Goal: Task Accomplishment & Management: Use online tool/utility

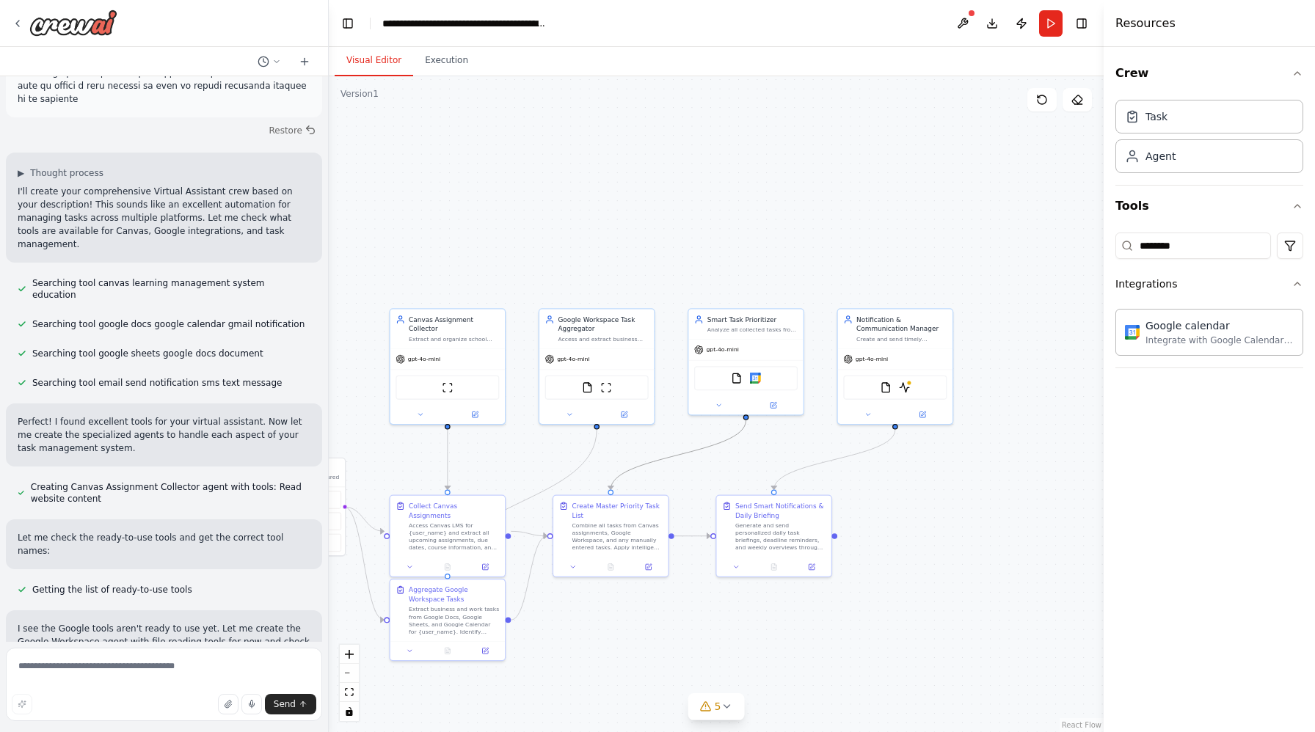
click at [445, 78] on div ".deletable-edge-delete-btn { width: 20px; height: 20px; border: 0px solid #ffff…" at bounding box center [716, 404] width 775 height 656
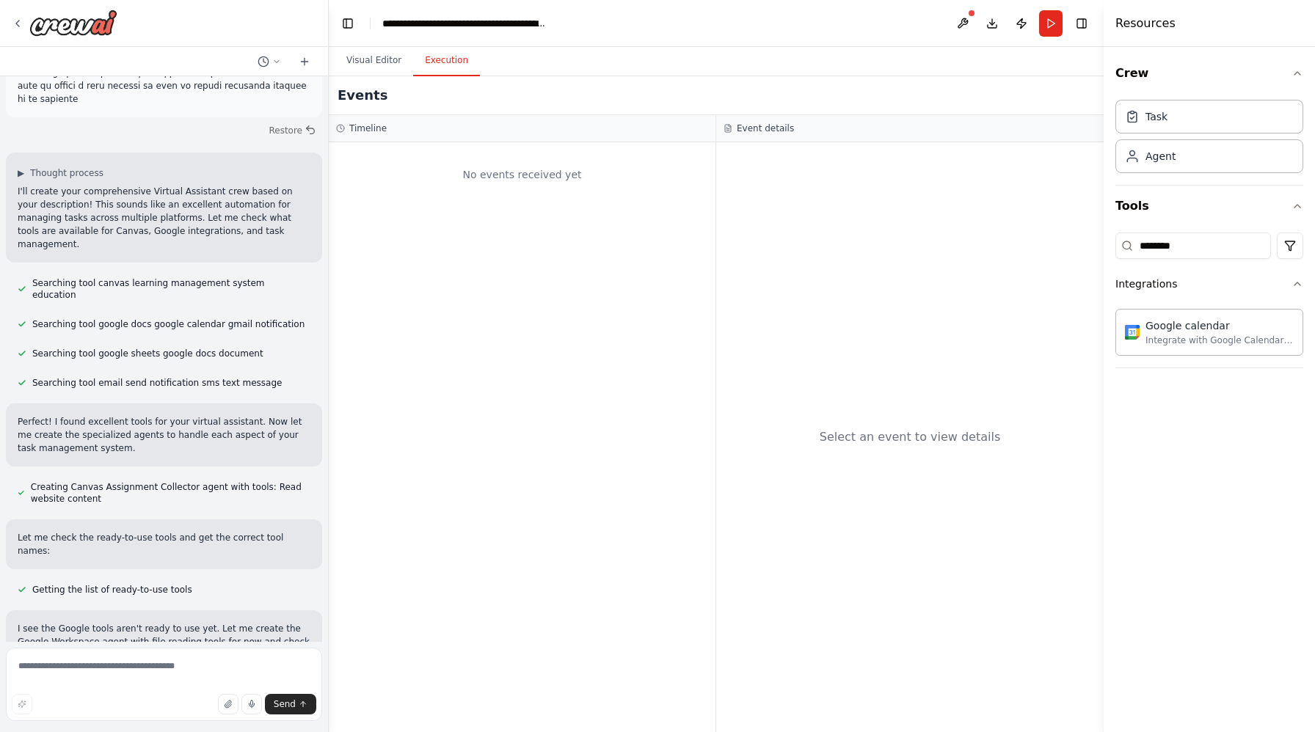
click at [443, 59] on button "Execution" at bounding box center [446, 60] width 67 height 31
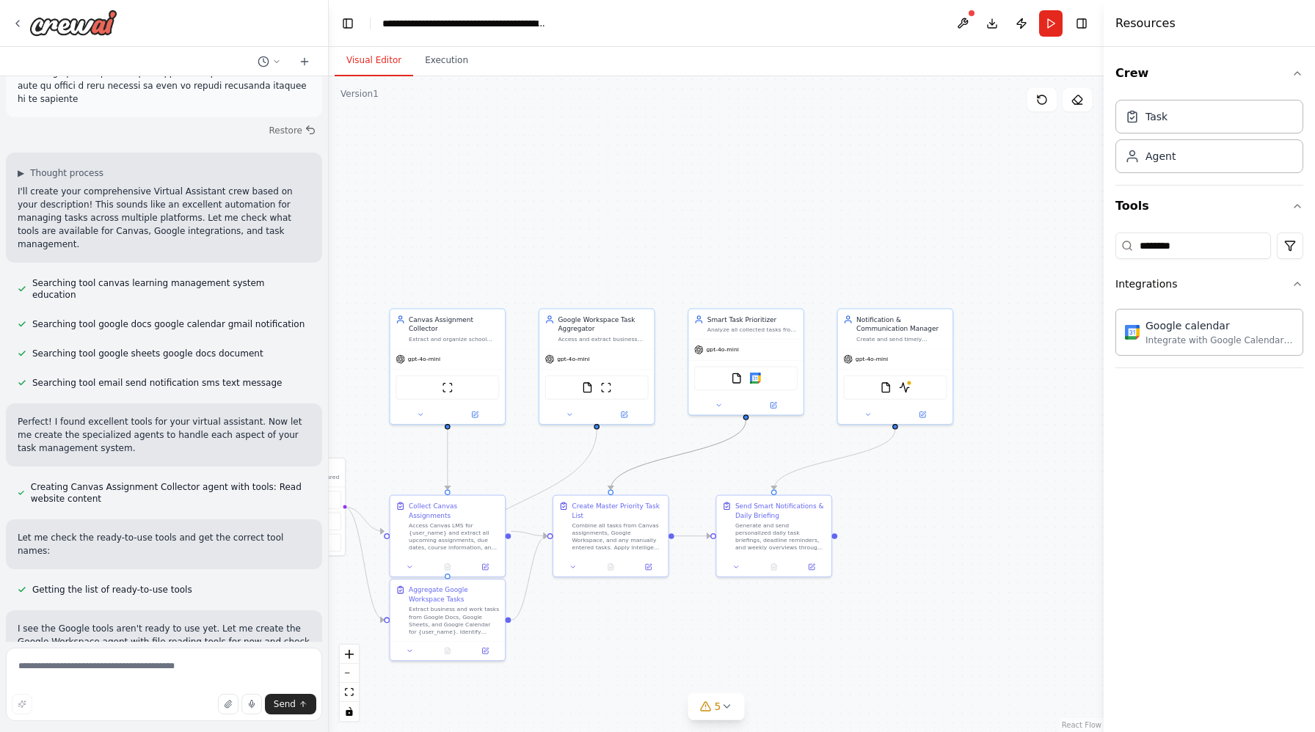
click at [363, 65] on button "Visual Editor" at bounding box center [374, 60] width 79 height 31
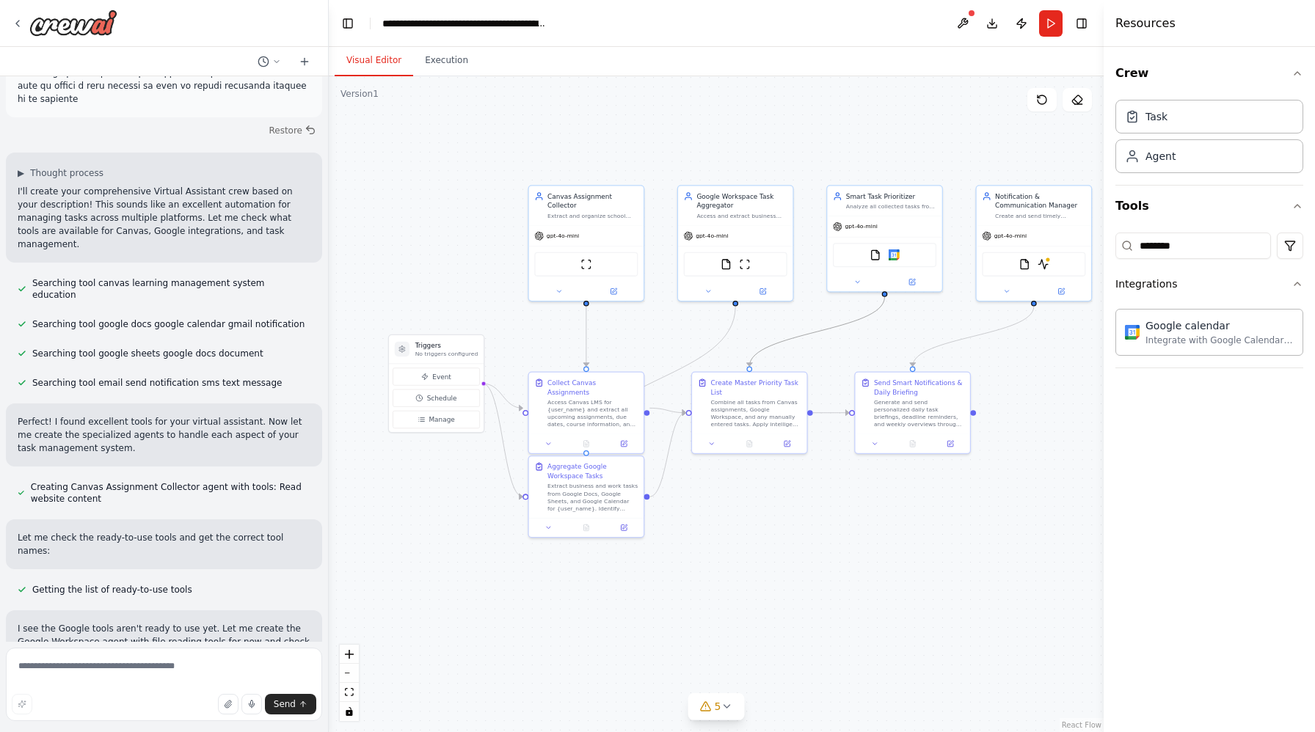
drag, startPoint x: 523, startPoint y: 217, endPoint x: 660, endPoint y: 92, distance: 184.9
click at [661, 93] on div ".deletable-edge-delete-btn { width: 20px; height: 20px; border: 0px solid #ffff…" at bounding box center [716, 404] width 775 height 656
click at [727, 712] on icon at bounding box center [727, 707] width 12 height 12
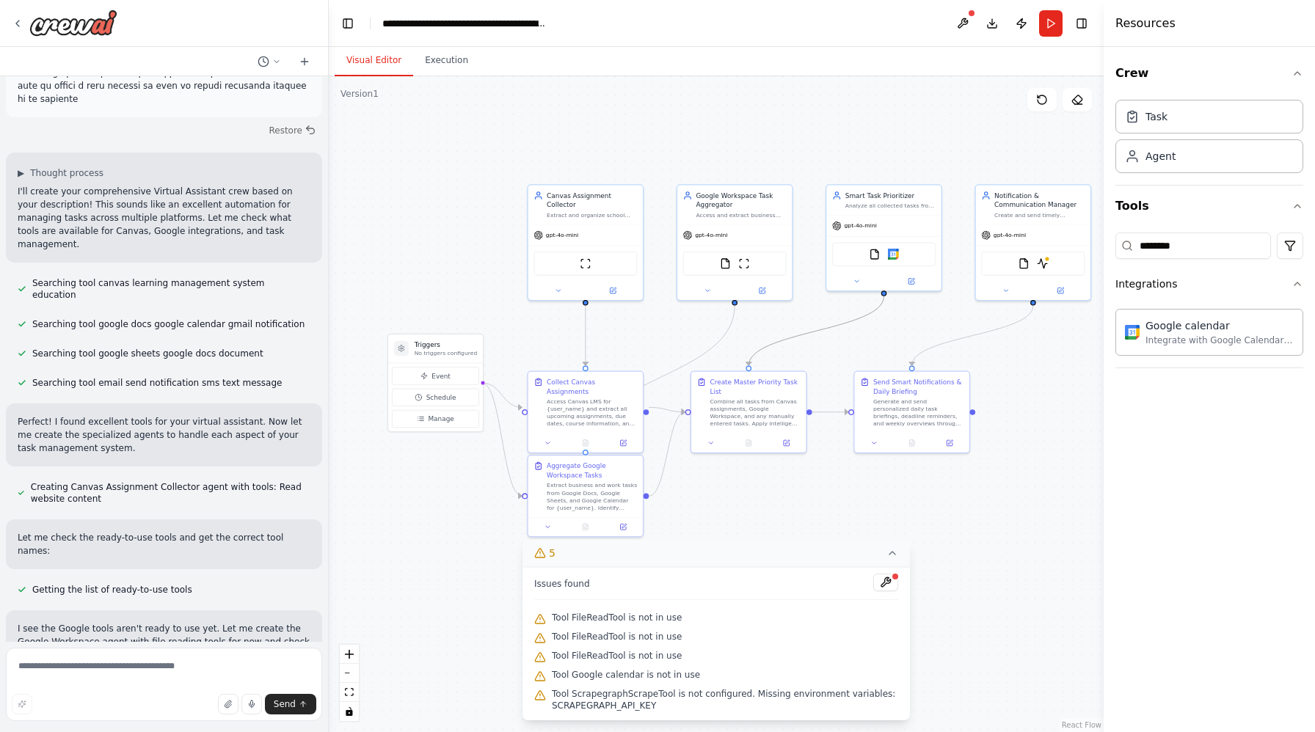
click at [779, 493] on div ".deletable-edge-delete-btn { width: 20px; height: 20px; border: 0px solid #ffff…" at bounding box center [716, 404] width 775 height 656
click at [619, 703] on span "Tool ScrapegraphScrapeTool is not configured. Missing environment variables: SC…" at bounding box center [725, 699] width 346 height 23
click at [539, 697] on icon at bounding box center [540, 696] width 12 height 12
click at [539, 669] on div "Tool Google calendar is not in use" at bounding box center [716, 675] width 364 height 19
click at [890, 584] on button at bounding box center [885, 583] width 25 height 18
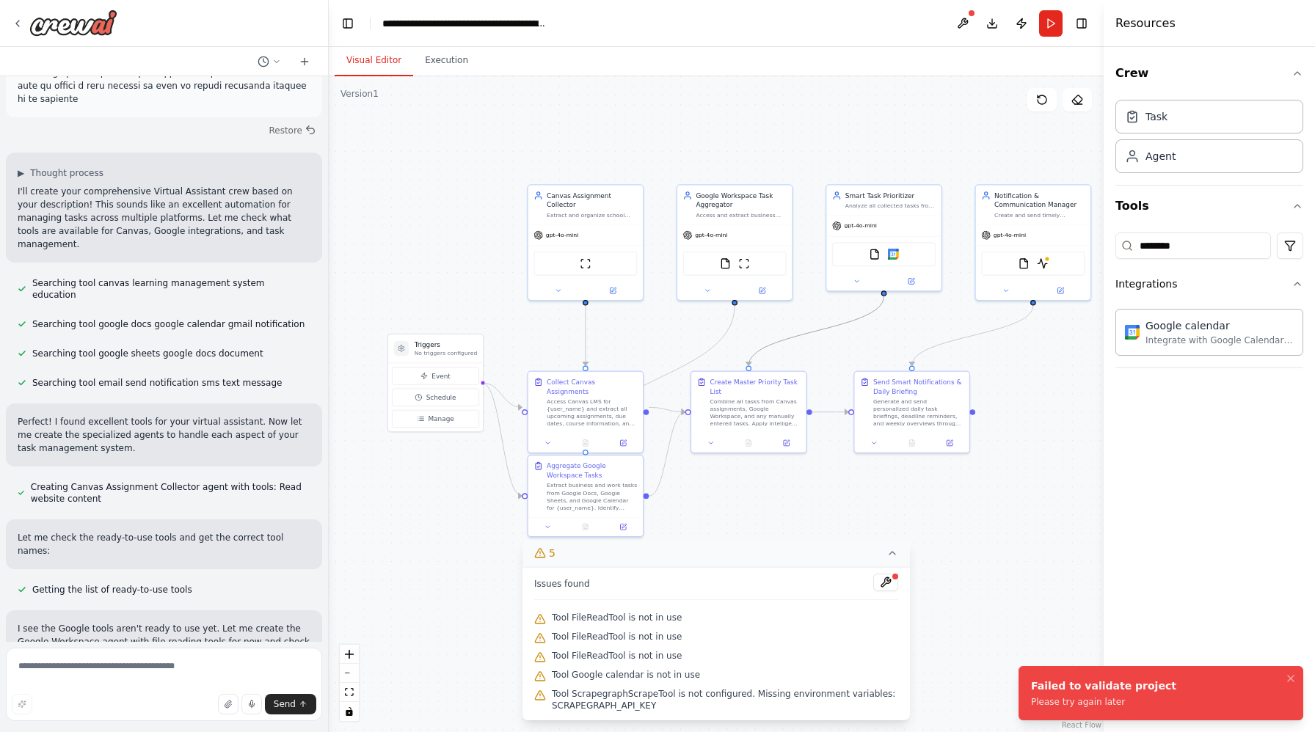
click at [901, 602] on div "Issues found Tool FileReadTool is not in use Tool FileReadTool is not in use To…" at bounding box center [715, 643] width 387 height 153
click at [895, 592] on div at bounding box center [885, 584] width 25 height 20
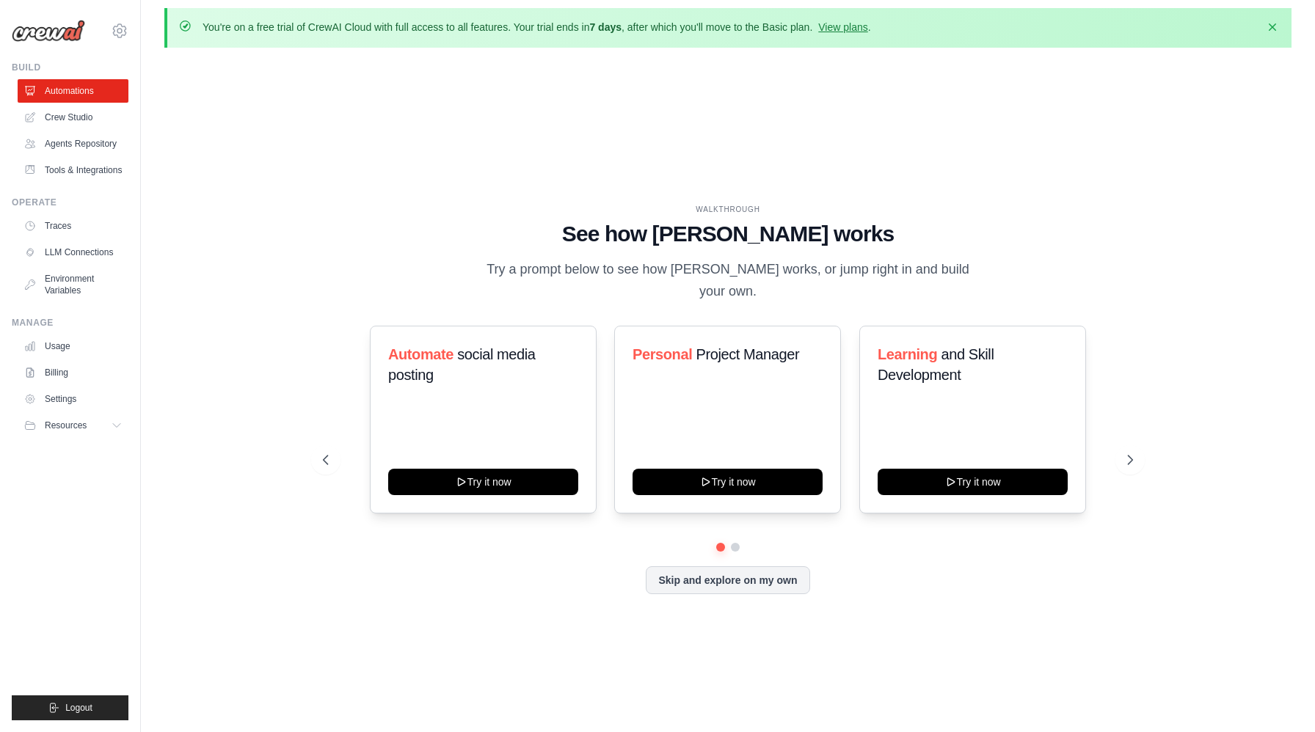
scroll to position [12, 0]
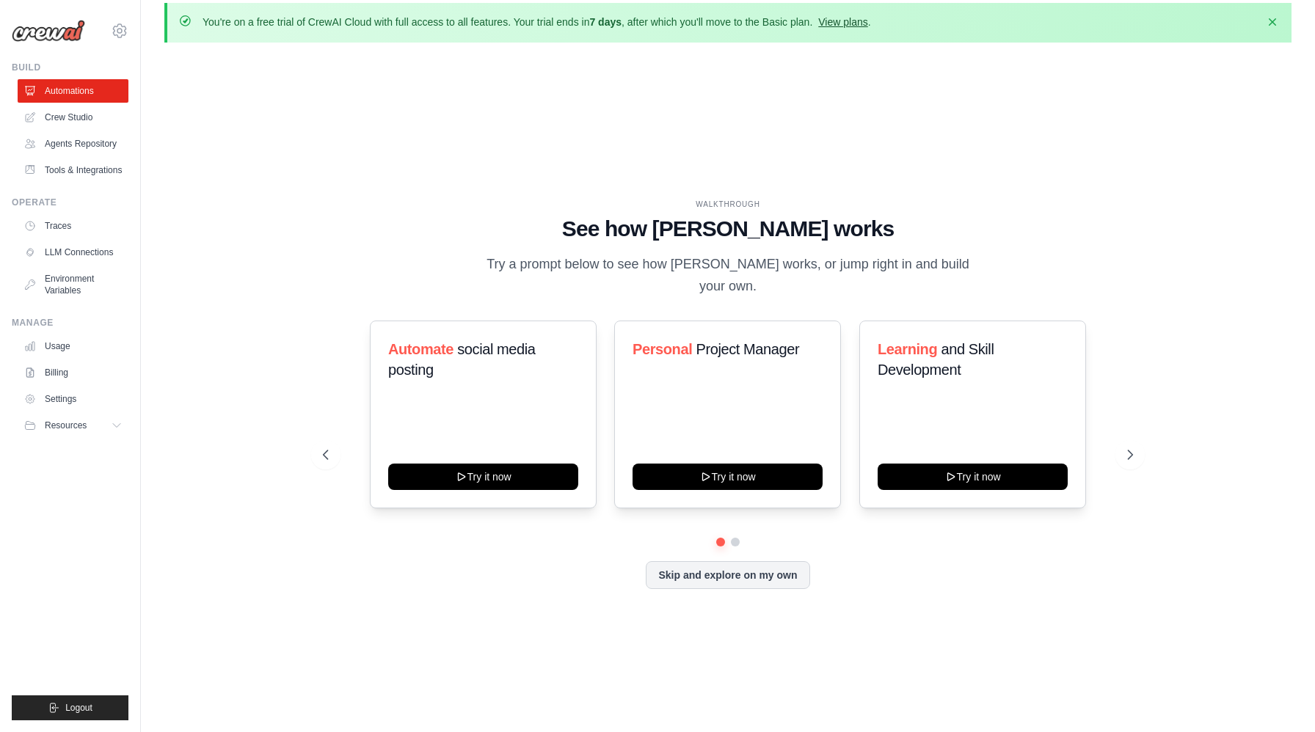
click at [840, 27] on link "View plans" at bounding box center [842, 22] width 49 height 12
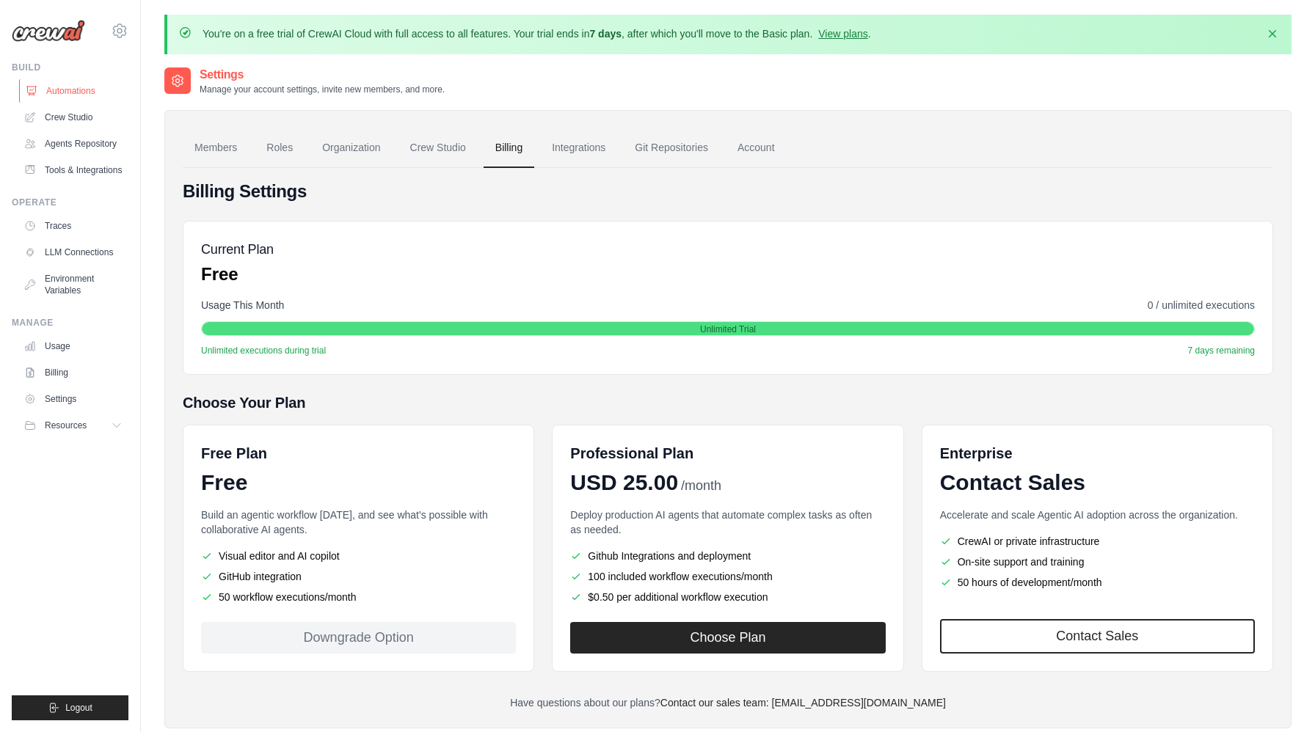
click at [88, 96] on link "Automations" at bounding box center [74, 90] width 111 height 23
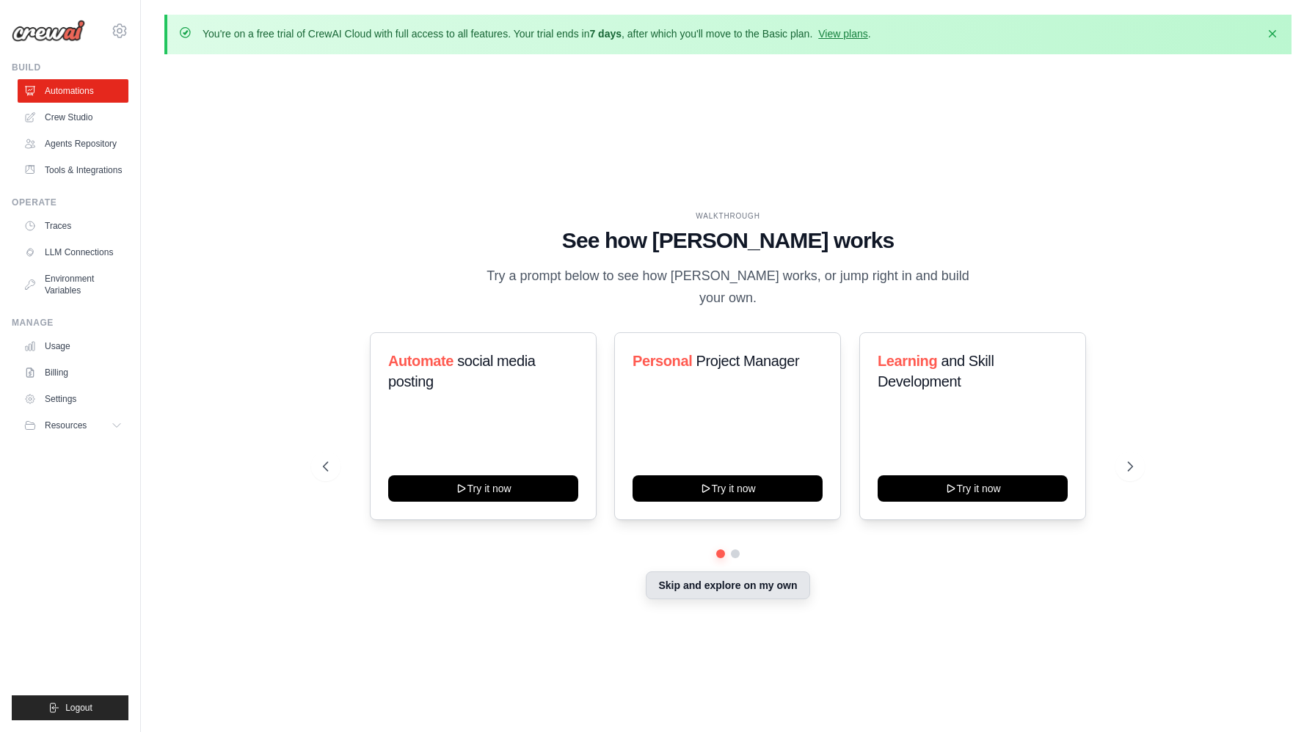
click at [780, 572] on button "Skip and explore on my own" at bounding box center [728, 586] width 164 height 28
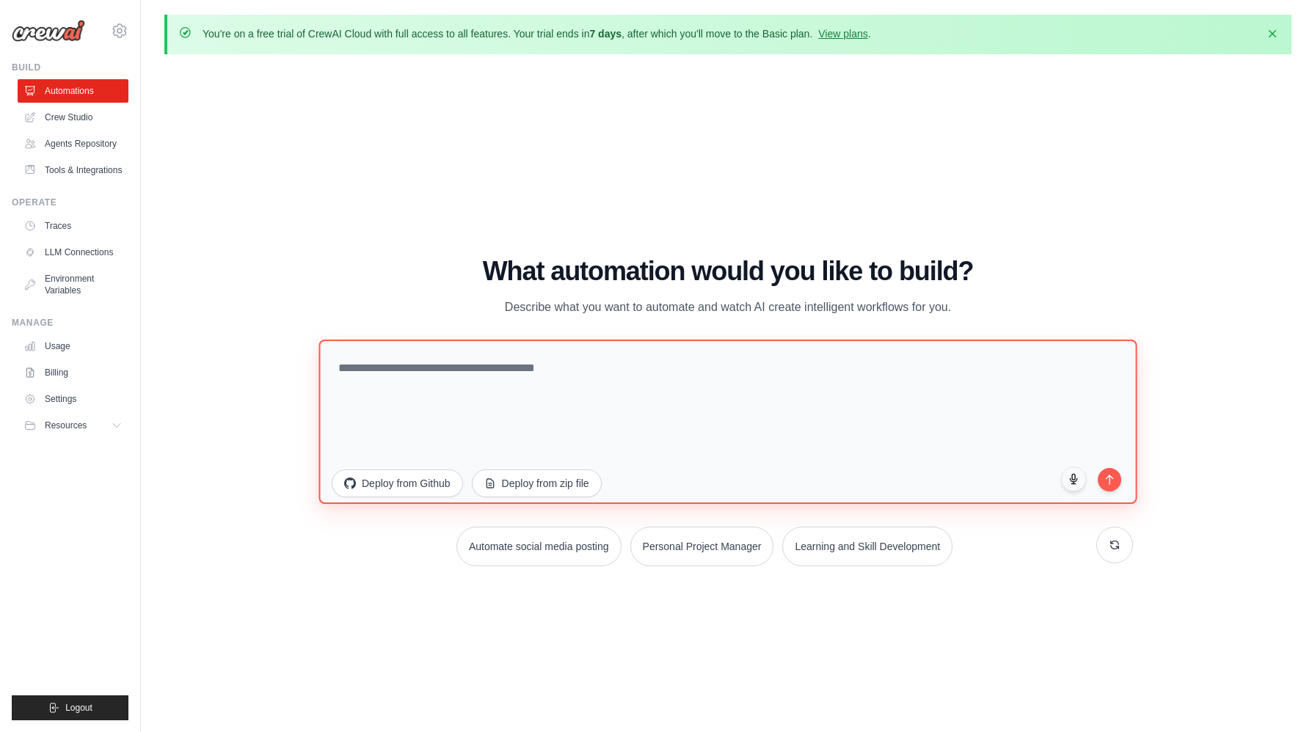
click at [555, 388] on textarea at bounding box center [727, 422] width 818 height 164
paste textarea "**********"
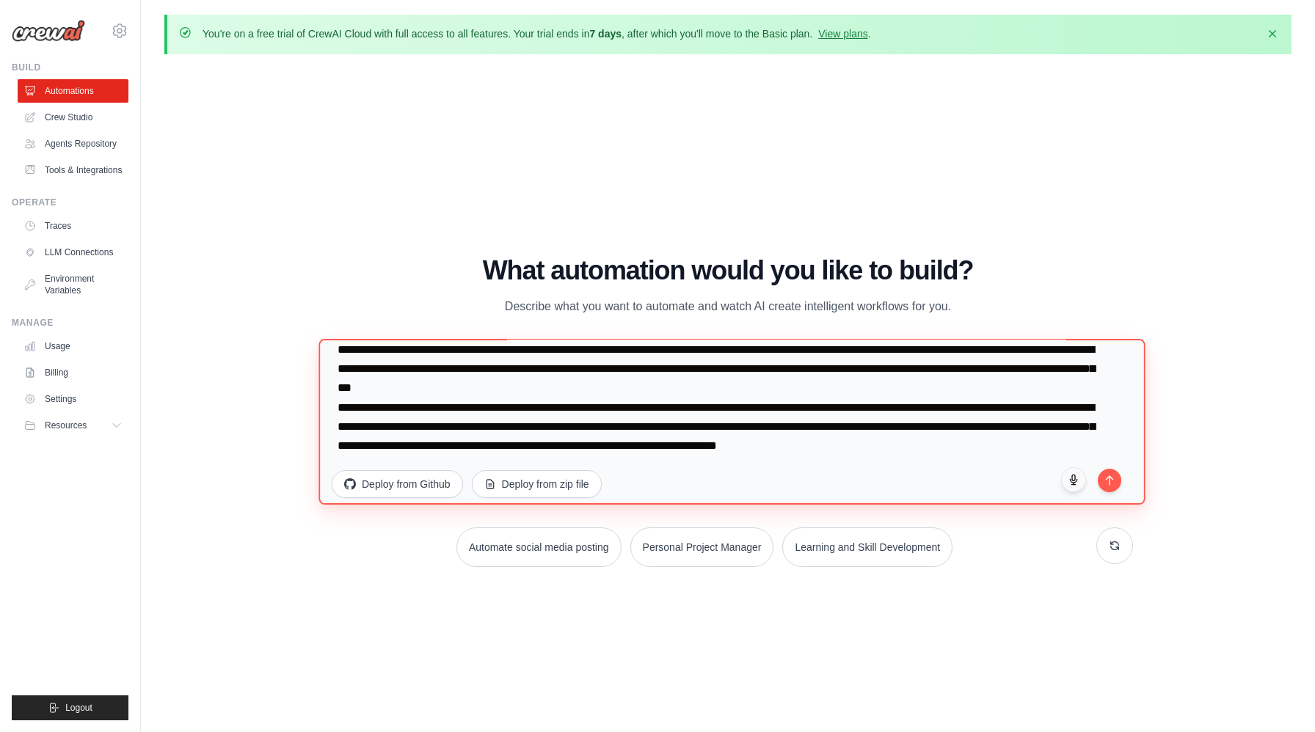
scroll to position [155, 0]
drag, startPoint x: 527, startPoint y: 423, endPoint x: 382, endPoint y: 448, distance: 147.3
click at [381, 448] on textarea at bounding box center [731, 422] width 826 height 166
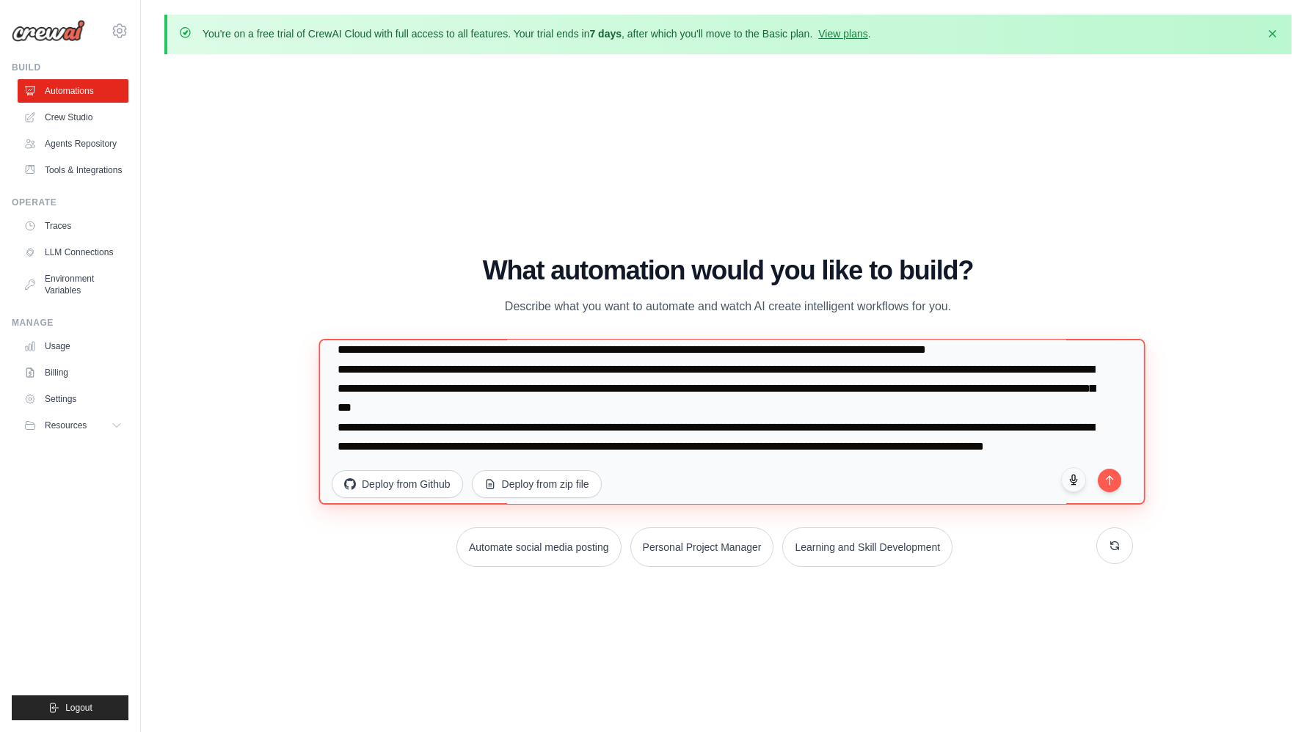
scroll to position [87, 0]
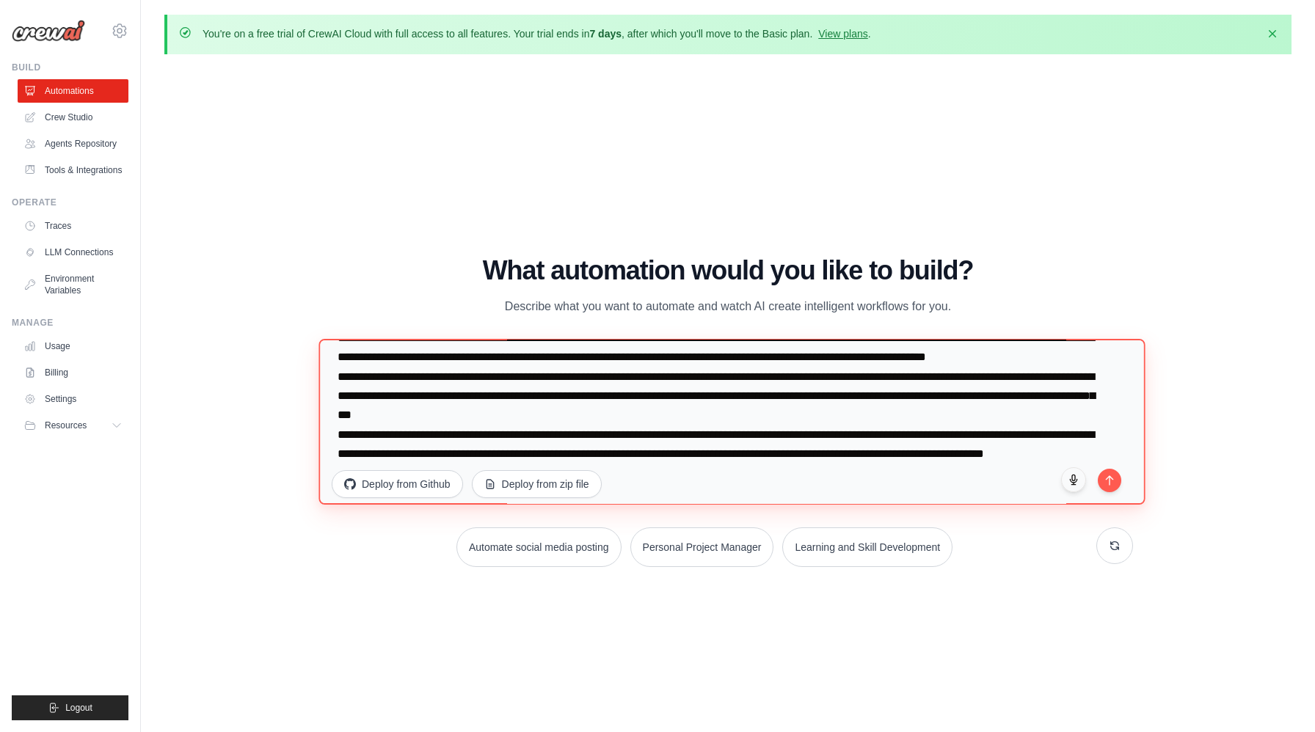
click at [955, 385] on textarea at bounding box center [731, 422] width 826 height 166
type textarea "**********"
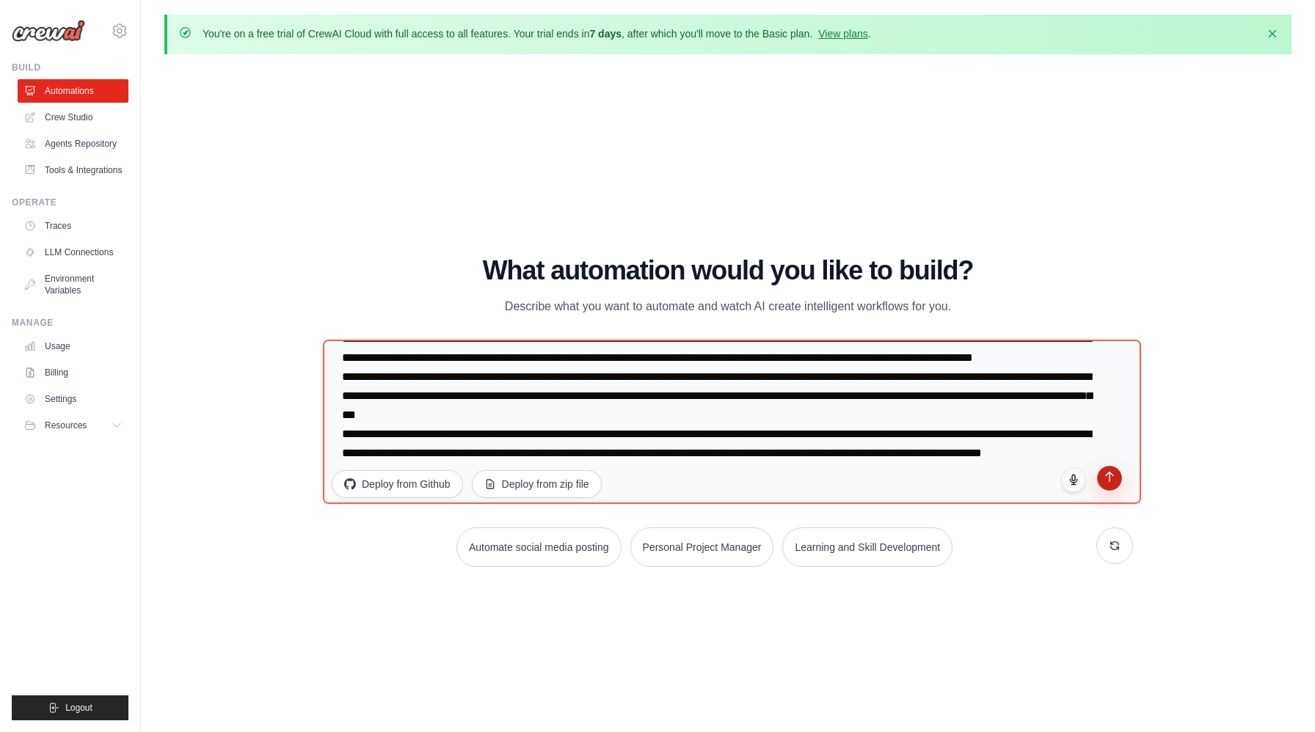
click at [1110, 481] on icon "submit" at bounding box center [1110, 477] width 12 height 12
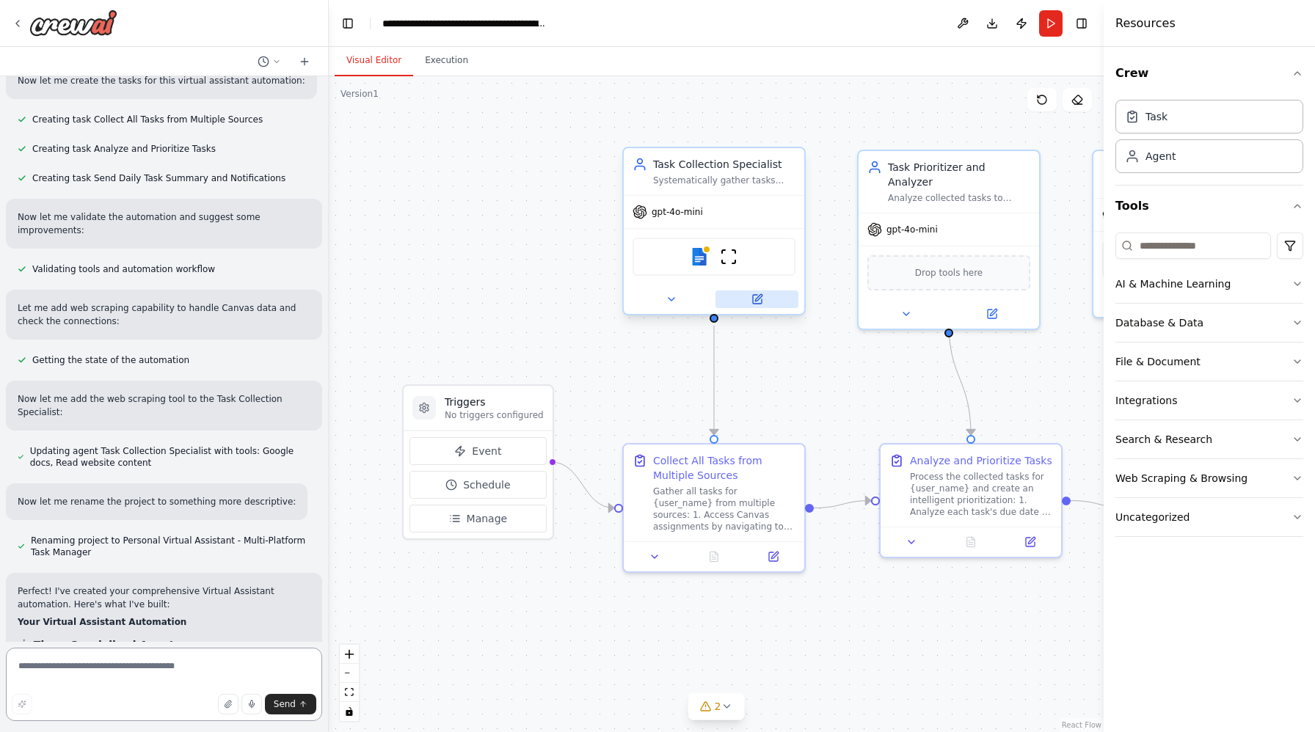
scroll to position [1187, 0]
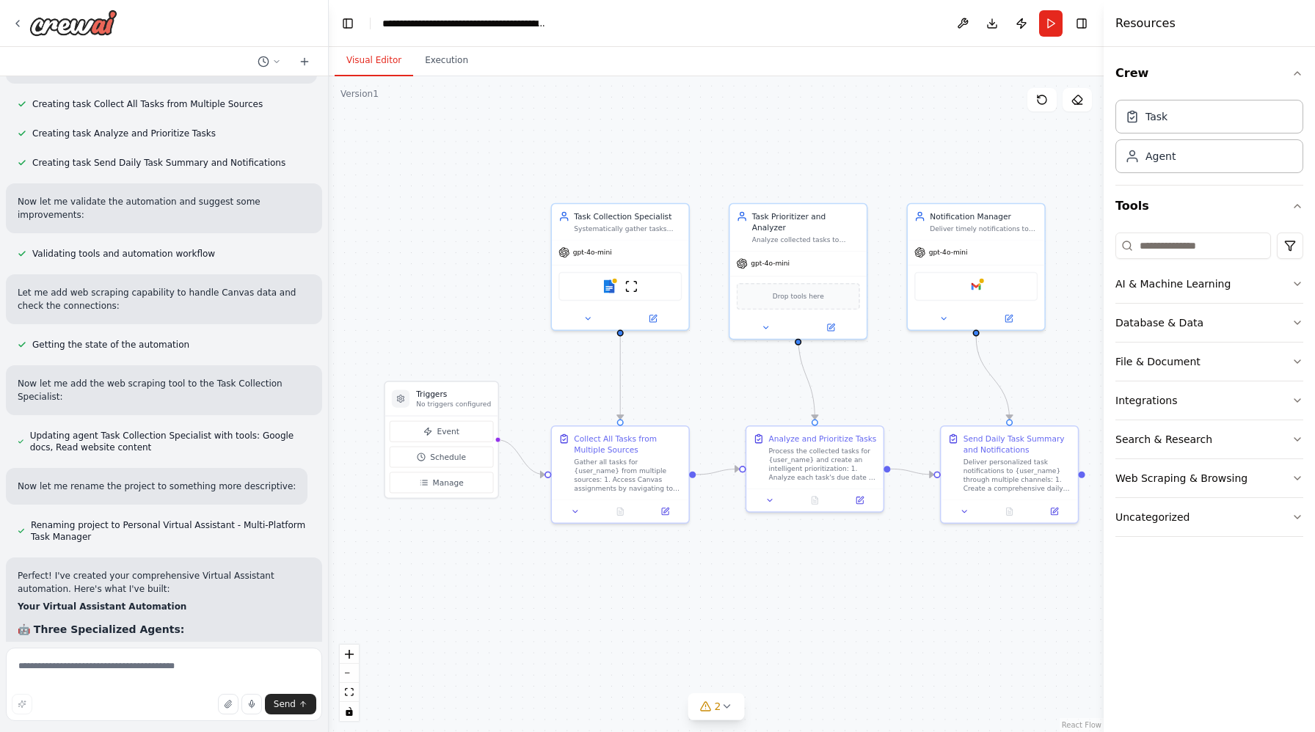
drag, startPoint x: 836, startPoint y: 382, endPoint x: 708, endPoint y: 378, distance: 127.8
click at [709, 379] on div ".deletable-edge-delete-btn { width: 20px; height: 20px; border: 0px solid #ffff…" at bounding box center [716, 404] width 775 height 656
click at [1183, 240] on input at bounding box center [1193, 246] width 156 height 26
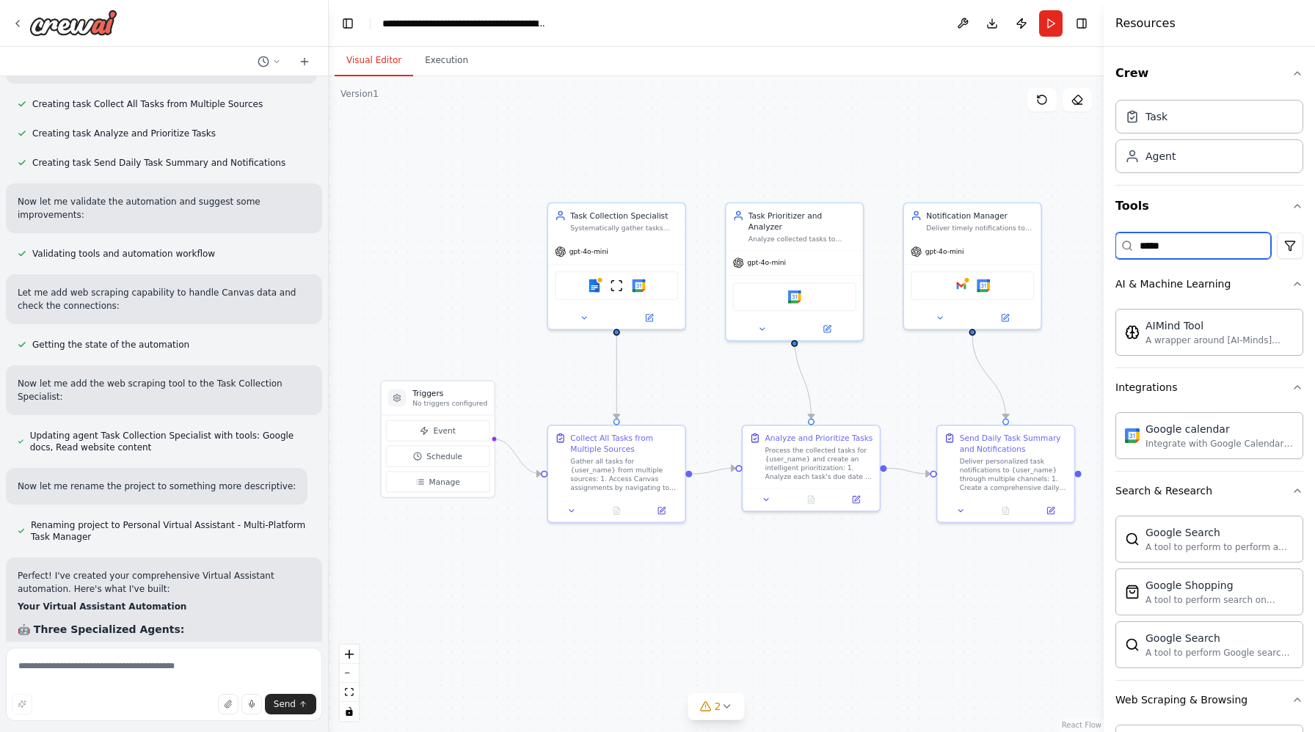
drag, startPoint x: 1193, startPoint y: 249, endPoint x: 1100, endPoint y: 244, distance: 93.3
click at [1105, 246] on div "Resources Crew Task Agent Tools ***** AI & Machine Learning AIMind Tool A wrapp…" at bounding box center [1209, 366] width 211 height 732
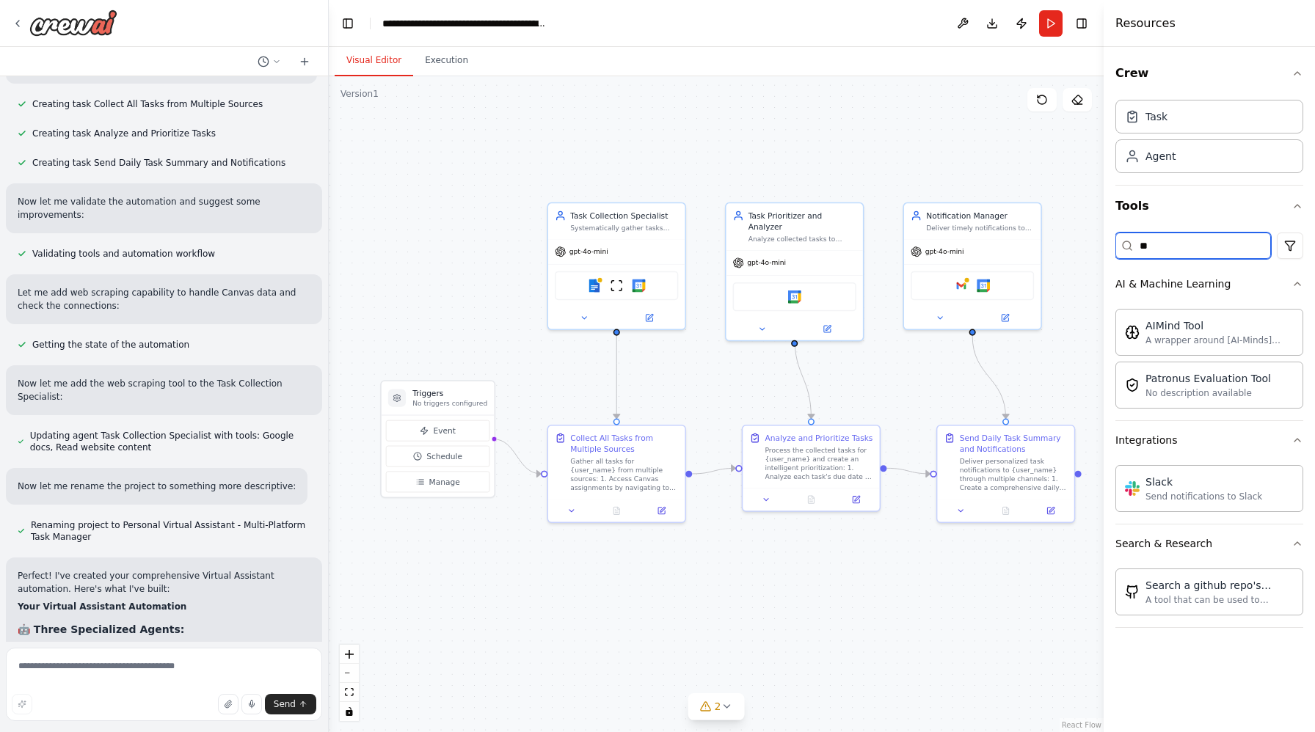
type input "*"
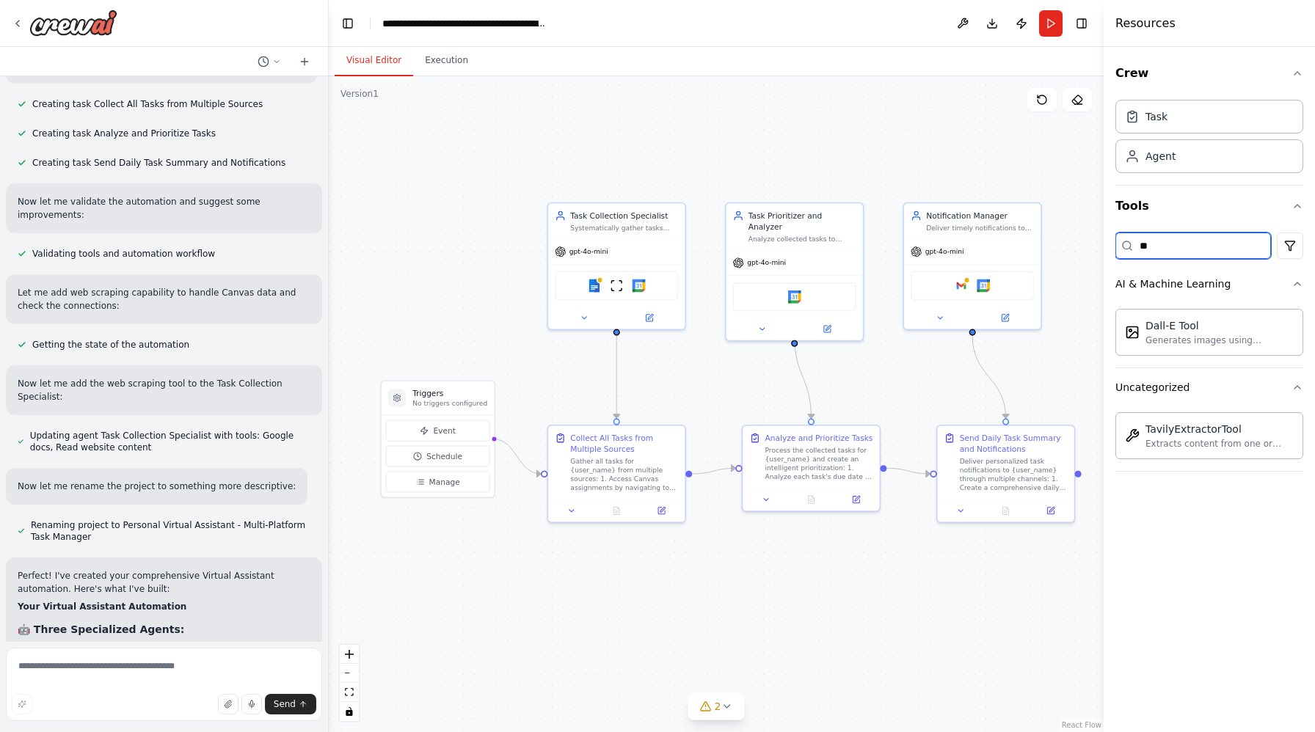
type input "*"
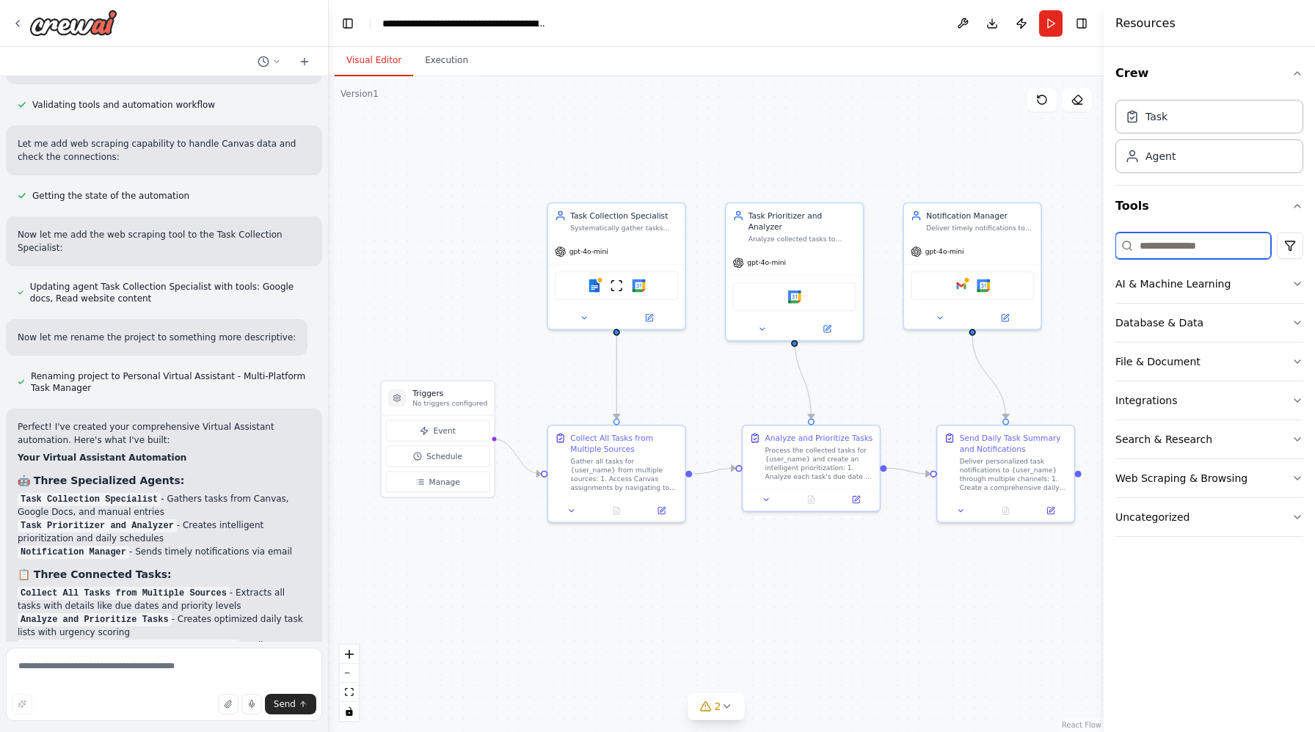
scroll to position [1335, 0]
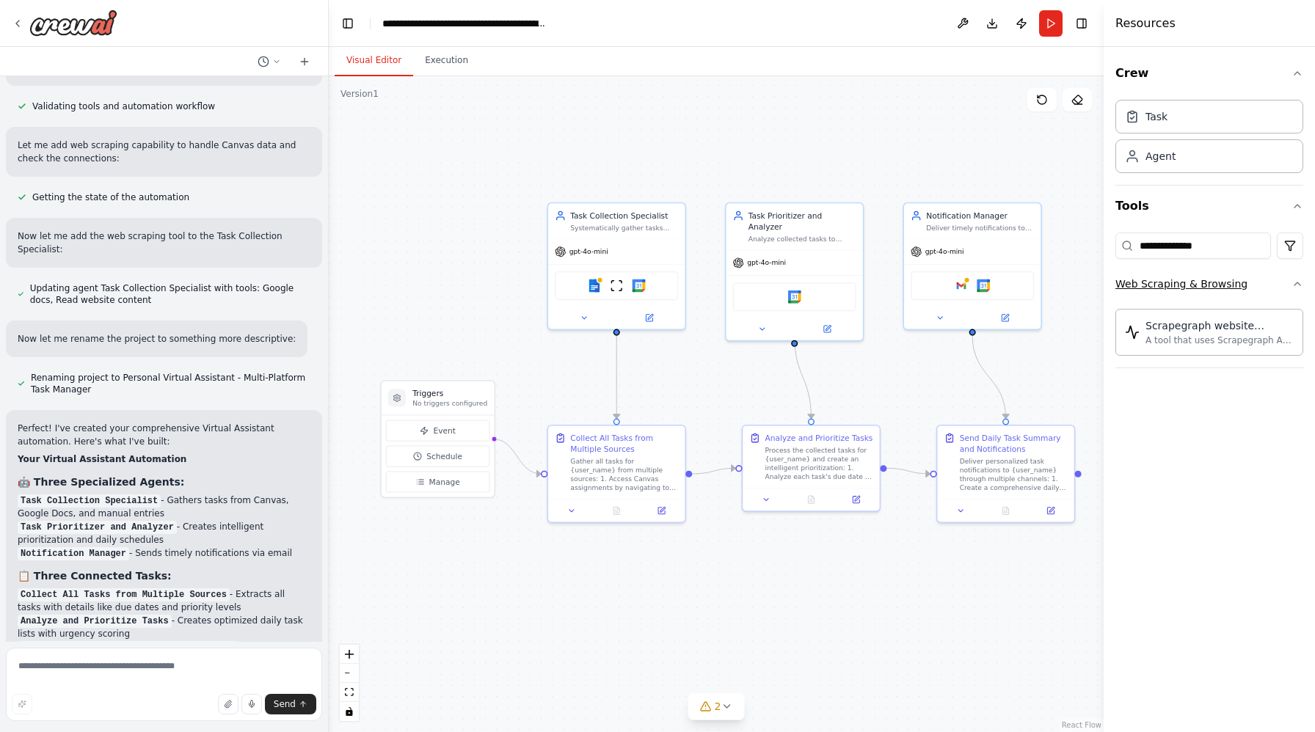
click at [1170, 280] on div "Web Scraping & Browsing" at bounding box center [1181, 284] width 132 height 15
click at [1210, 280] on div "Web Scraping & Browsing" at bounding box center [1181, 284] width 132 height 15
click at [1179, 247] on input "**********" at bounding box center [1193, 246] width 156 height 26
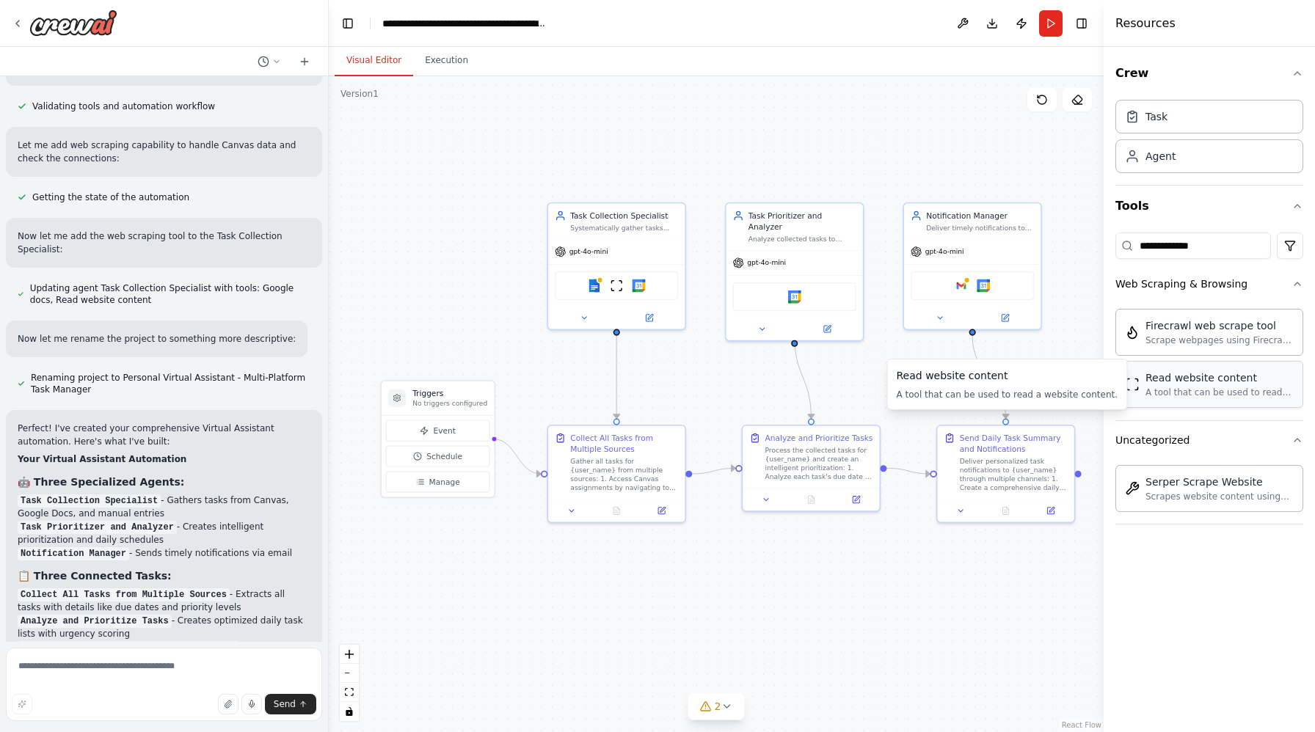
click at [1226, 379] on div "Read website content" at bounding box center [1220, 378] width 148 height 15
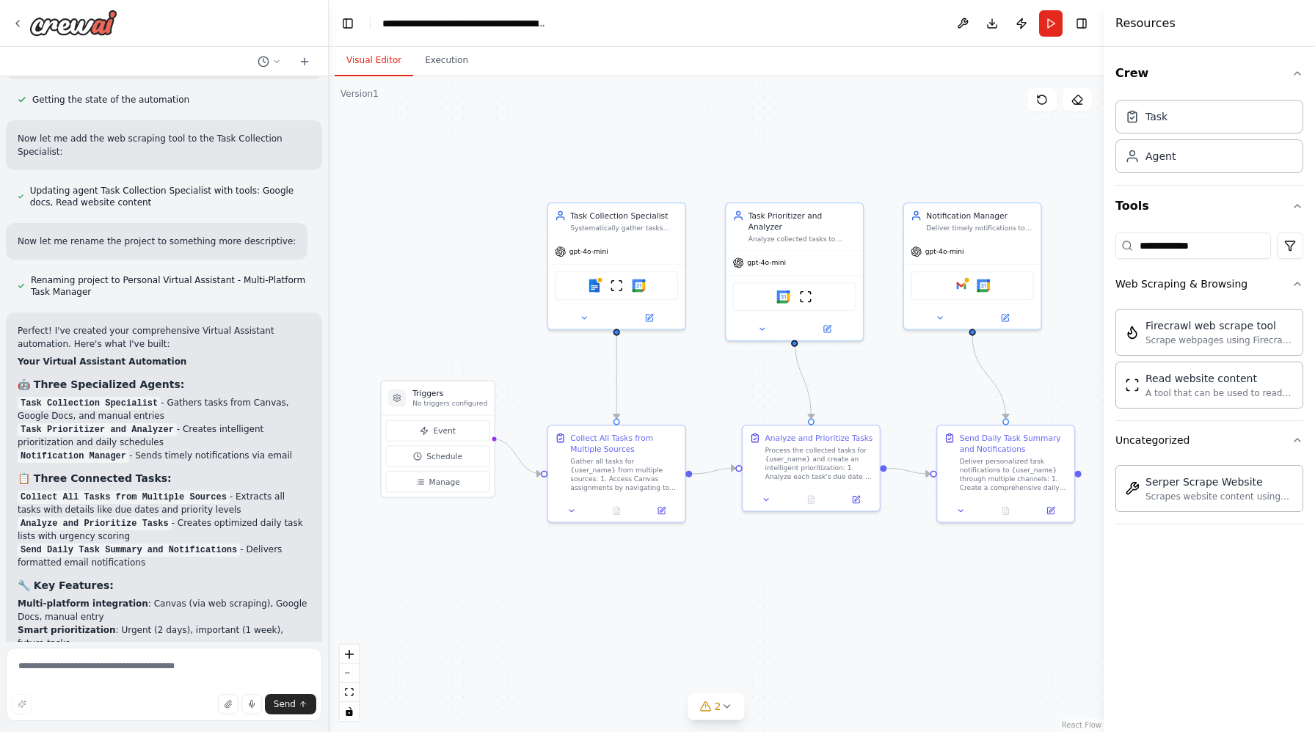
scroll to position [1435, 0]
click at [991, 224] on div "Deliver timely notifications to {user_name} through multiple channels including…" at bounding box center [980, 226] width 108 height 9
click at [939, 315] on icon at bounding box center [940, 316] width 4 height 2
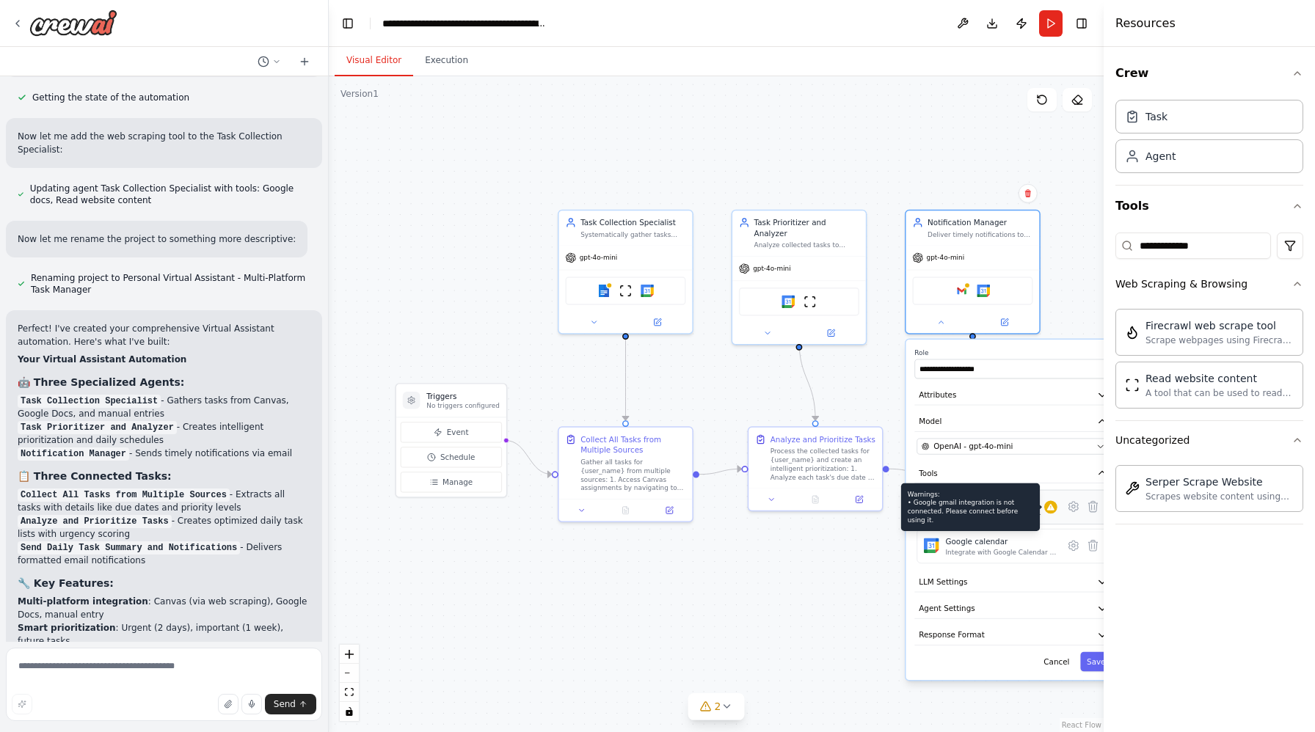
click at [1053, 511] on icon at bounding box center [1050, 507] width 9 height 9
click at [1096, 633] on button "Response Format" at bounding box center [1012, 635] width 197 height 20
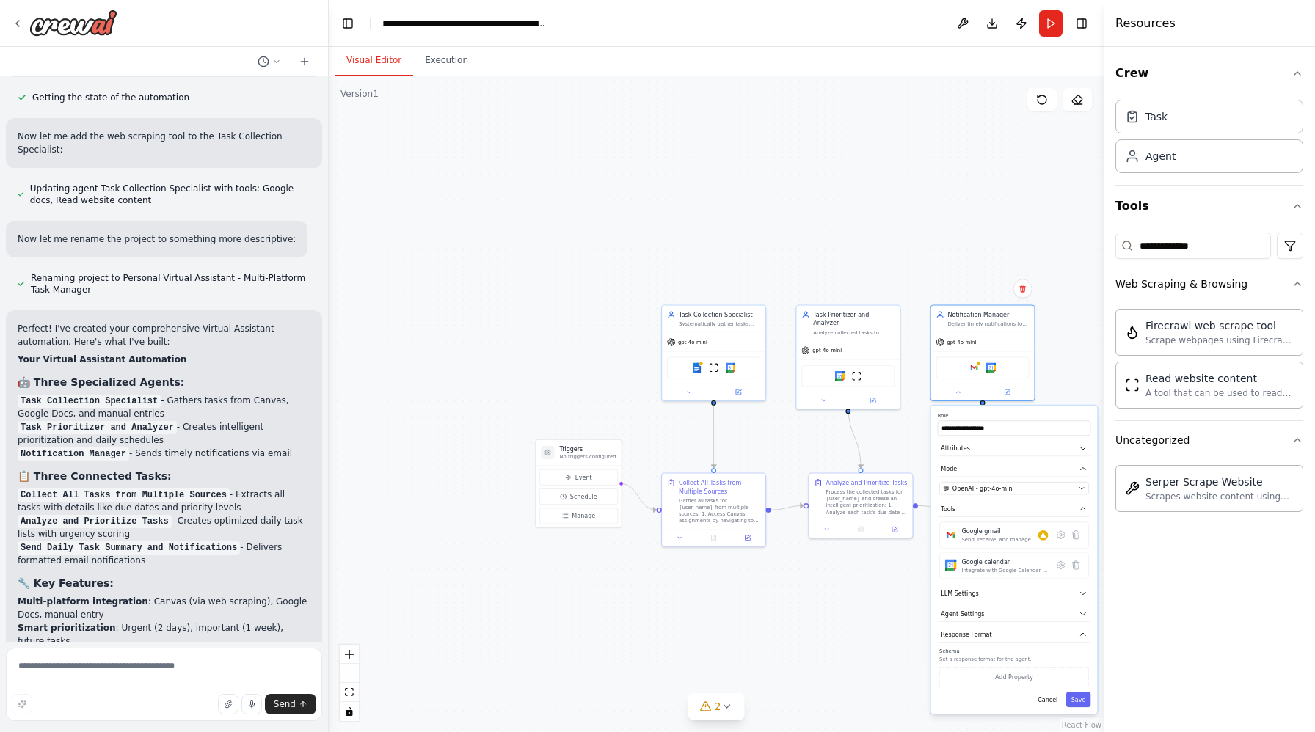
click at [1007, 691] on div "**********" at bounding box center [1014, 560] width 167 height 308
click at [1008, 679] on button "Add Property" at bounding box center [1014, 677] width 150 height 19
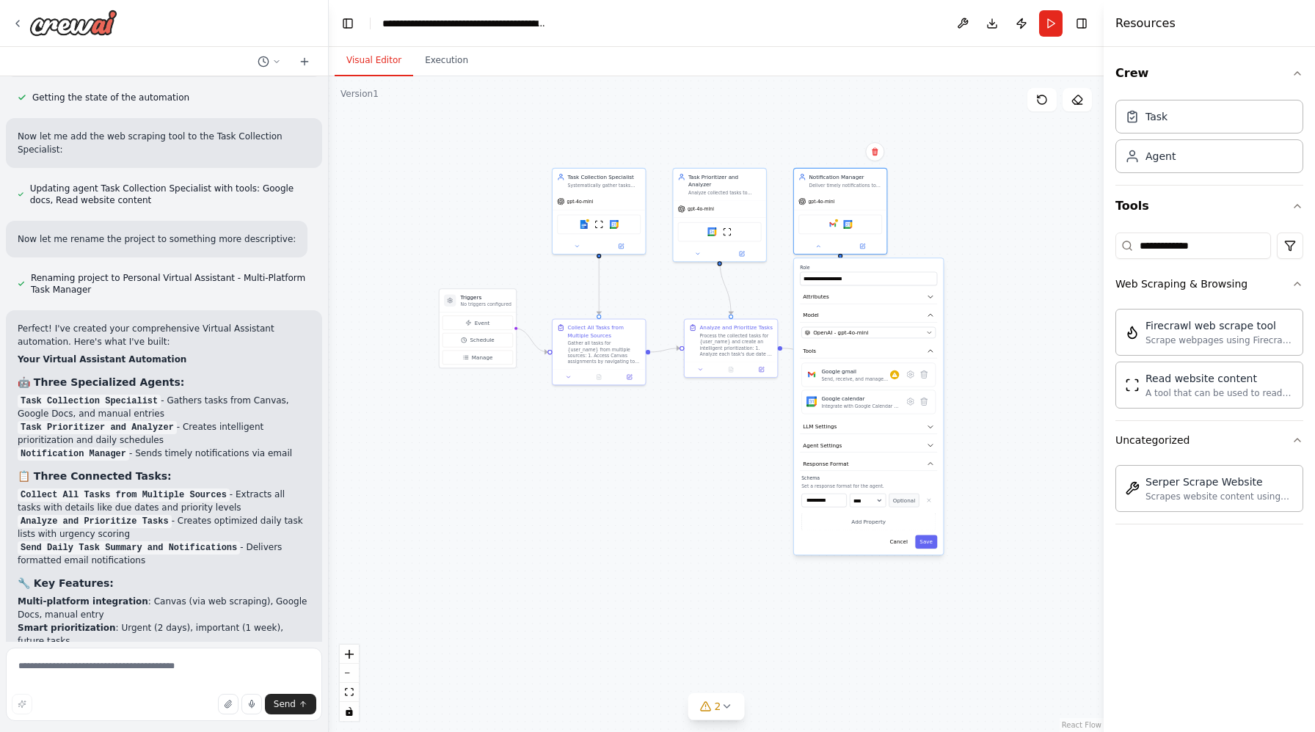
drag, startPoint x: 1050, startPoint y: 384, endPoint x: 906, endPoint y: 215, distance: 222.2
click at [906, 214] on div ".deletable-edge-delete-btn { width: 20px; height: 20px; border: 0px solid #ffff…" at bounding box center [716, 404] width 775 height 656
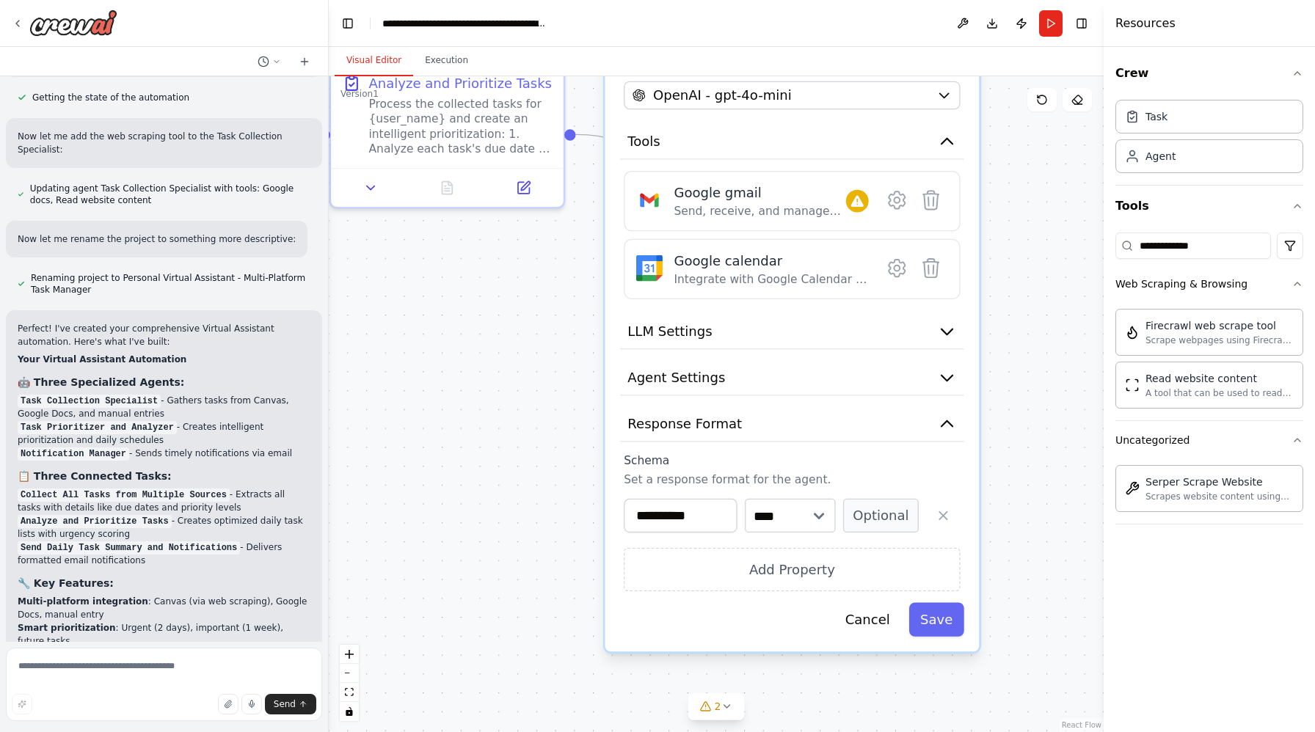
drag, startPoint x: 1037, startPoint y: 569, endPoint x: 1019, endPoint y: 460, distance: 110.9
click at [1022, 462] on div ".deletable-edge-delete-btn { width: 20px; height: 20px; border: 0px solid #ffff…" at bounding box center [716, 404] width 775 height 656
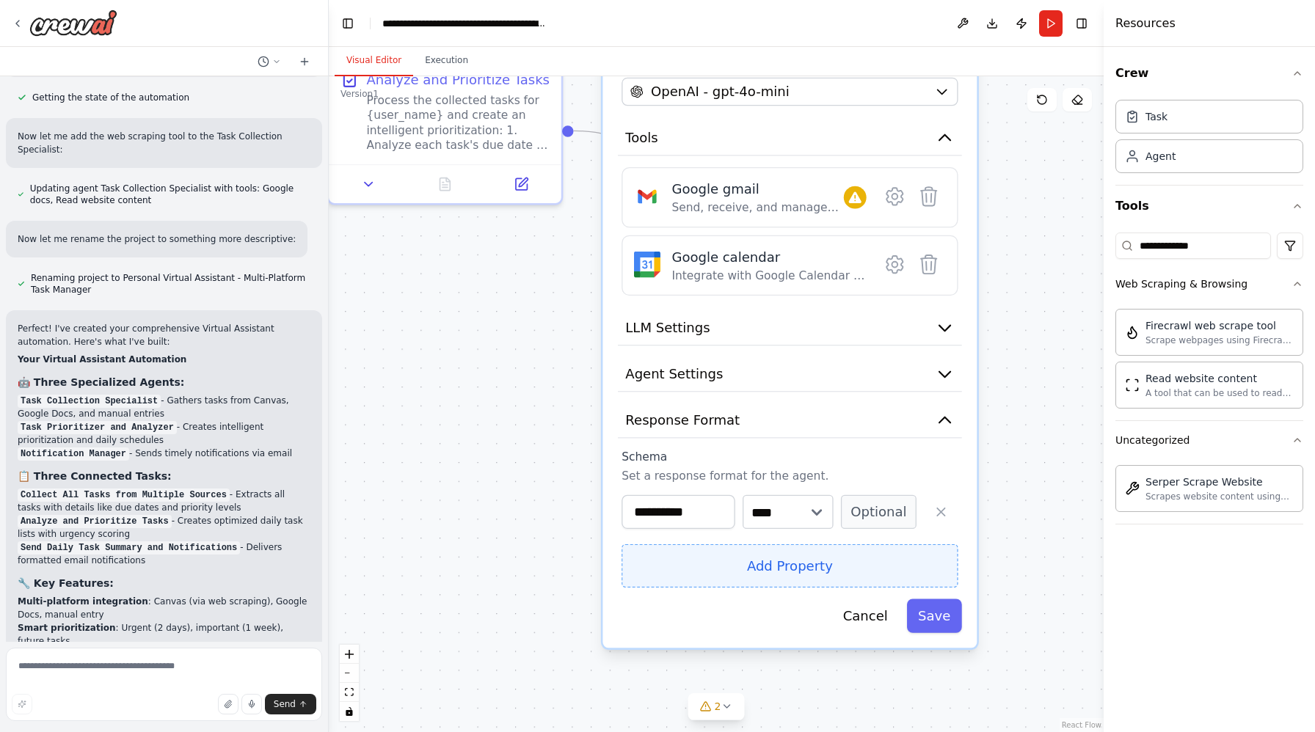
click at [842, 559] on button "Add Property" at bounding box center [790, 566] width 336 height 43
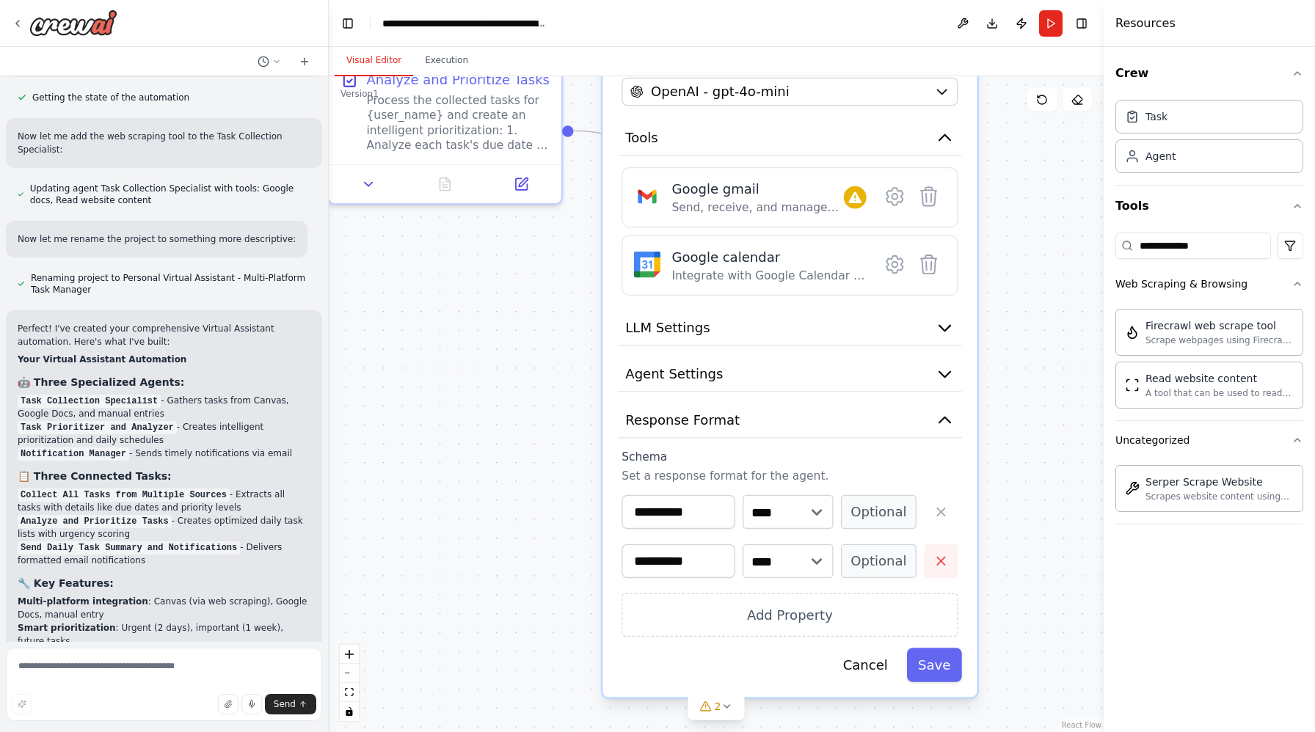
click at [938, 559] on icon "button" at bounding box center [940, 561] width 15 height 15
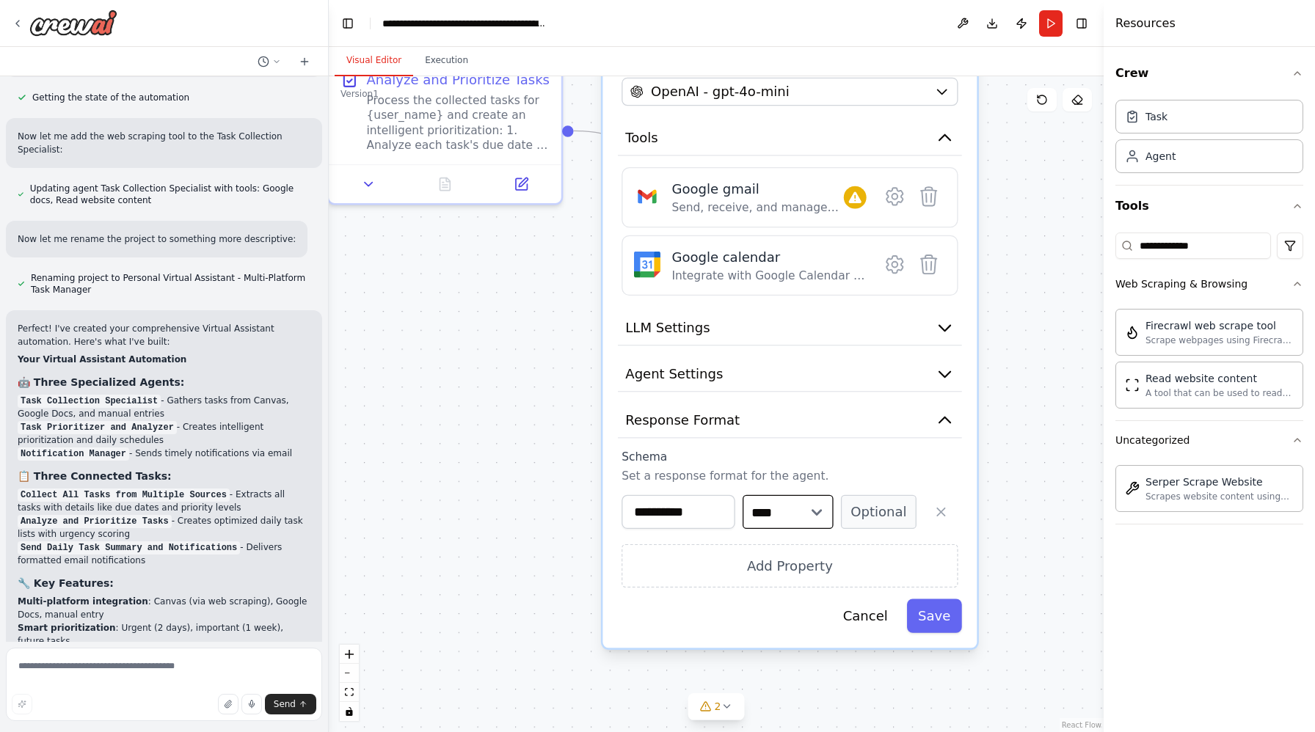
click at [793, 502] on select "**** ******* ******* **** ******" at bounding box center [788, 512] width 91 height 34
drag, startPoint x: 1217, startPoint y: 242, endPoint x: 1082, endPoint y: 239, distance: 135.1
click at [1082, 239] on div "▶ Thought process I'll help you build this comprehensive virtual assistant auto…" at bounding box center [657, 366] width 1315 height 732
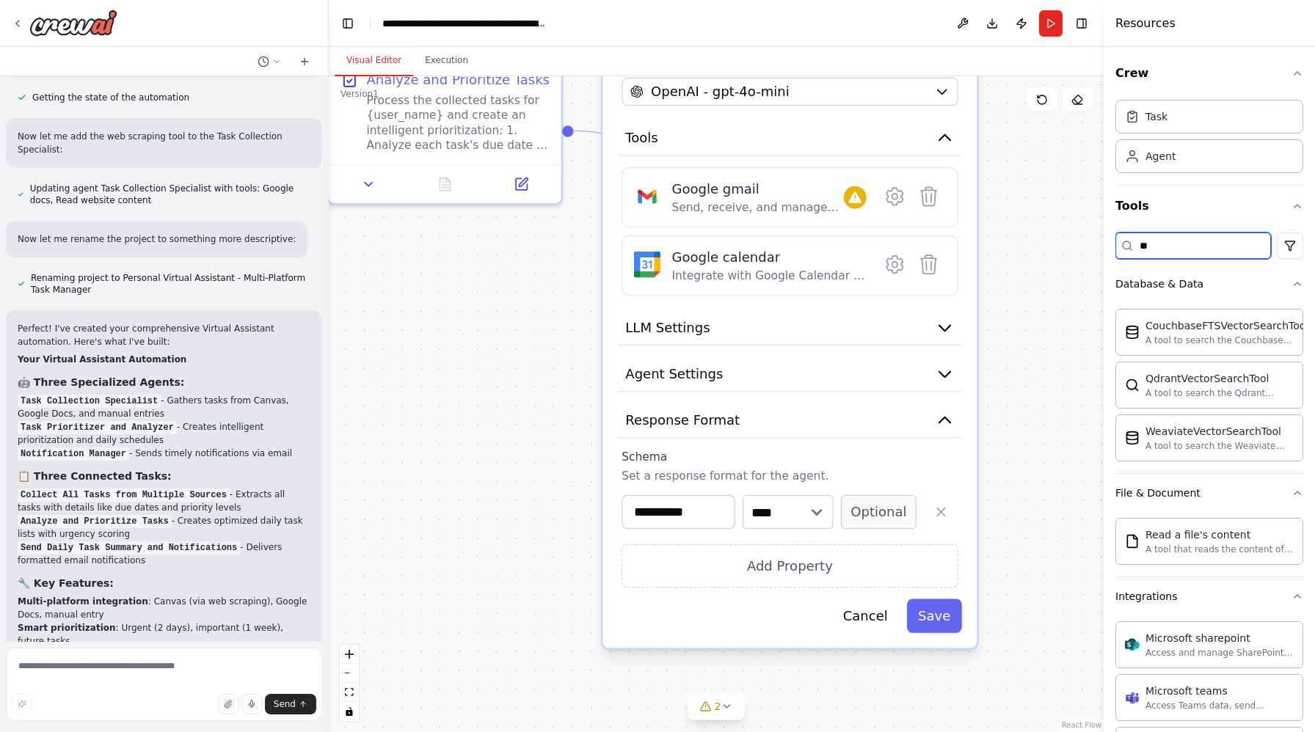
type input "*"
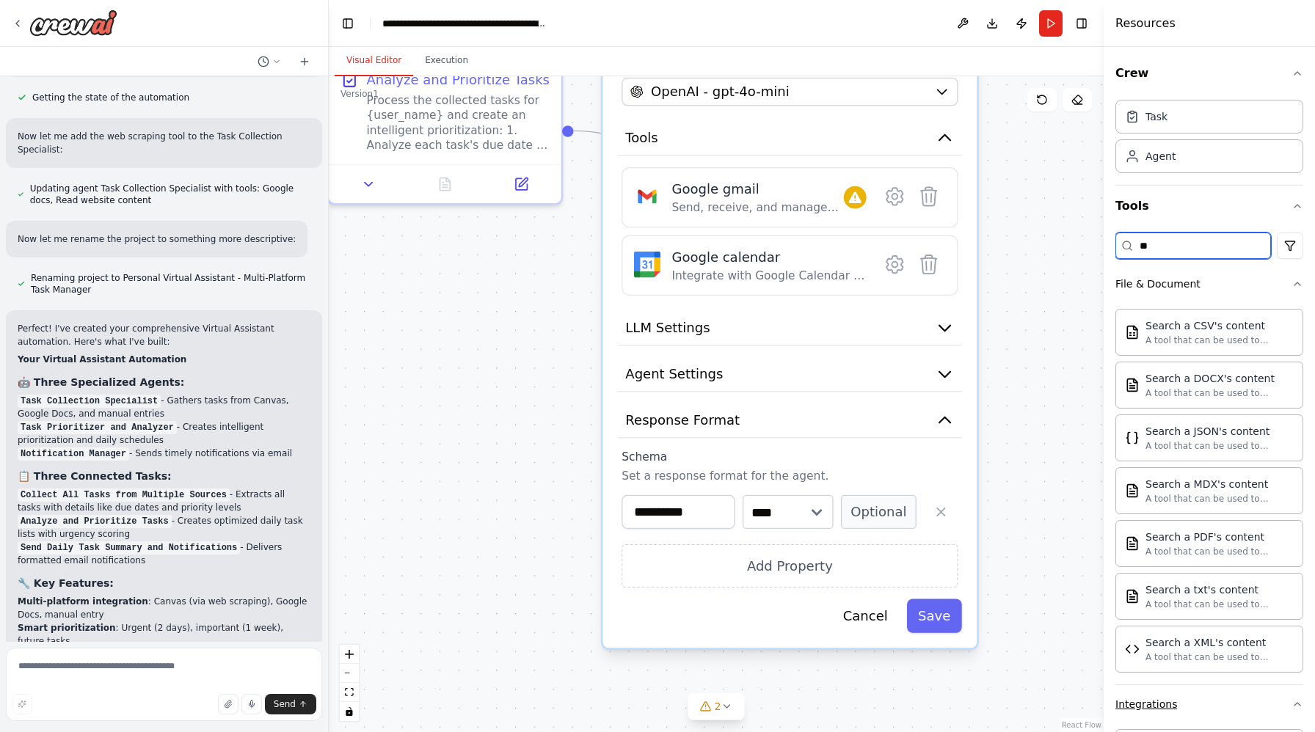
type input "*"
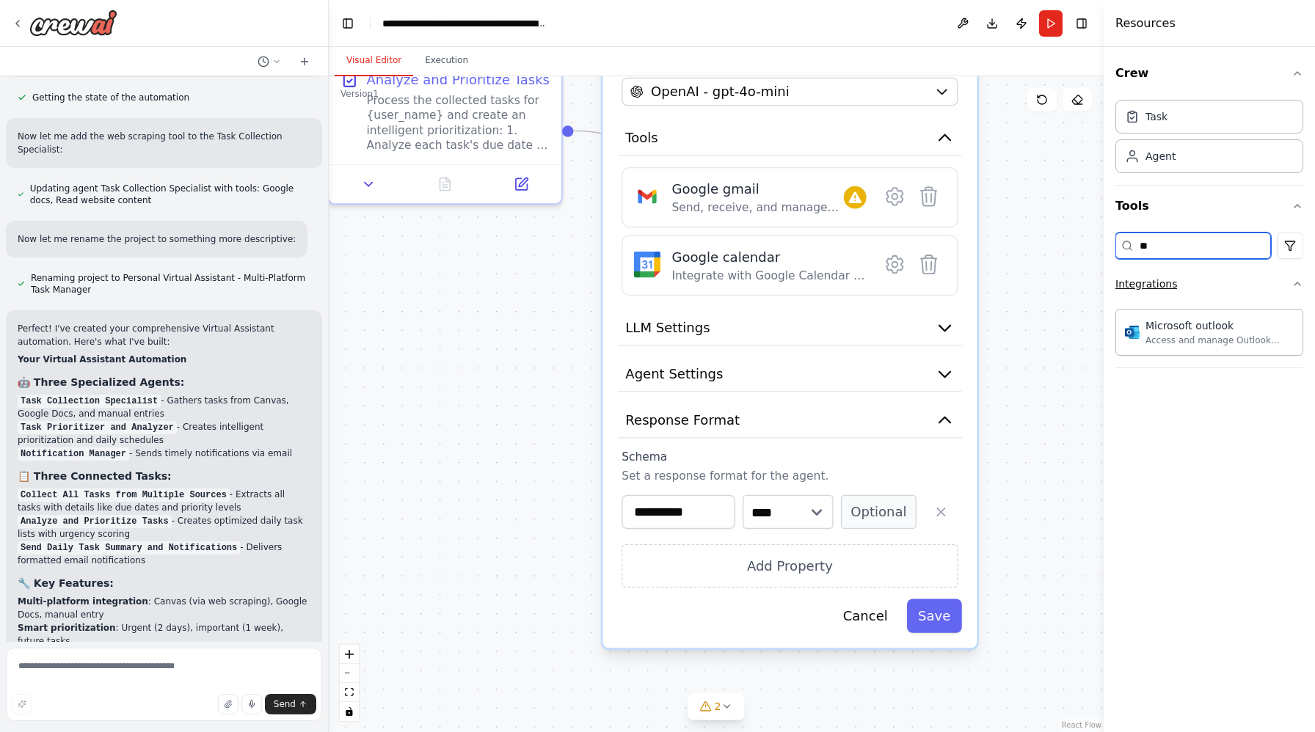
type input "*"
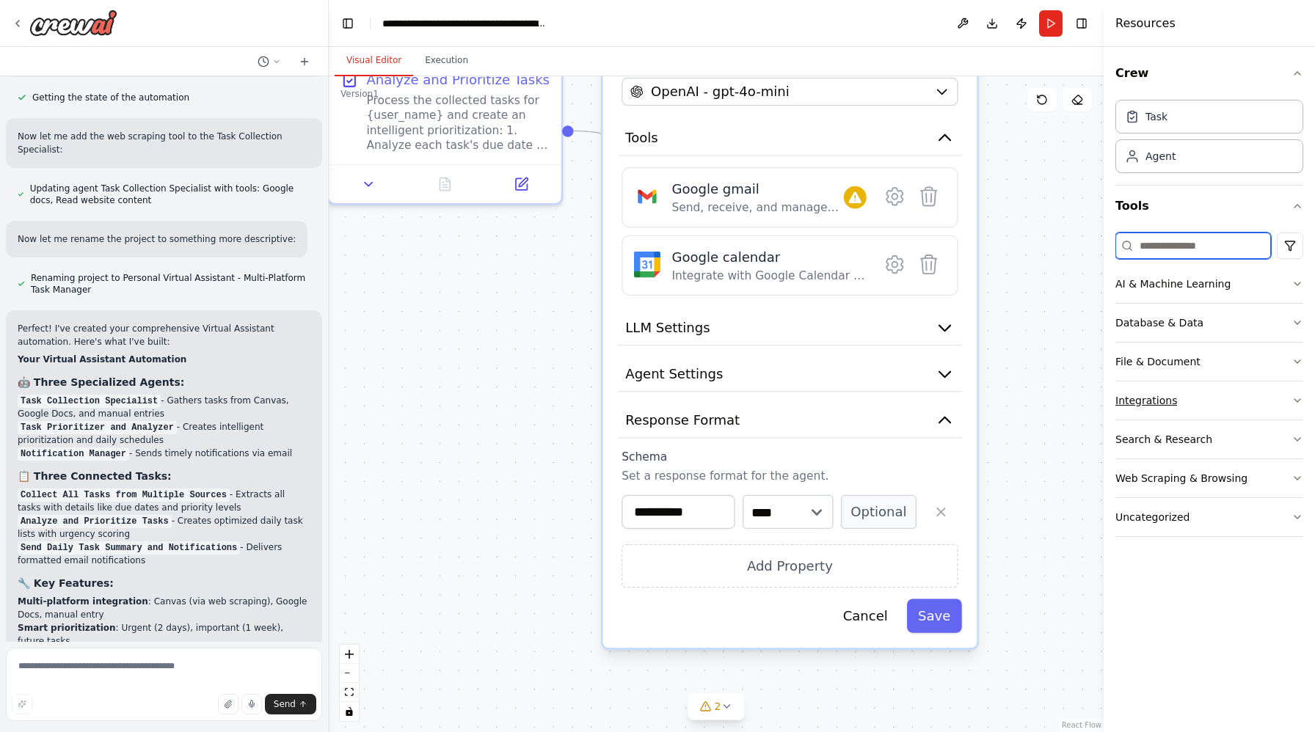
type input "*"
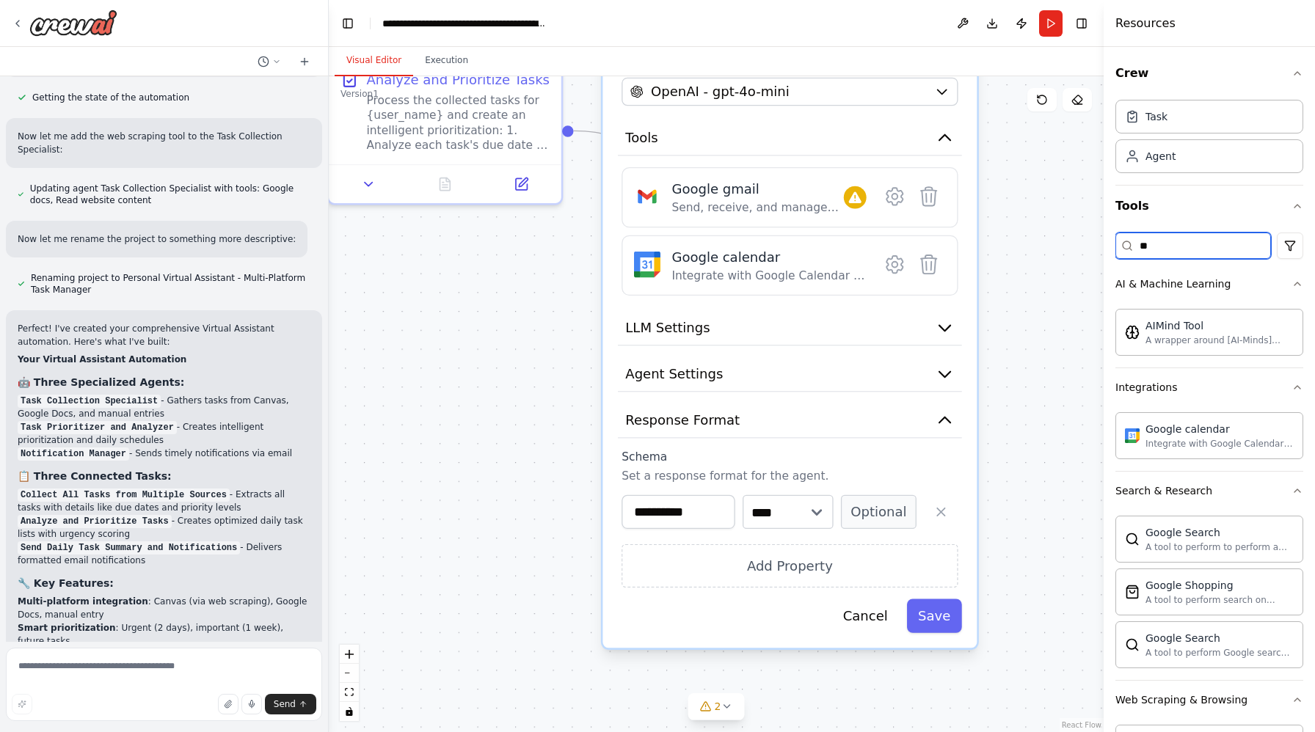
type input "*"
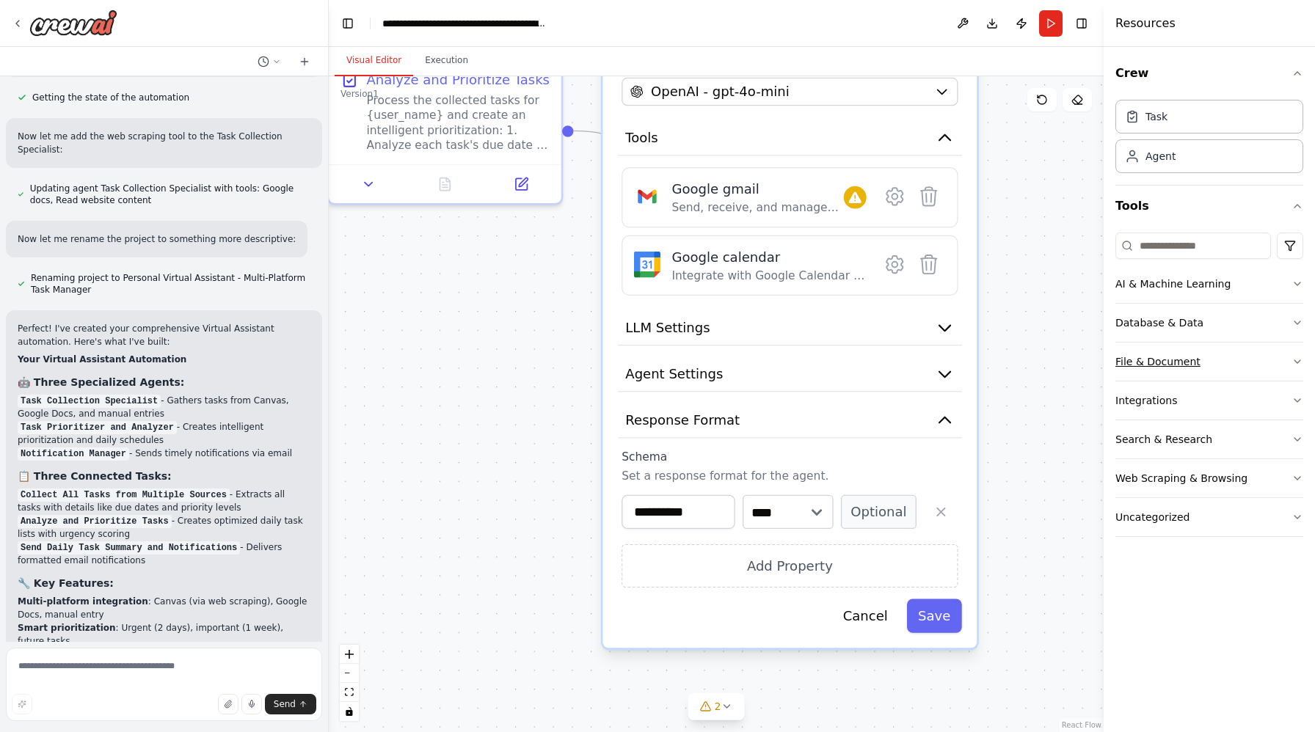
click at [1267, 371] on button "File & Document" at bounding box center [1209, 362] width 188 height 38
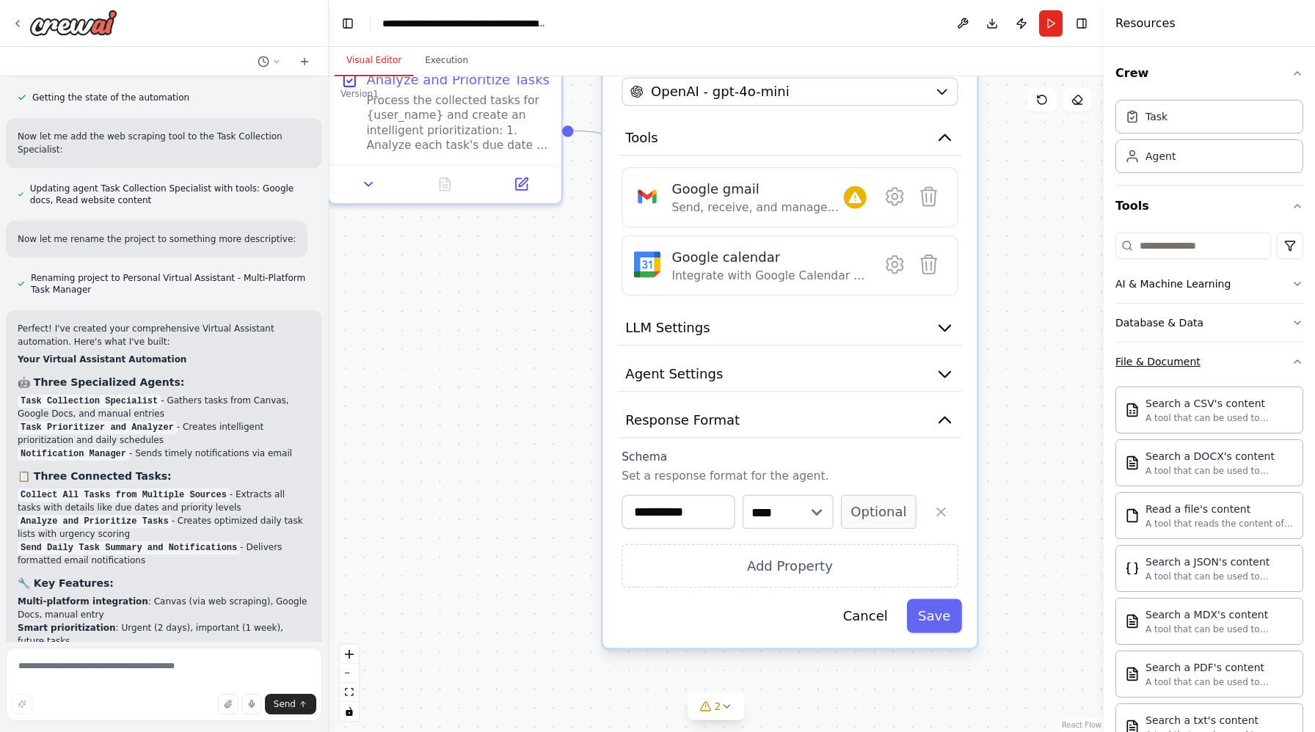
click at [1263, 357] on button "File & Document" at bounding box center [1209, 362] width 188 height 38
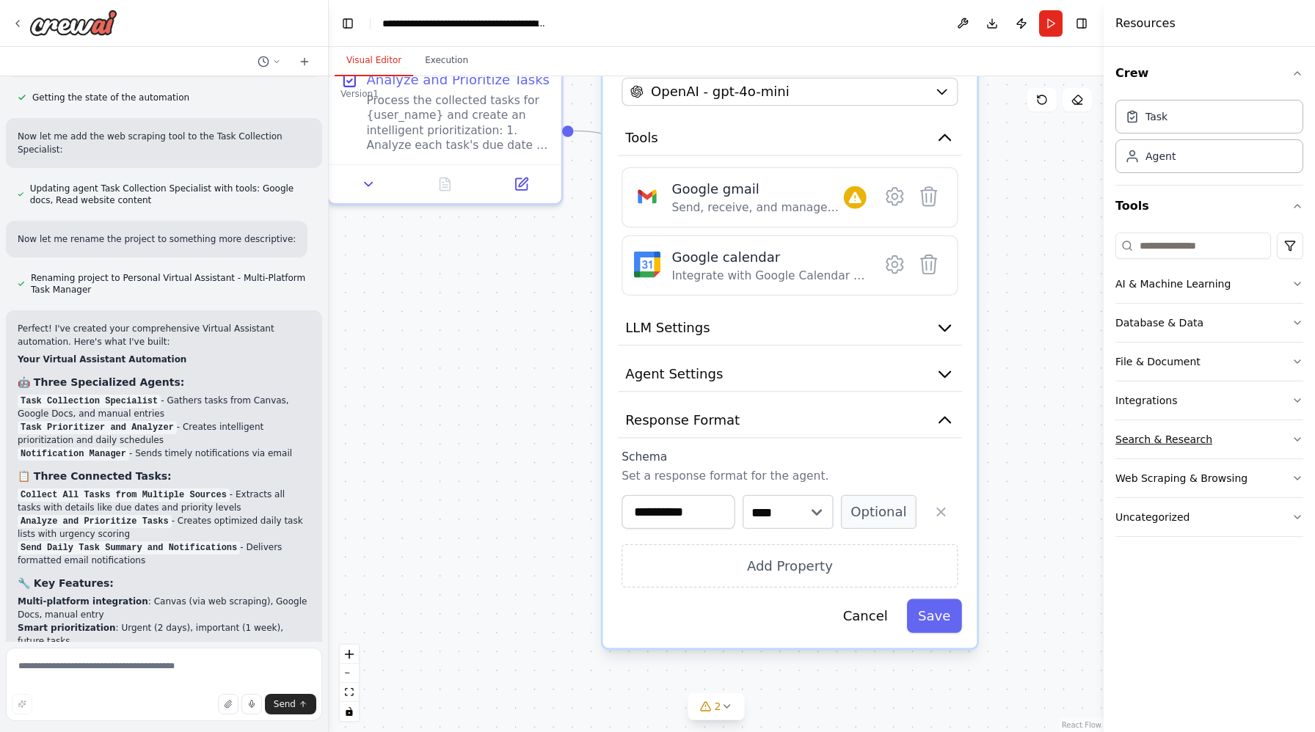
click at [1246, 438] on button "Search & Research" at bounding box center [1209, 439] width 188 height 38
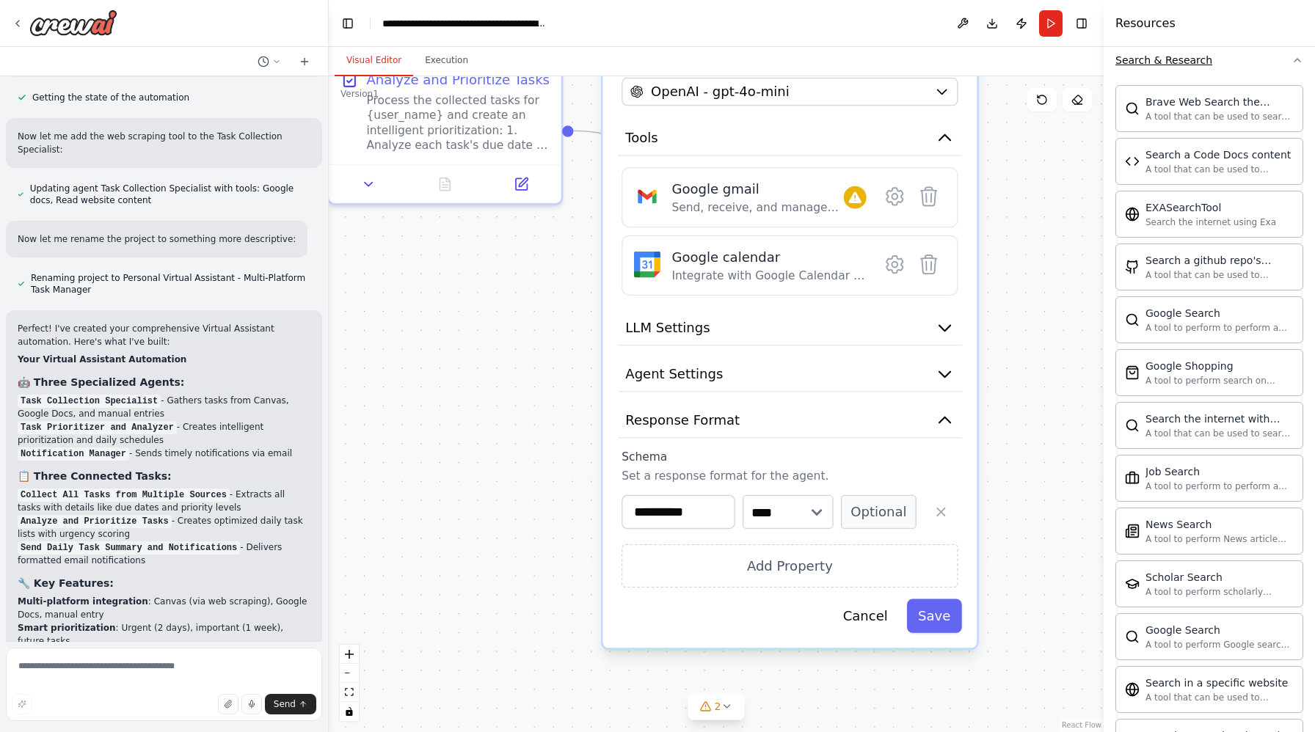
scroll to position [580, 0]
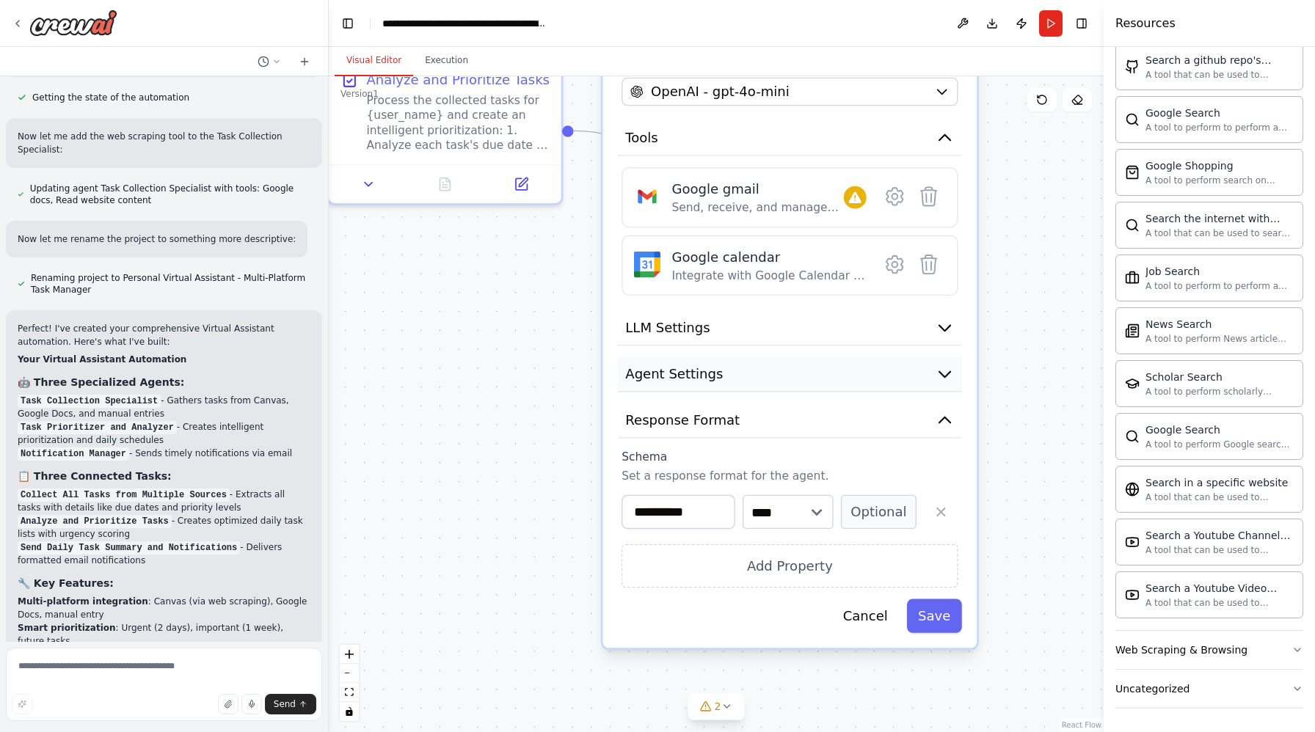
click at [939, 372] on icon "button" at bounding box center [944, 375] width 11 height 6
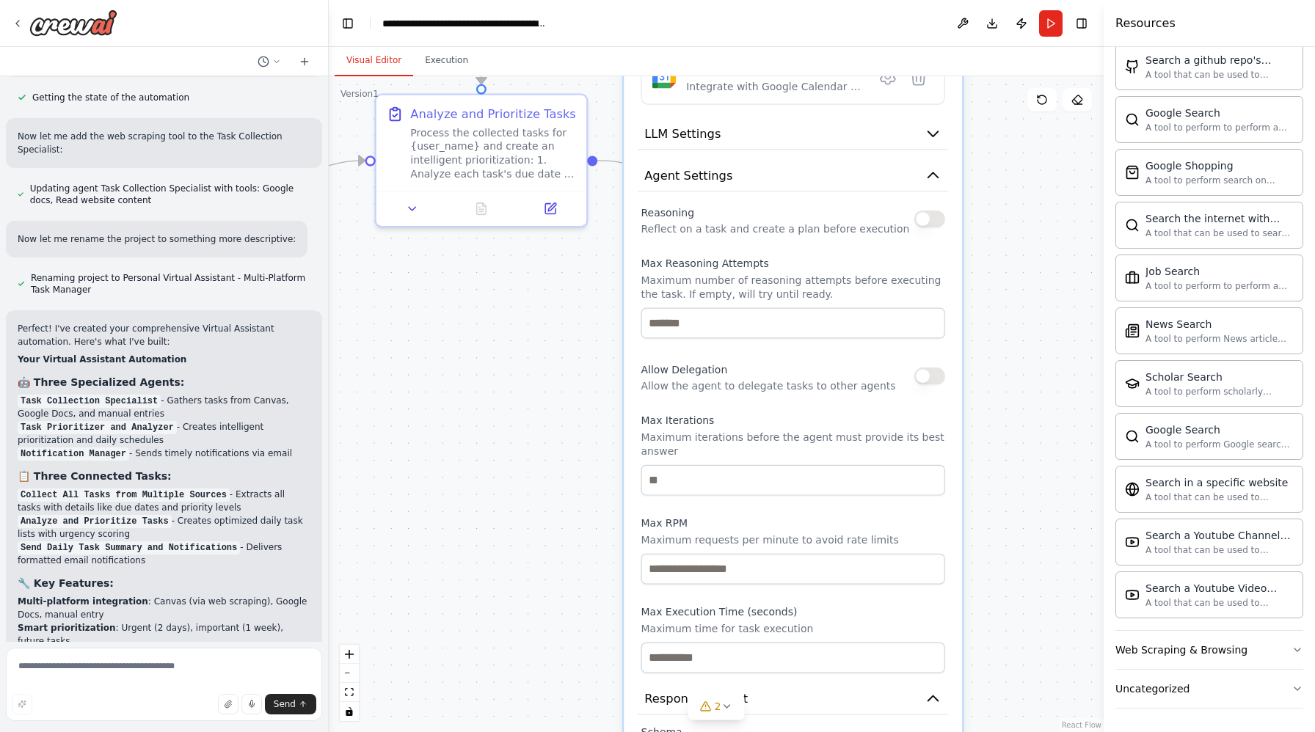
drag, startPoint x: 884, startPoint y: 489, endPoint x: 878, endPoint y: 273, distance: 216.6
click at [879, 274] on p "Maximum number of reasoning attempts before executing the task. If empty, will …" at bounding box center [793, 287] width 304 height 27
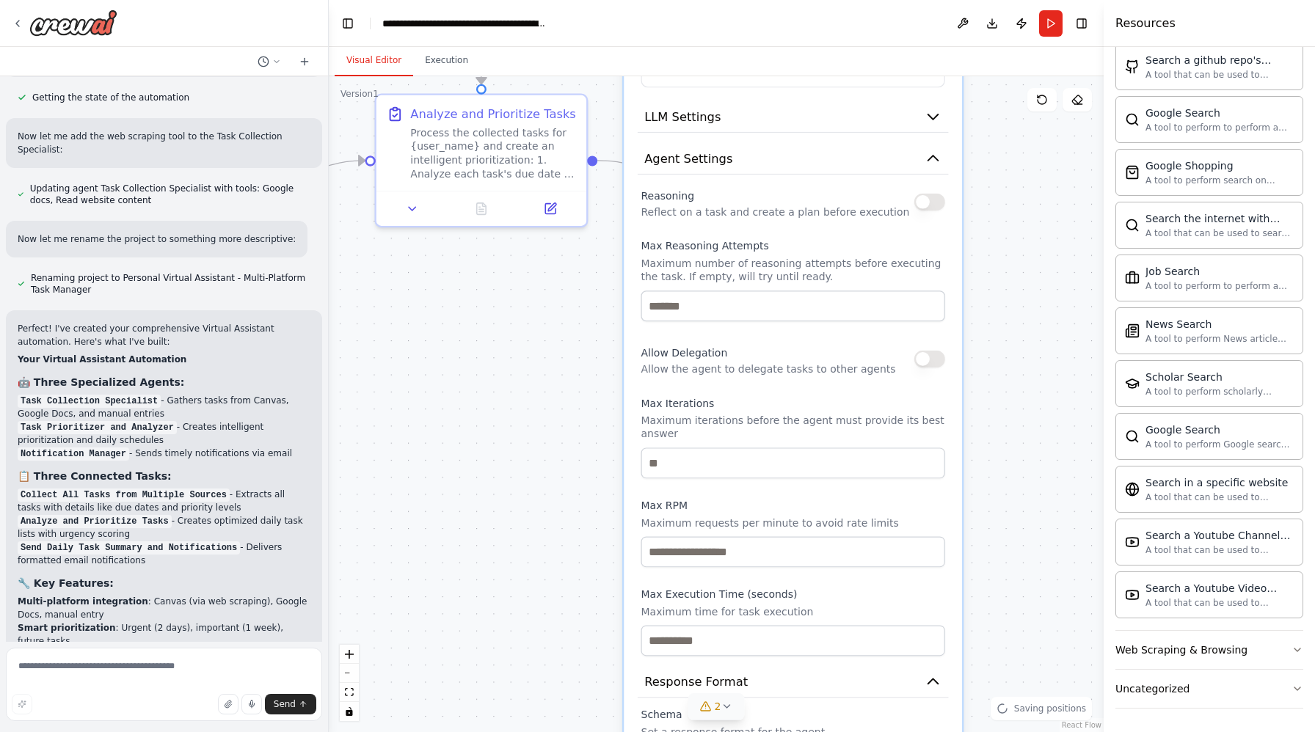
click at [731, 711] on icon at bounding box center [727, 707] width 12 height 12
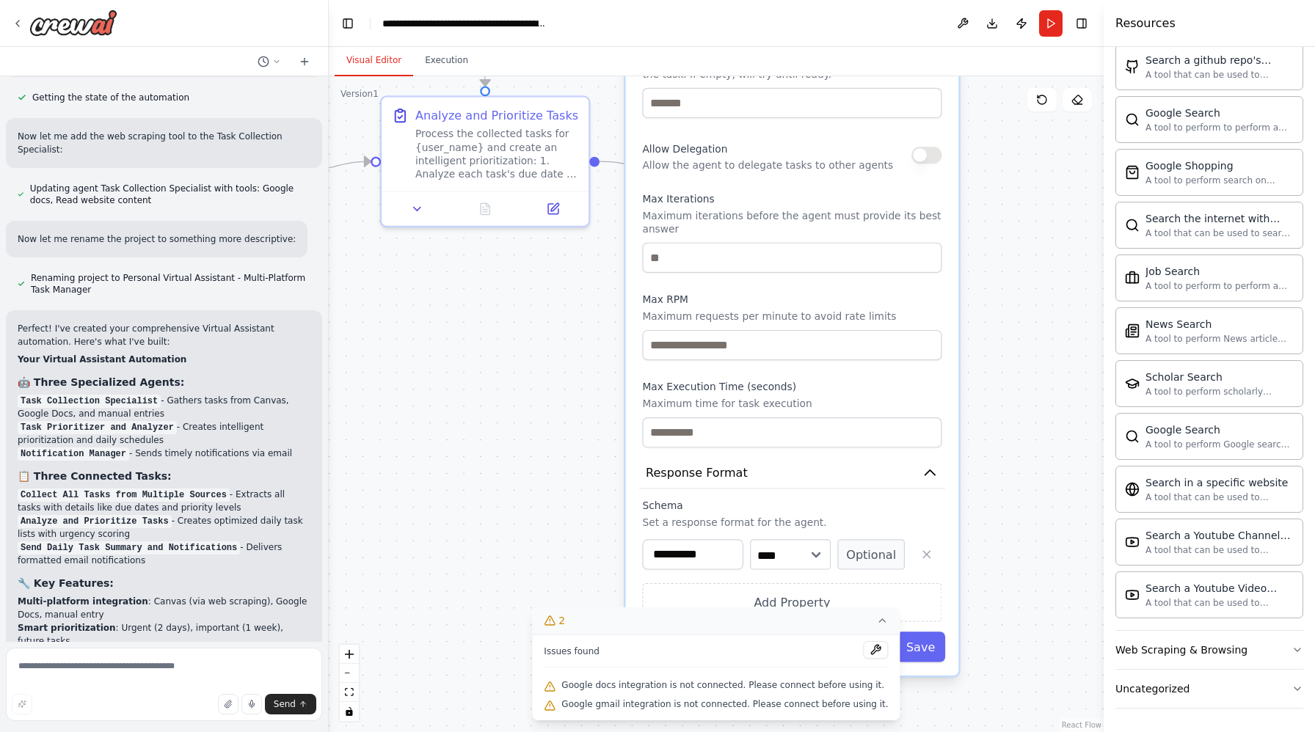
drag, startPoint x: 797, startPoint y: 400, endPoint x: 795, endPoint y: 196, distance: 204.0
click at [796, 196] on label "Max Iterations" at bounding box center [791, 198] width 299 height 13
click at [867, 651] on button at bounding box center [876, 650] width 25 height 18
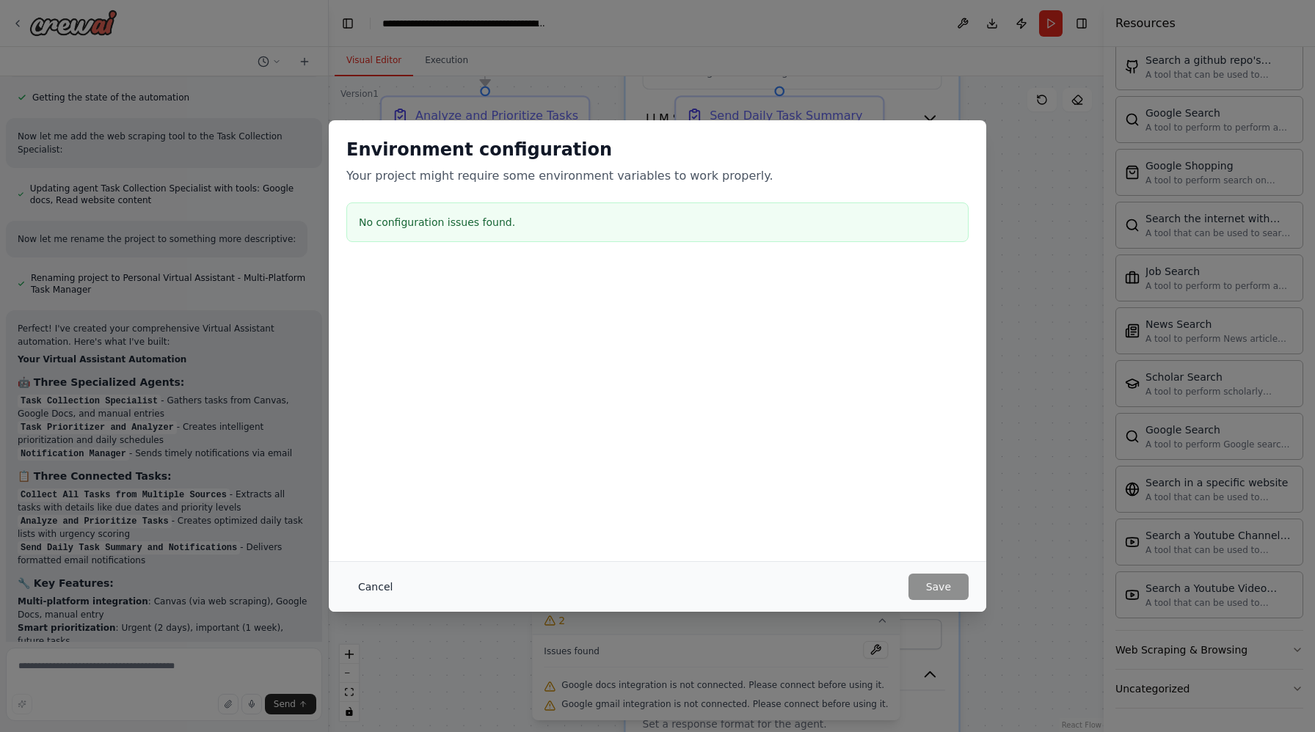
click at [368, 579] on button "Cancel" at bounding box center [375, 587] width 58 height 26
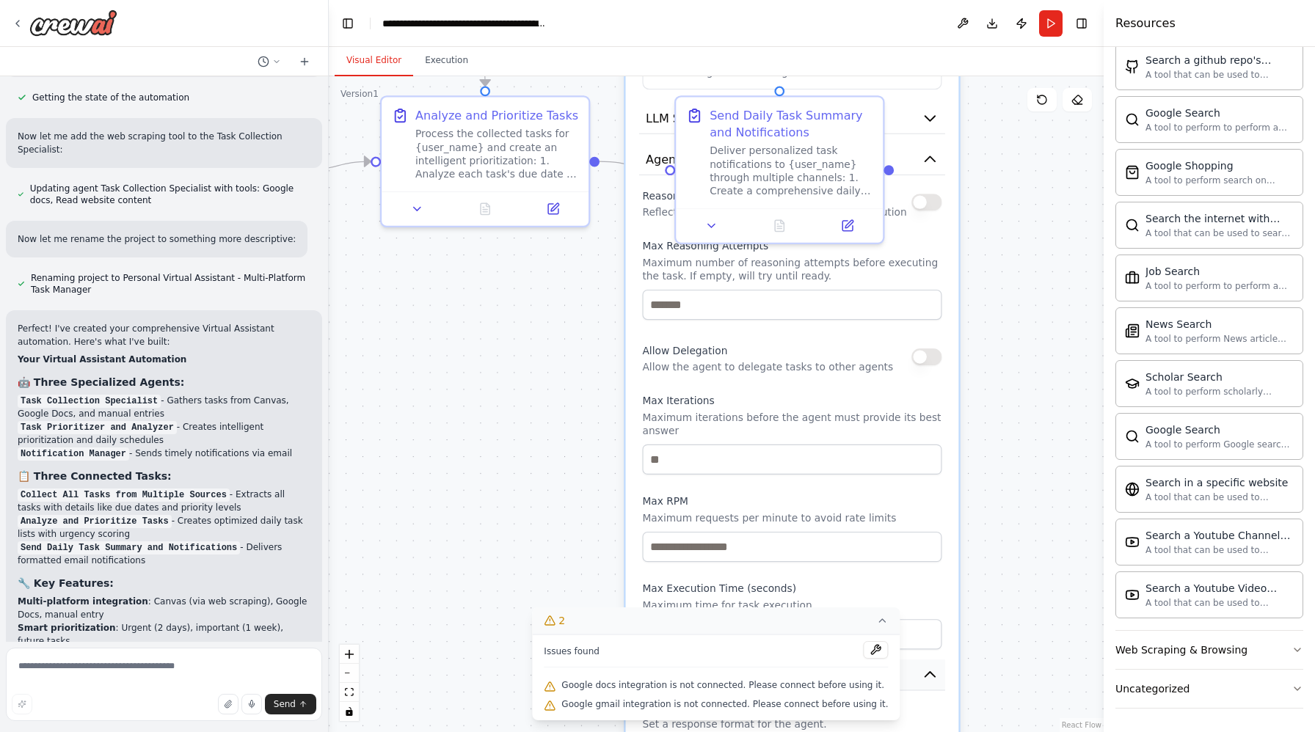
click at [926, 675] on icon "button" at bounding box center [930, 674] width 10 height 5
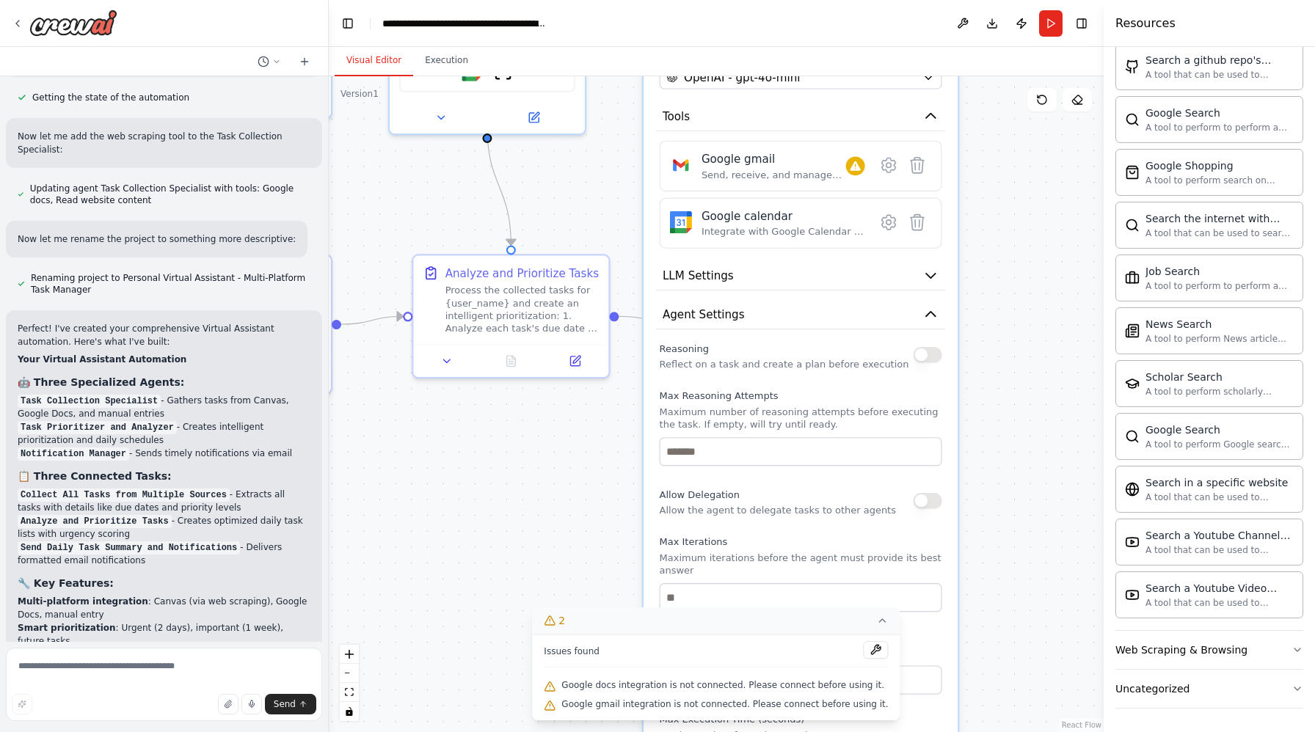
drag, startPoint x: 1034, startPoint y: 173, endPoint x: 1037, endPoint y: 325, distance: 151.9
click at [1038, 327] on div ".deletable-edge-delete-btn { width: 20px; height: 20px; border: 0px solid #ffff…" at bounding box center [716, 404] width 775 height 656
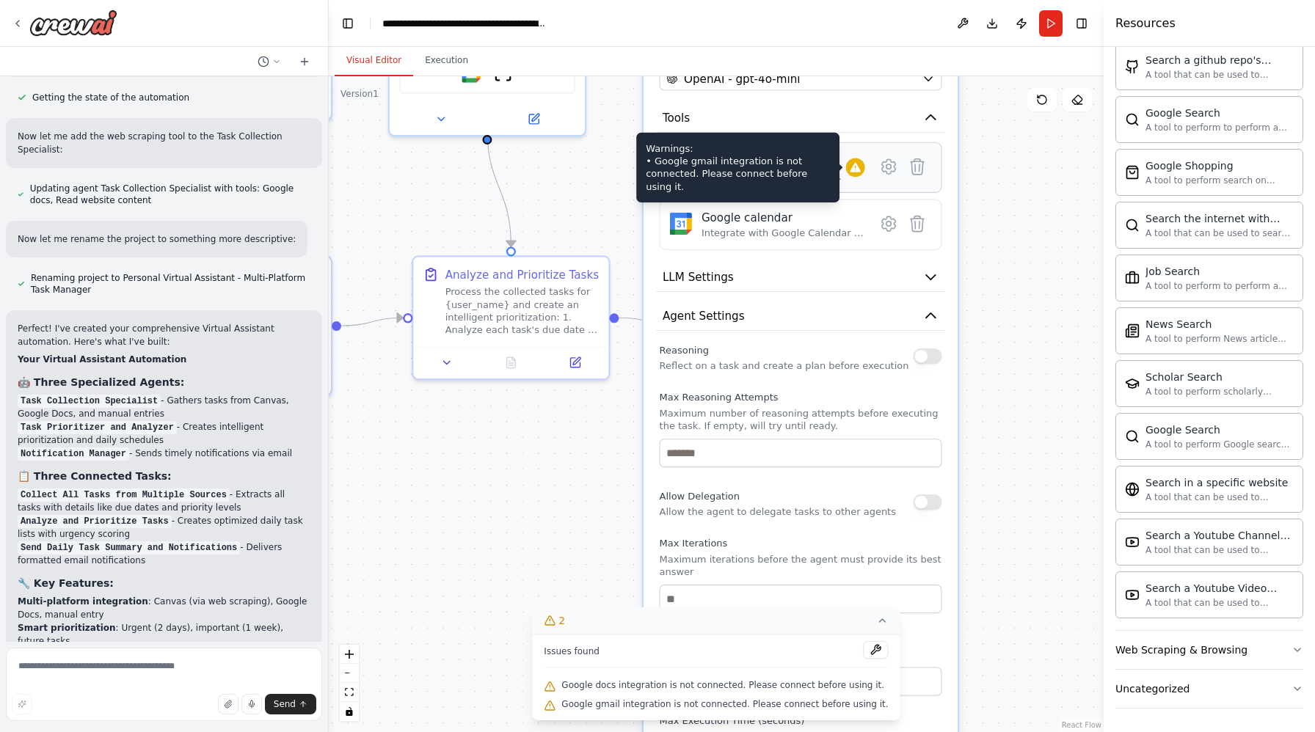
click at [853, 165] on icon at bounding box center [855, 168] width 10 height 10
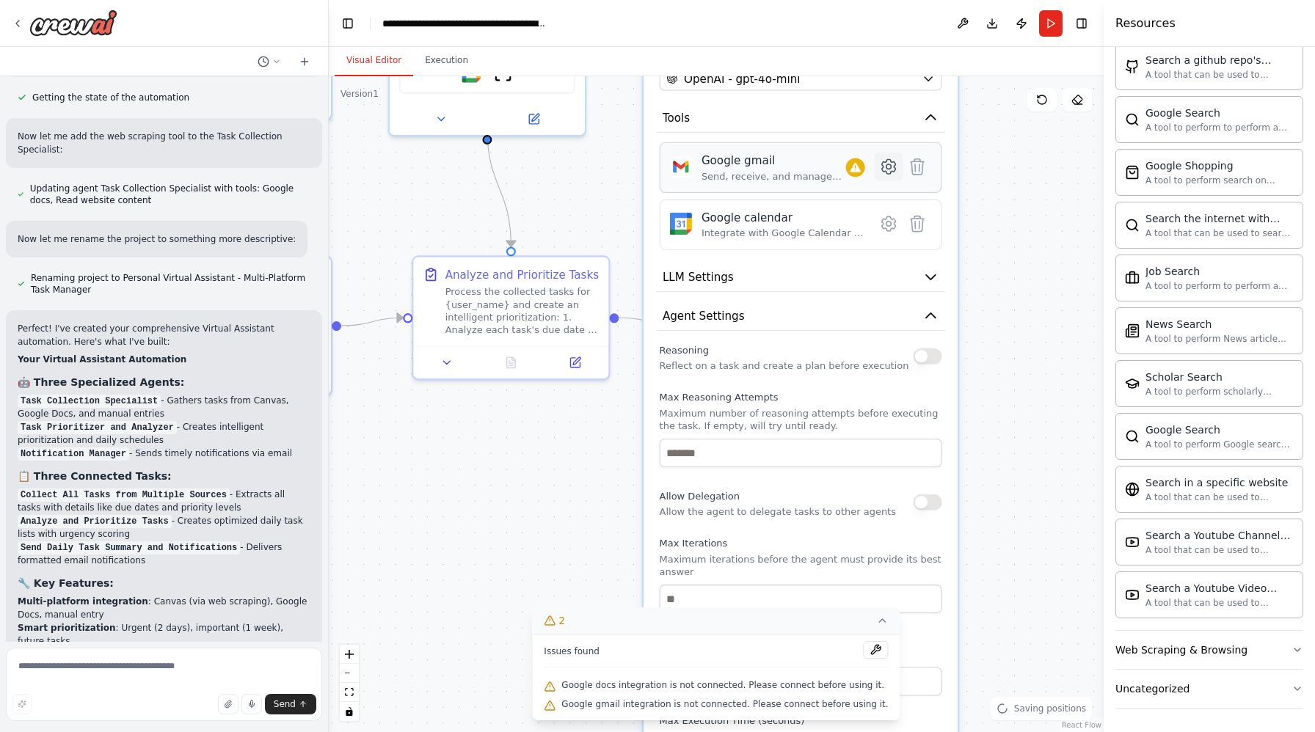
click at [887, 167] on icon at bounding box center [888, 166] width 4 height 4
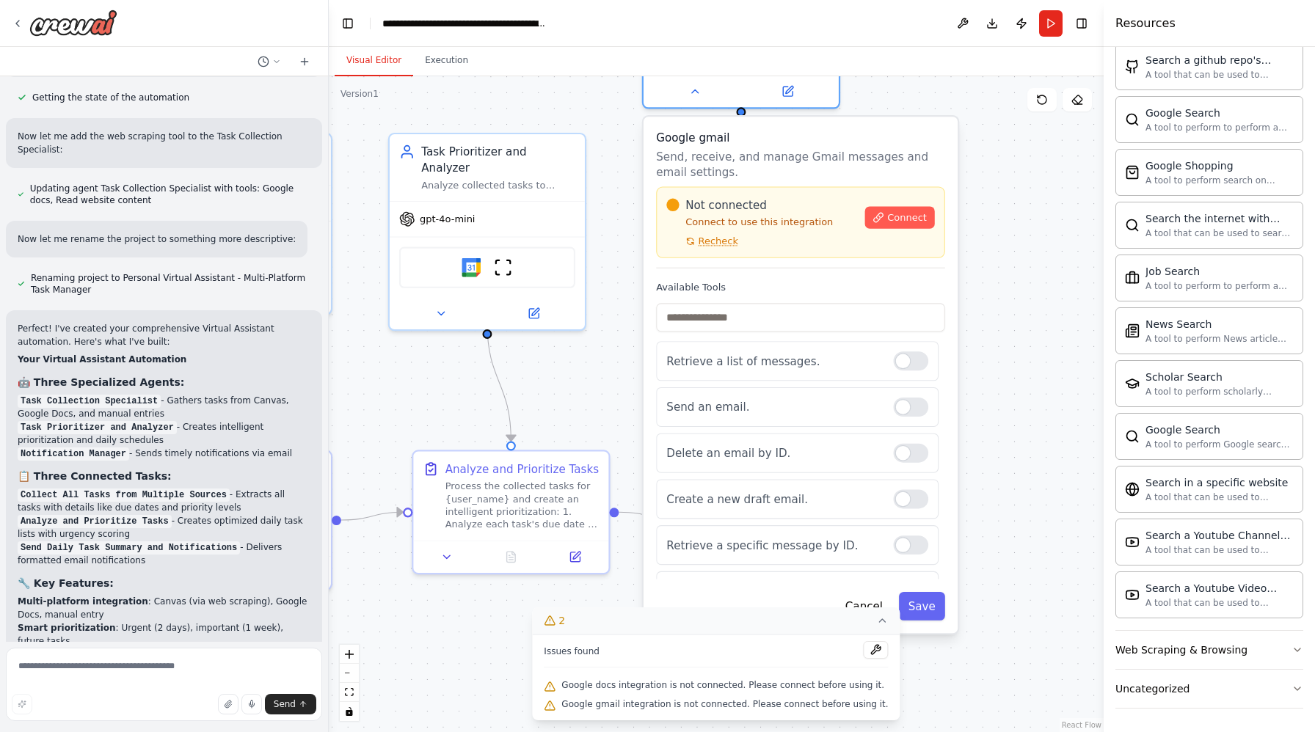
drag, startPoint x: 996, startPoint y: 279, endPoint x: 996, endPoint y: 473, distance: 194.5
click at [996, 473] on div ".deletable-edge-delete-btn { width: 20px; height: 20px; border: 0px solid #ffff…" at bounding box center [716, 404] width 775 height 656
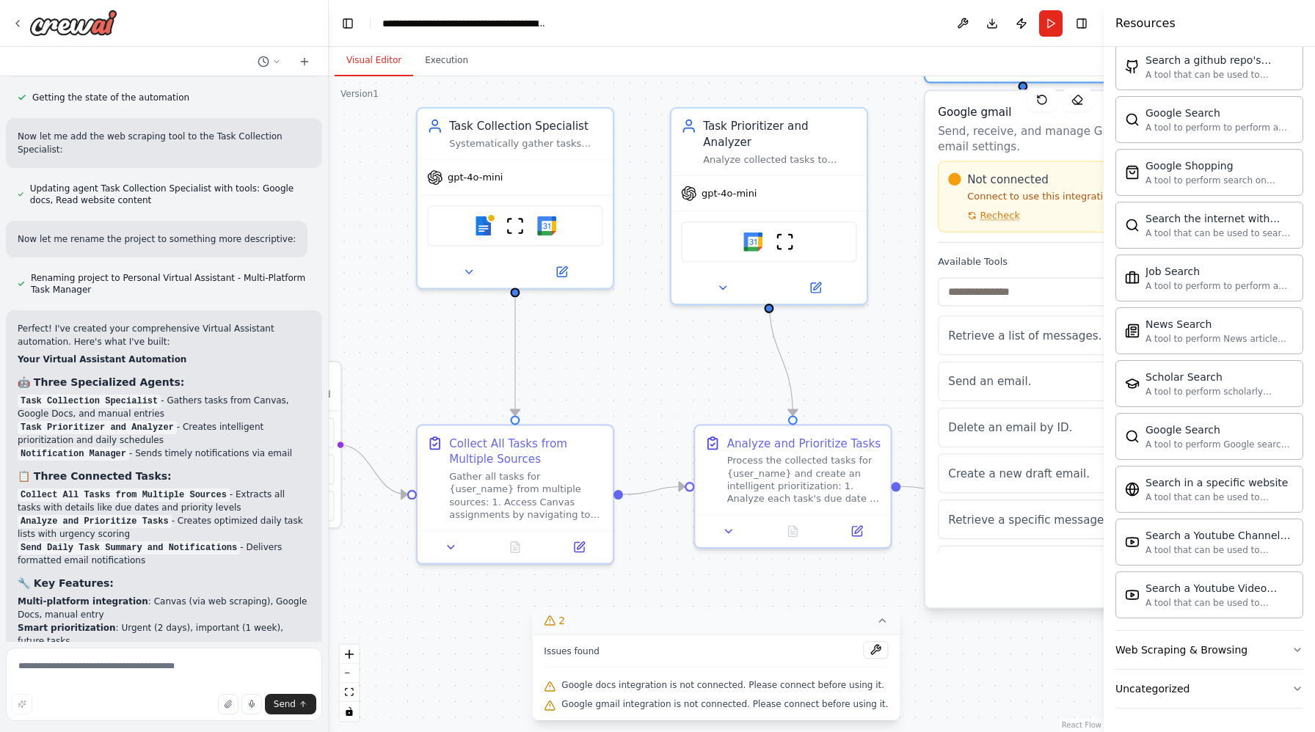
drag, startPoint x: 548, startPoint y: 352, endPoint x: 867, endPoint y: 319, distance: 320.2
click at [867, 319] on div ".deletable-edge-delete-btn { width: 20px; height: 20px; border: 0px solid #ffff…" at bounding box center [716, 404] width 775 height 656
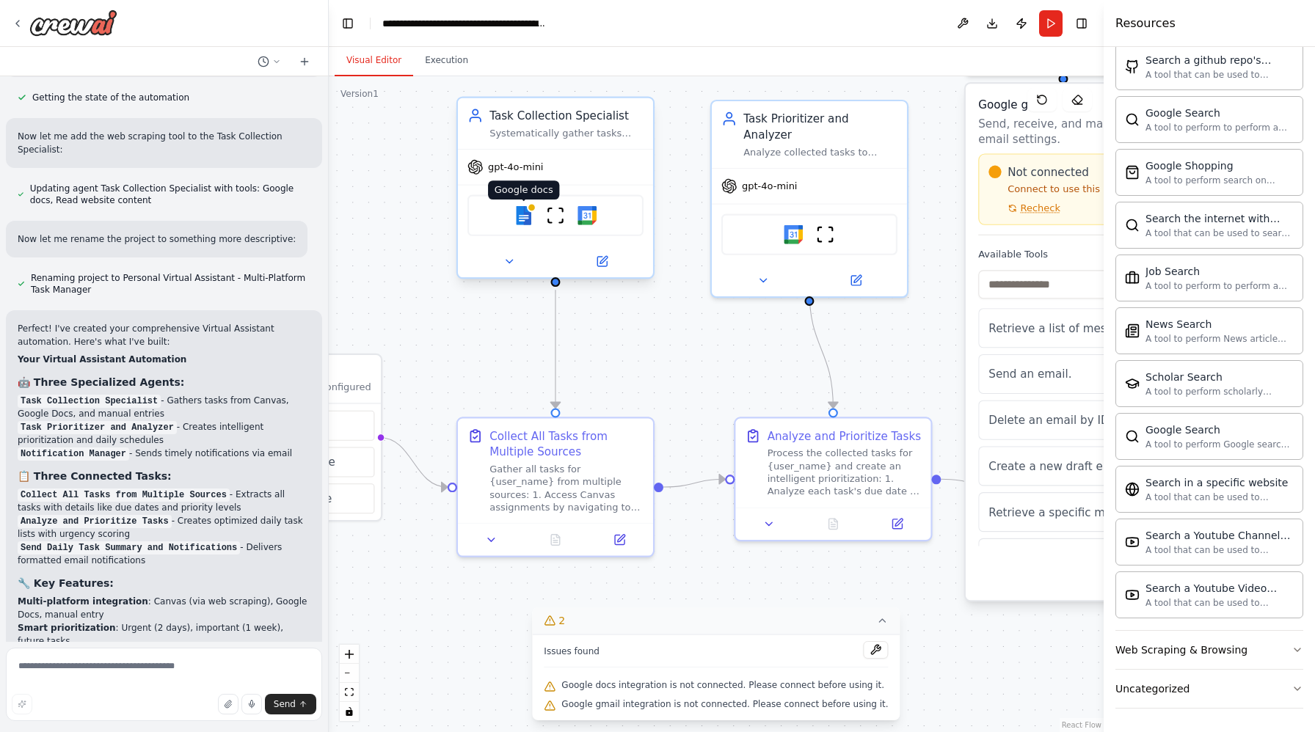
click at [523, 216] on img at bounding box center [523, 215] width 19 height 19
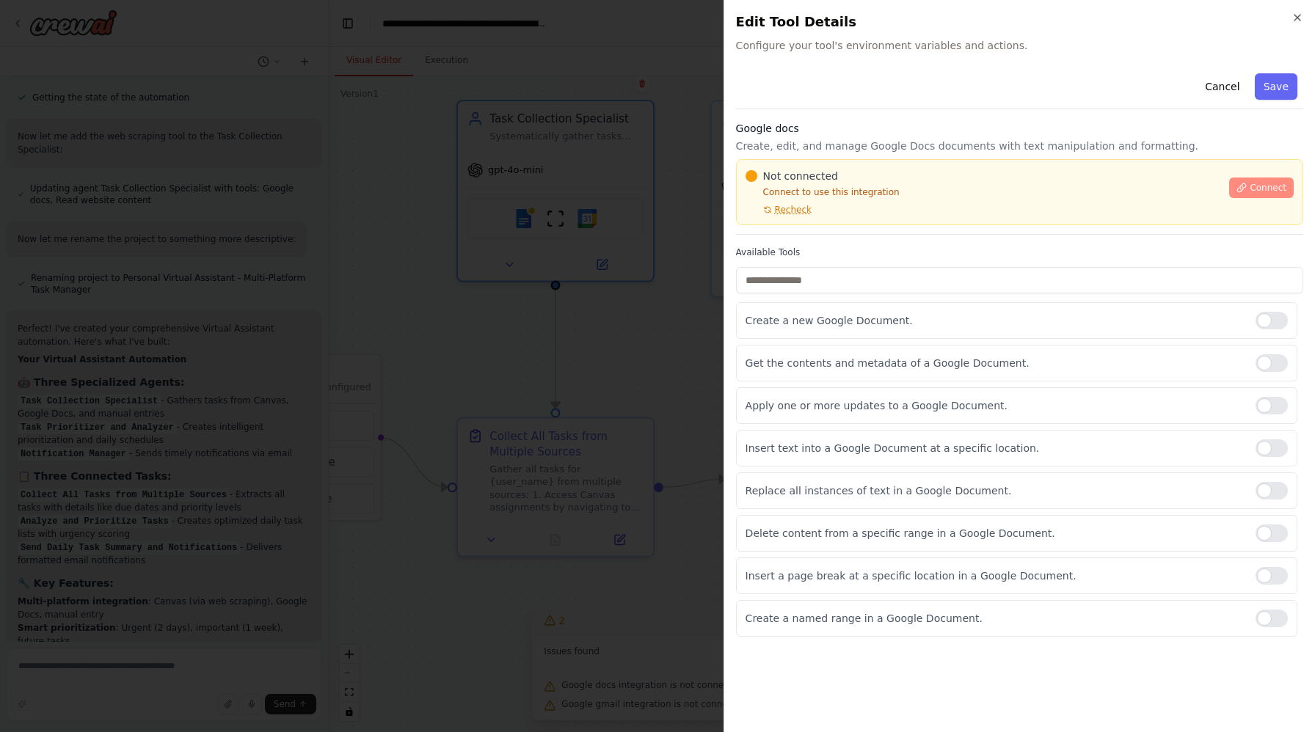
click at [1260, 188] on span "Connect" at bounding box center [1268, 188] width 37 height 12
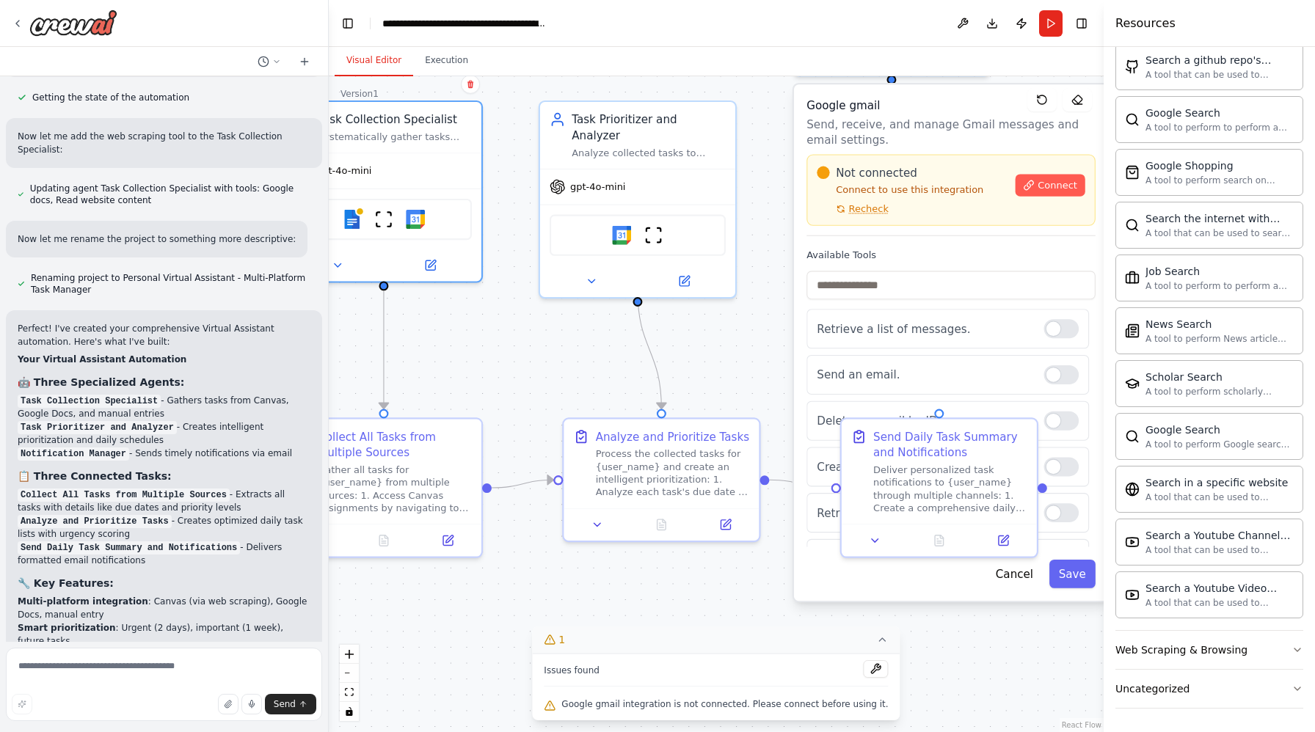
drag, startPoint x: 904, startPoint y: 301, endPoint x: 704, endPoint y: 301, distance: 199.6
click at [704, 302] on div ".deletable-edge-delete-btn { width: 20px; height: 20px; border: 0px solid #ffff…" at bounding box center [716, 404] width 775 height 656
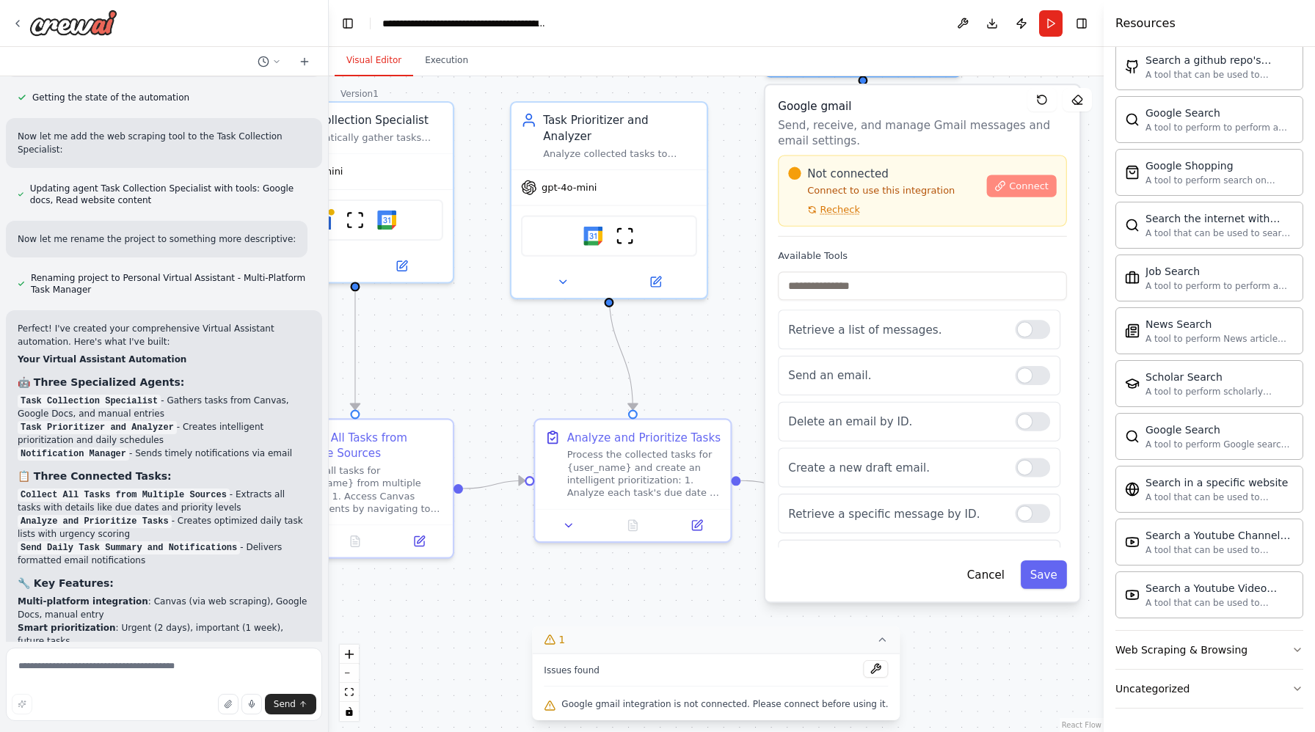
click at [1023, 188] on span "Connect" at bounding box center [1029, 186] width 40 height 12
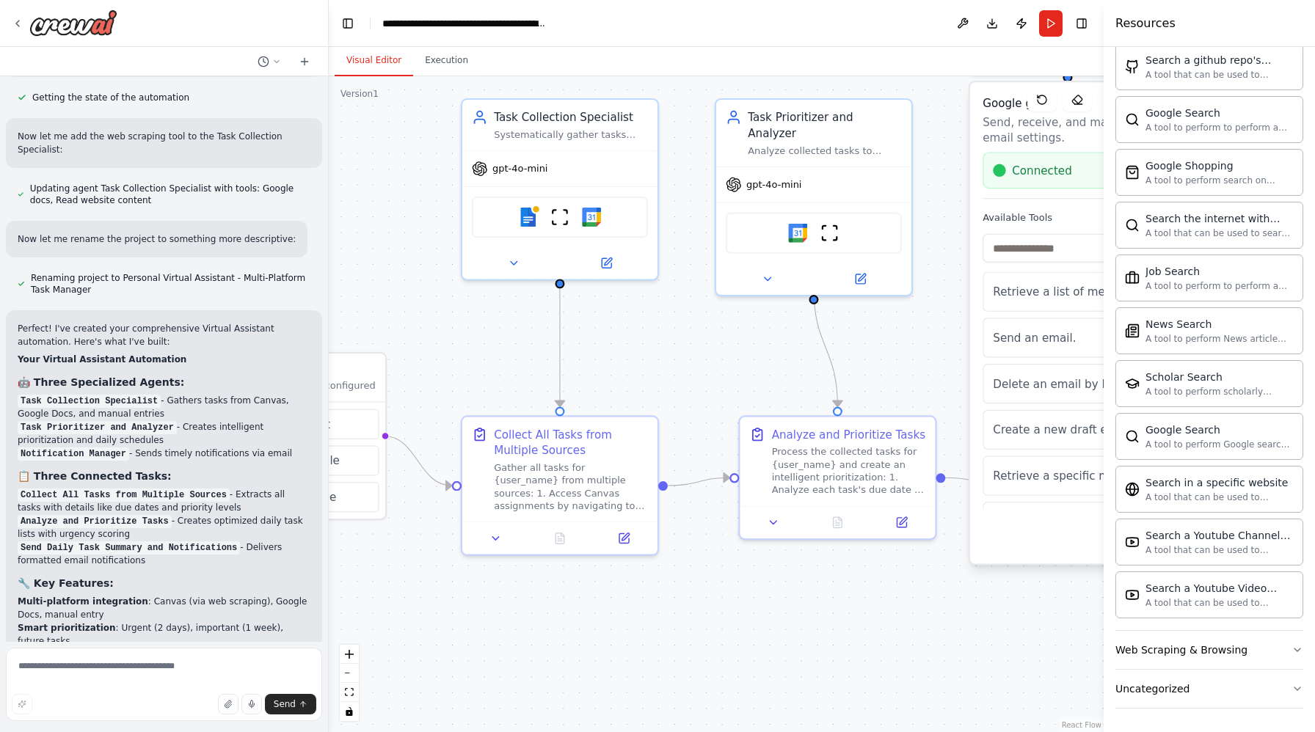
drag, startPoint x: 553, startPoint y: 348, endPoint x: 776, endPoint y: 341, distance: 223.2
click at [776, 342] on div ".deletable-edge-delete-btn { width: 20px; height: 20px; border: 0px solid #ffff…" at bounding box center [716, 404] width 775 height 656
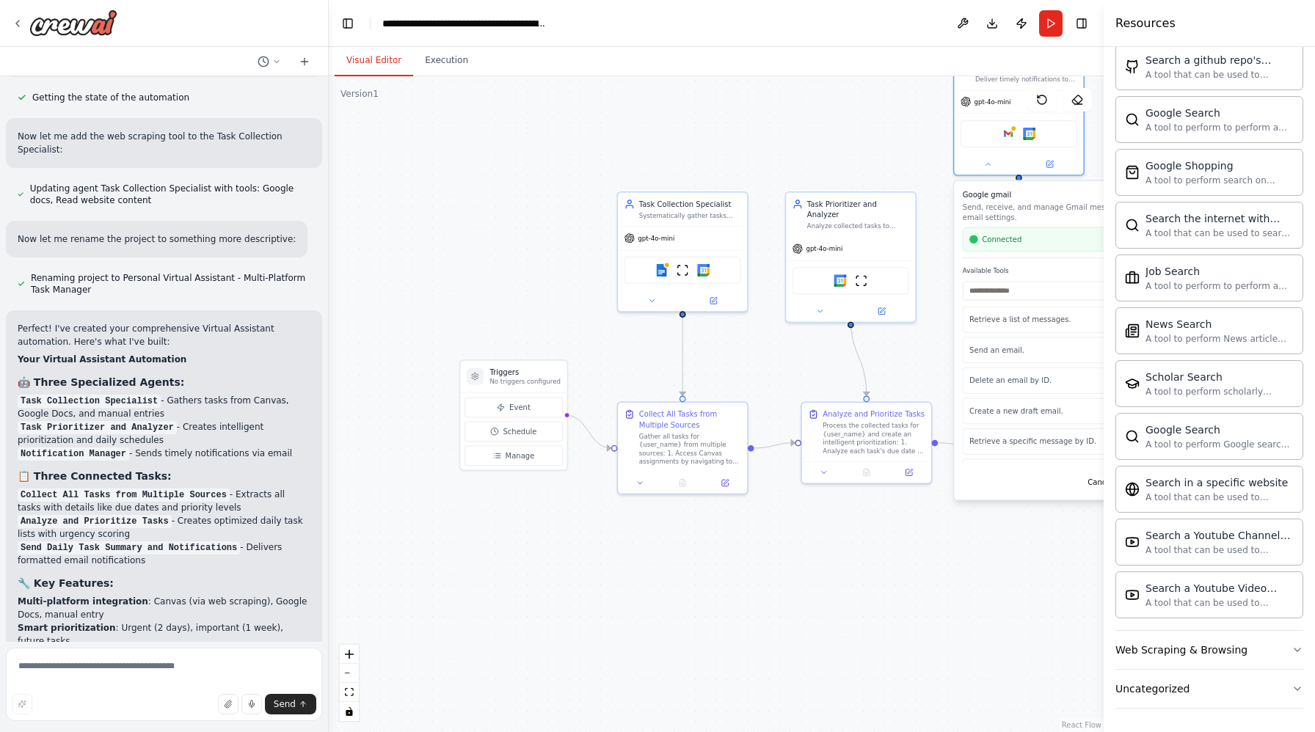
drag, startPoint x: 756, startPoint y: 341, endPoint x: 788, endPoint y: 354, distance: 34.6
click at [792, 354] on div ".deletable-edge-delete-btn { width: 20px; height: 20px; border: 0px solid #ffff…" at bounding box center [716, 404] width 775 height 656
click at [774, 366] on div ".deletable-edge-delete-btn { width: 20px; height: 20px; border: 0px solid #ffff…" at bounding box center [716, 404] width 775 height 656
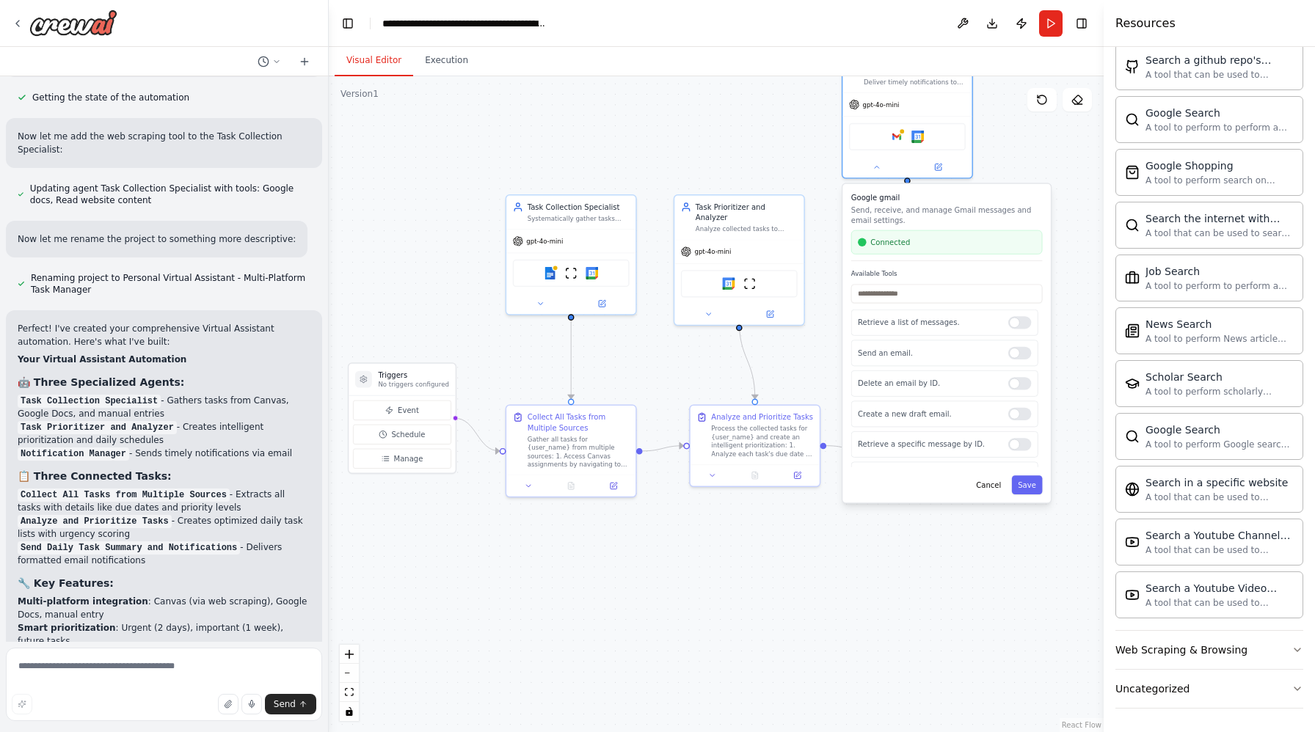
drag, startPoint x: 773, startPoint y: 366, endPoint x: 663, endPoint y: 369, distance: 110.1
click at [663, 369] on div ".deletable-edge-delete-btn { width: 20px; height: 20px; border: 0px solid #ffff…" at bounding box center [716, 404] width 775 height 656
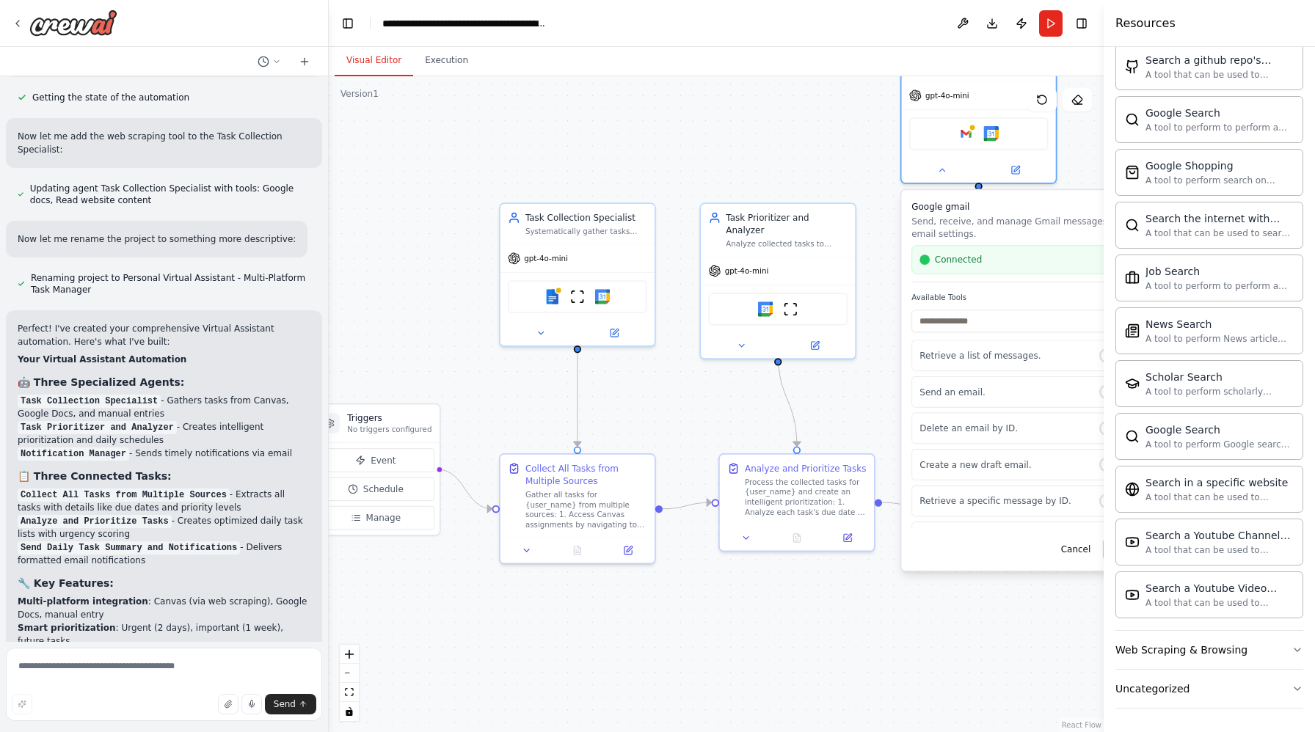
drag, startPoint x: 863, startPoint y: 349, endPoint x: 832, endPoint y: 396, distance: 56.2
click at [832, 396] on div ".deletable-edge-delete-btn { width: 20px; height: 20px; border: 0px solid #ffff…" at bounding box center [716, 404] width 775 height 656
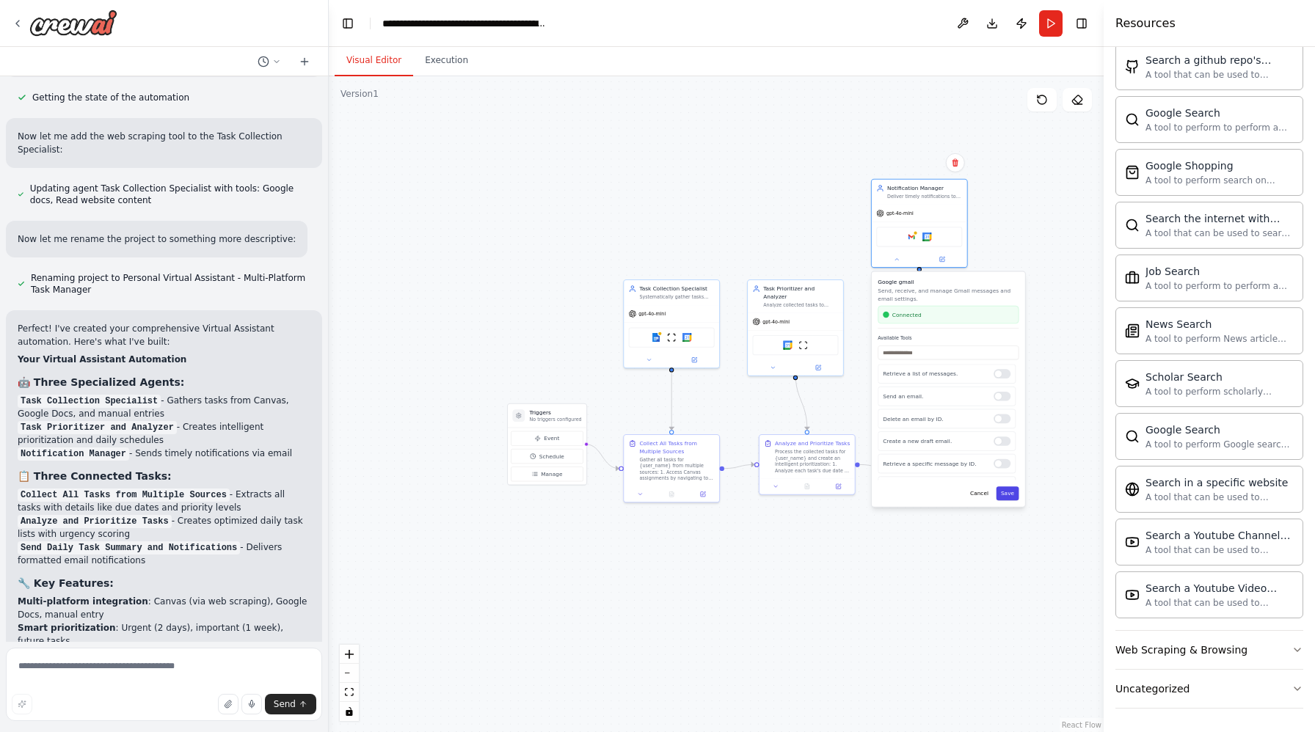
click at [1008, 495] on button "Save" at bounding box center [1008, 494] width 23 height 14
drag, startPoint x: 1063, startPoint y: 349, endPoint x: 1053, endPoint y: 411, distance: 63.2
click at [1060, 354] on div ".deletable-edge-delete-btn { width: 20px; height: 20px; border: 0px solid #ffff…" at bounding box center [716, 404] width 775 height 656
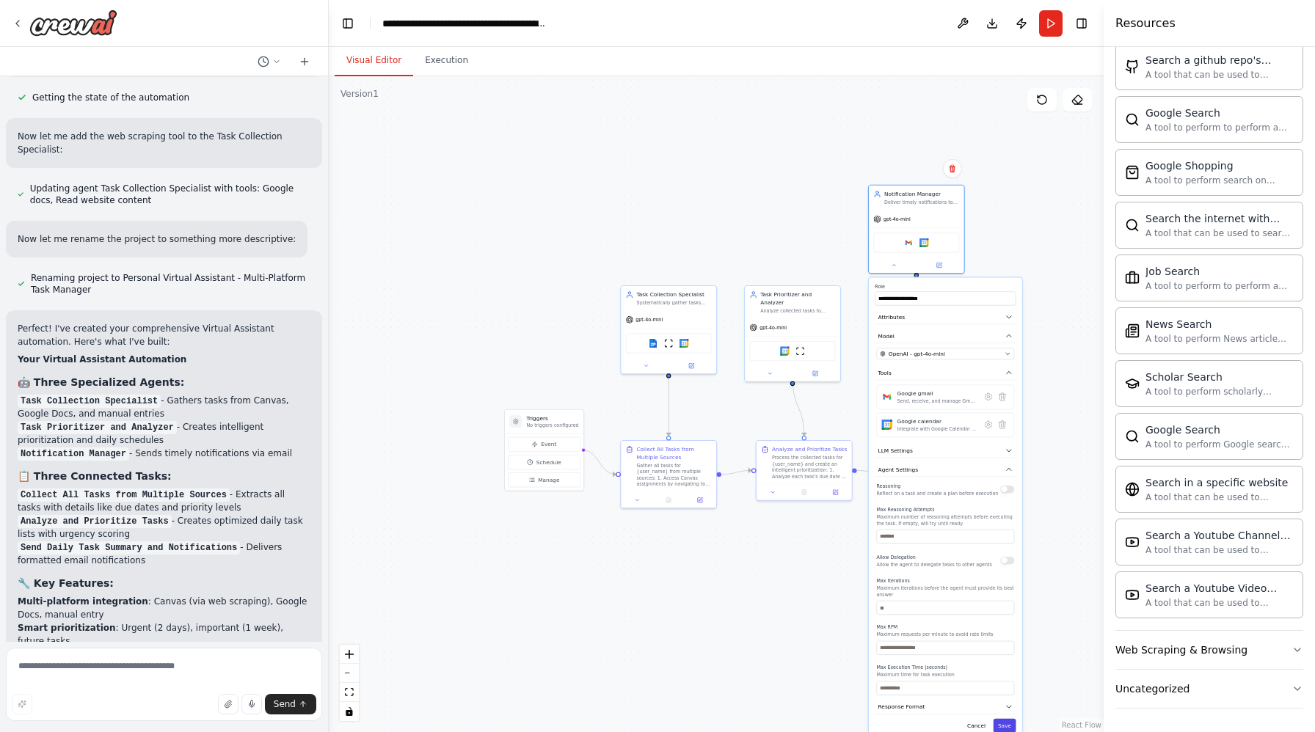
click at [1005, 720] on button "Save" at bounding box center [1005, 726] width 23 height 14
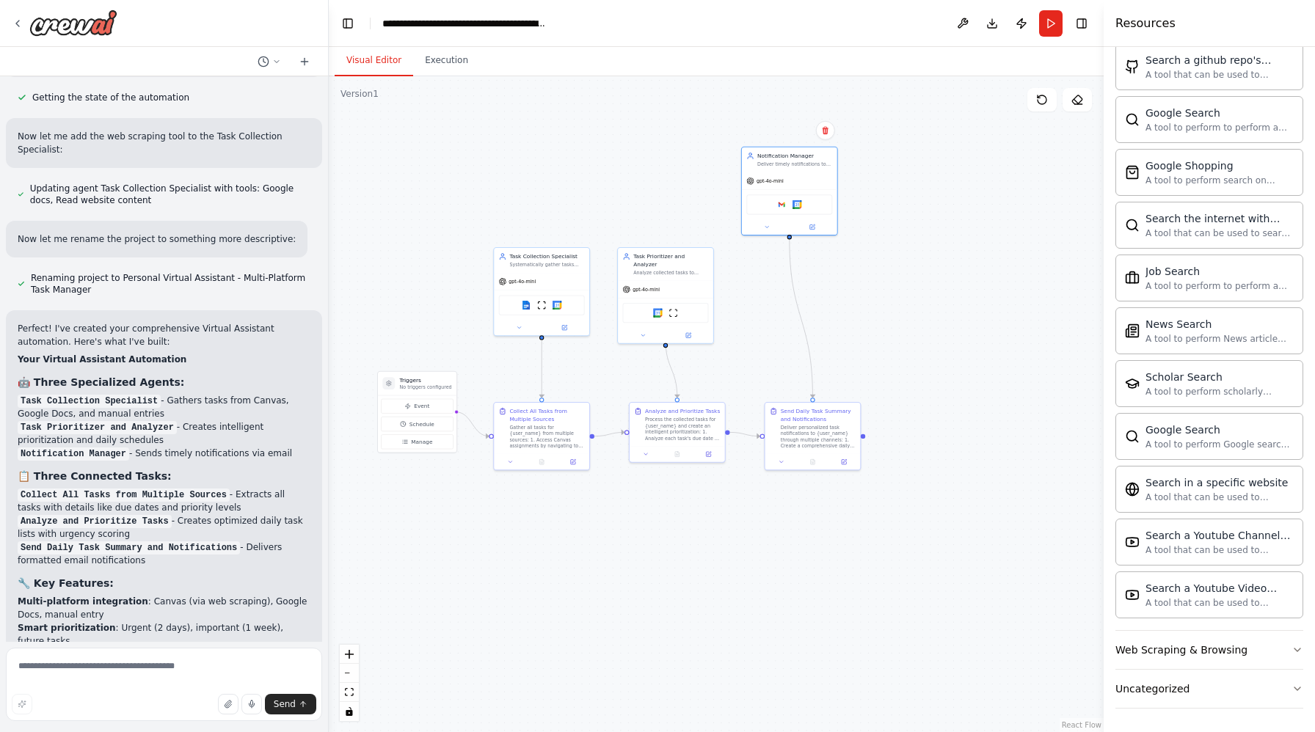
drag, startPoint x: 989, startPoint y: 569, endPoint x: 855, endPoint y: 517, distance: 144.3
click at [855, 517] on div ".deletable-edge-delete-btn { width: 20px; height: 20px; border: 0px solid #ffff…" at bounding box center [716, 404] width 775 height 656
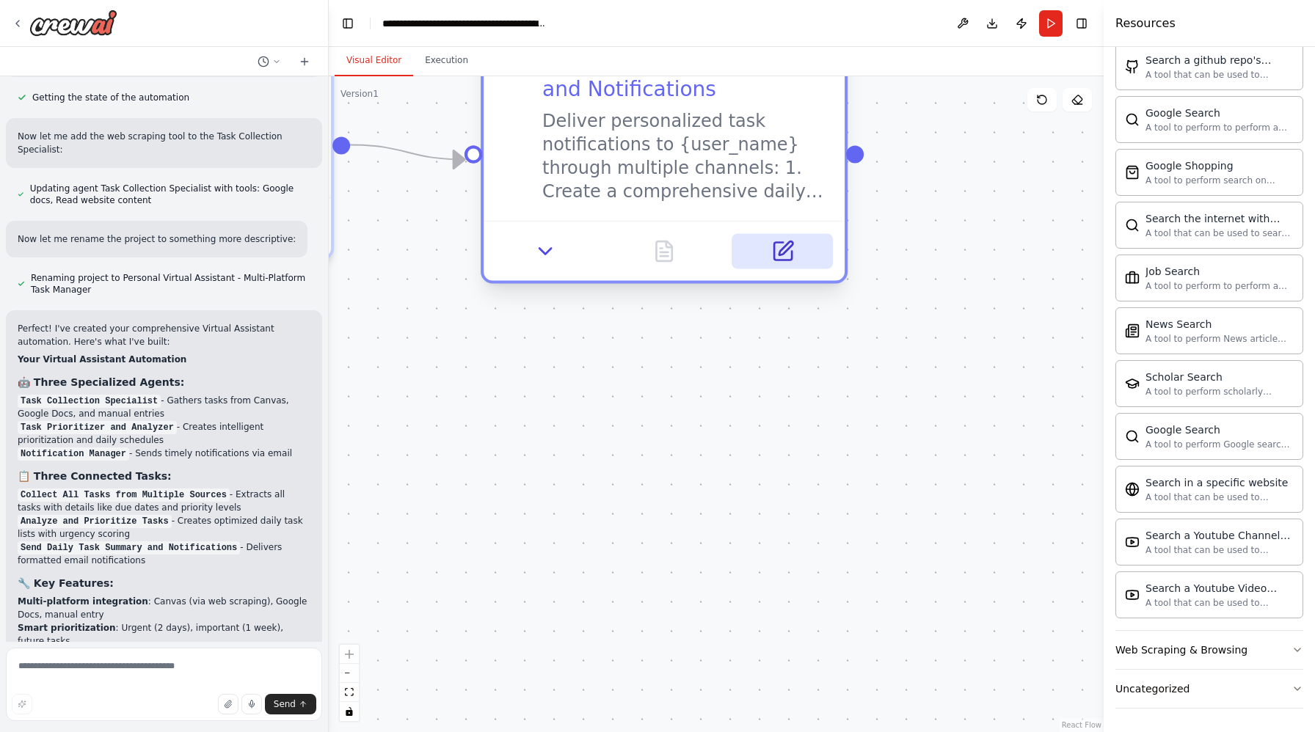
click at [776, 244] on icon at bounding box center [782, 252] width 18 height 18
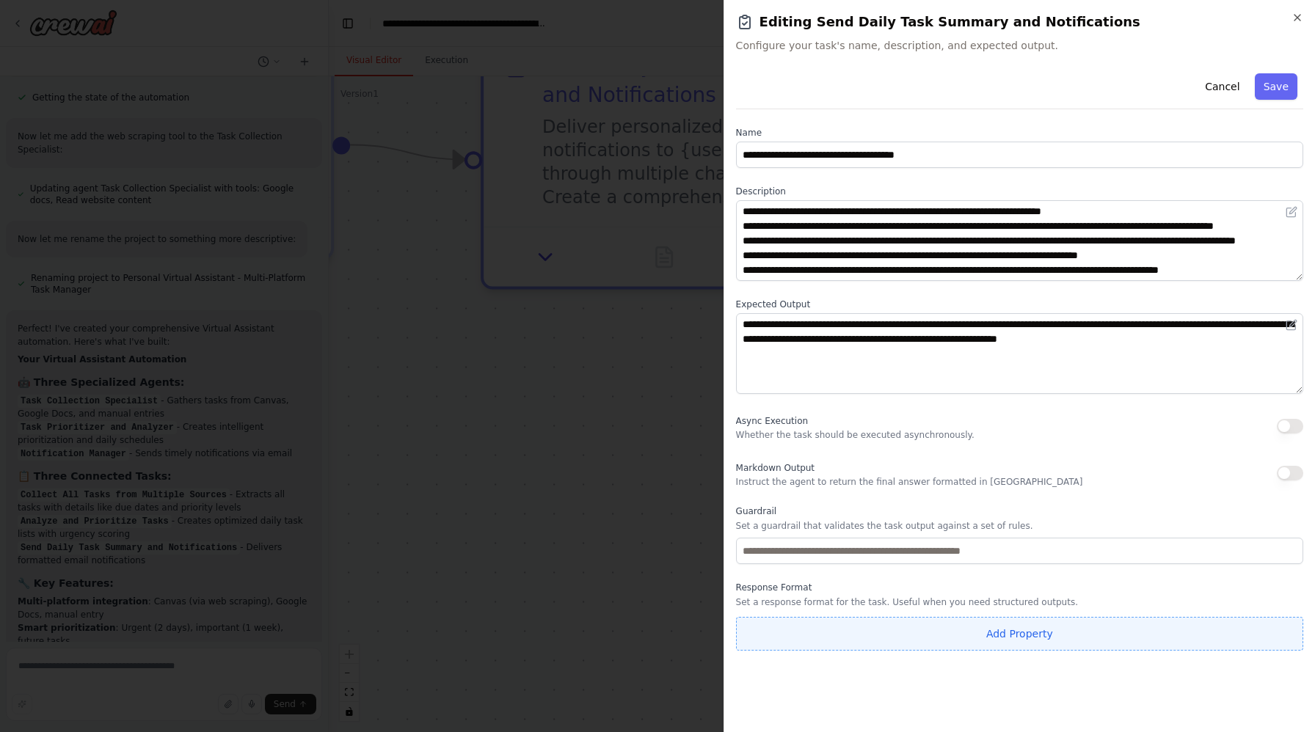
click at [915, 627] on button "Add Property" at bounding box center [1019, 634] width 567 height 34
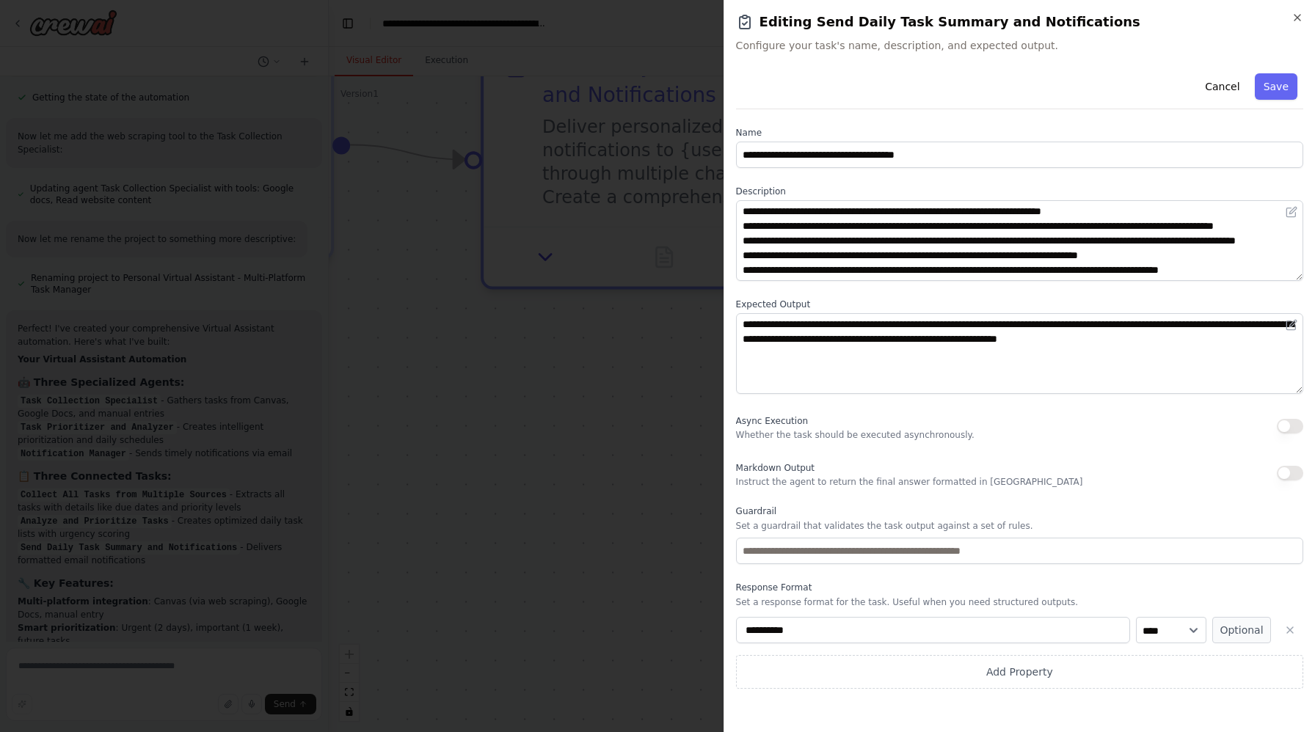
drag, startPoint x: 1174, startPoint y: 664, endPoint x: 1212, endPoint y: 583, distance: 89.3
click at [1209, 582] on div "**********" at bounding box center [1019, 635] width 567 height 107
click at [1286, 631] on icon "button" at bounding box center [1290, 631] width 12 height 12
click at [1047, 438] on div "Async Execution Whether the task should be executed asynchronously." at bounding box center [1019, 426] width 567 height 29
click at [1298, 12] on icon "button" at bounding box center [1298, 18] width 12 height 12
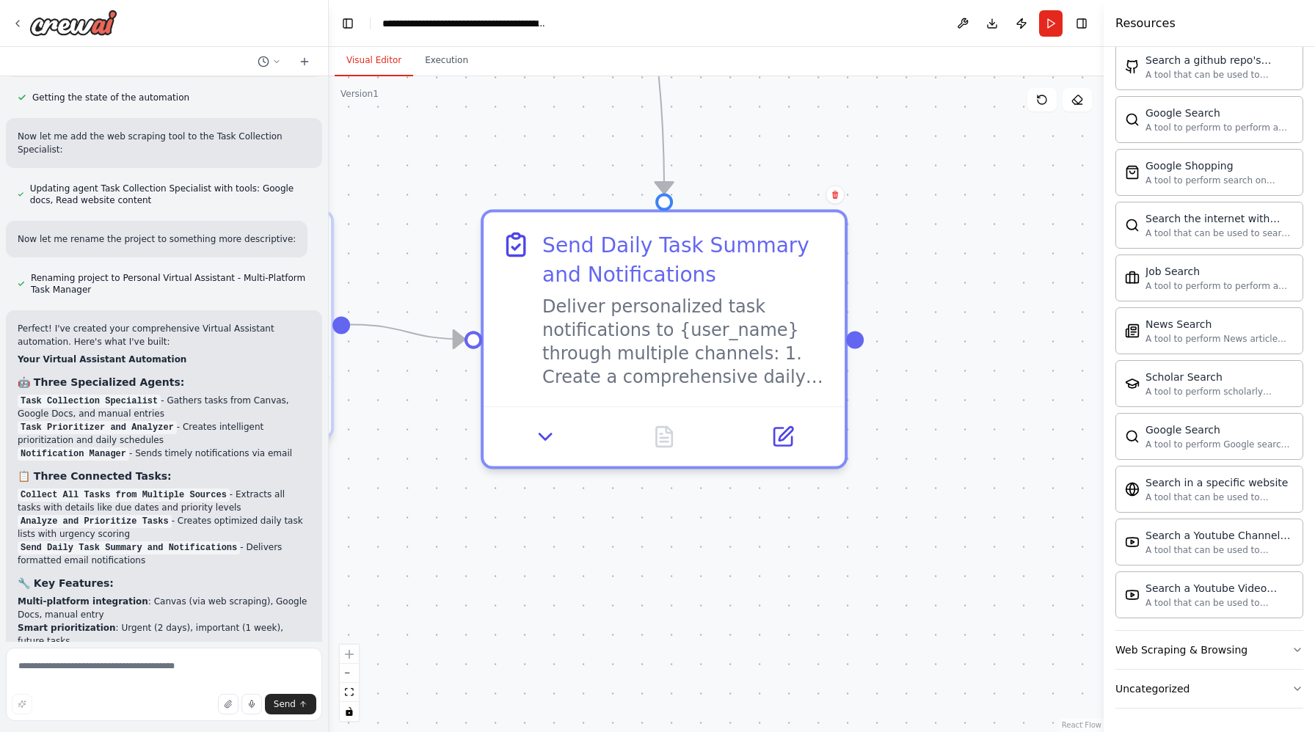
drag, startPoint x: 939, startPoint y: 324, endPoint x: 936, endPoint y: 508, distance: 184.2
click at [939, 512] on div ".deletable-edge-delete-btn { width: 20px; height: 20px; border: 0px solid #ffff…" at bounding box center [716, 404] width 775 height 656
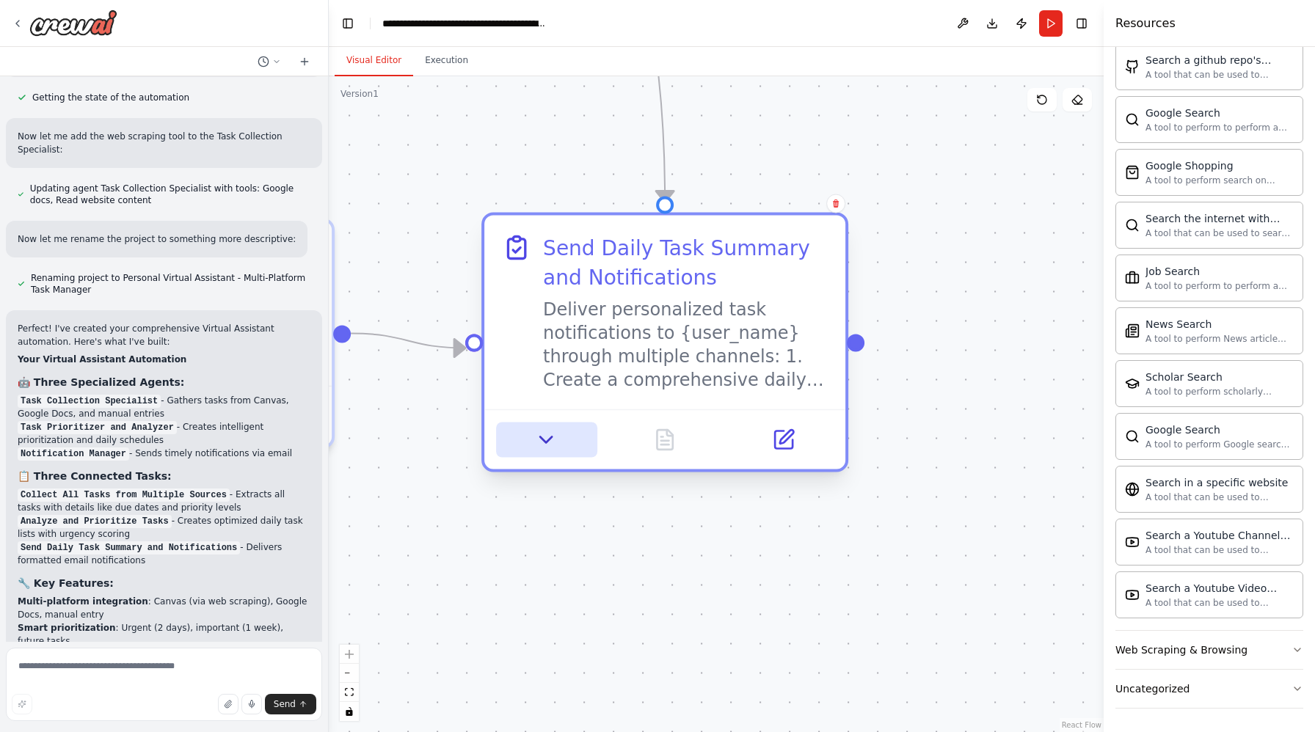
click at [550, 433] on icon at bounding box center [546, 440] width 23 height 23
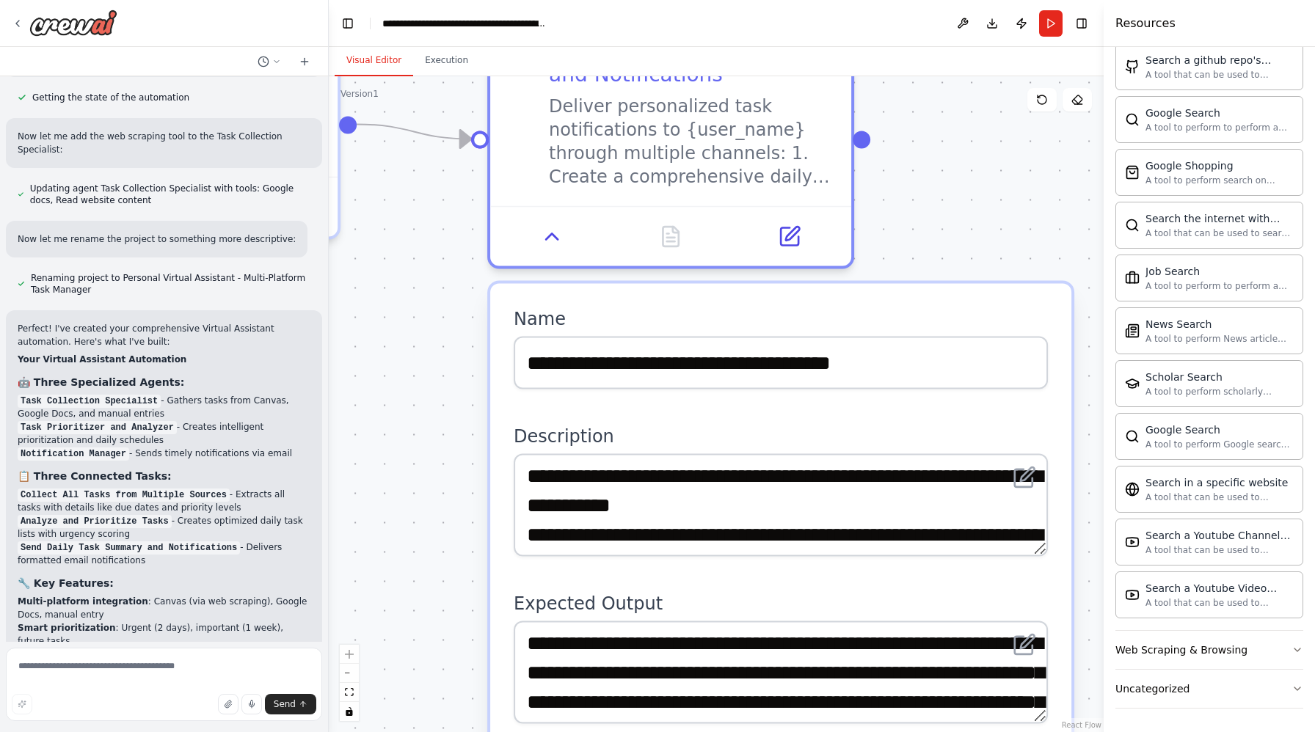
drag, startPoint x: 853, startPoint y: 386, endPoint x: 858, endPoint y: 177, distance: 209.2
click at [858, 177] on div ".deletable-edge-delete-btn { width: 20px; height: 20px; border: 0px solid #ffff…" at bounding box center [716, 404] width 775 height 656
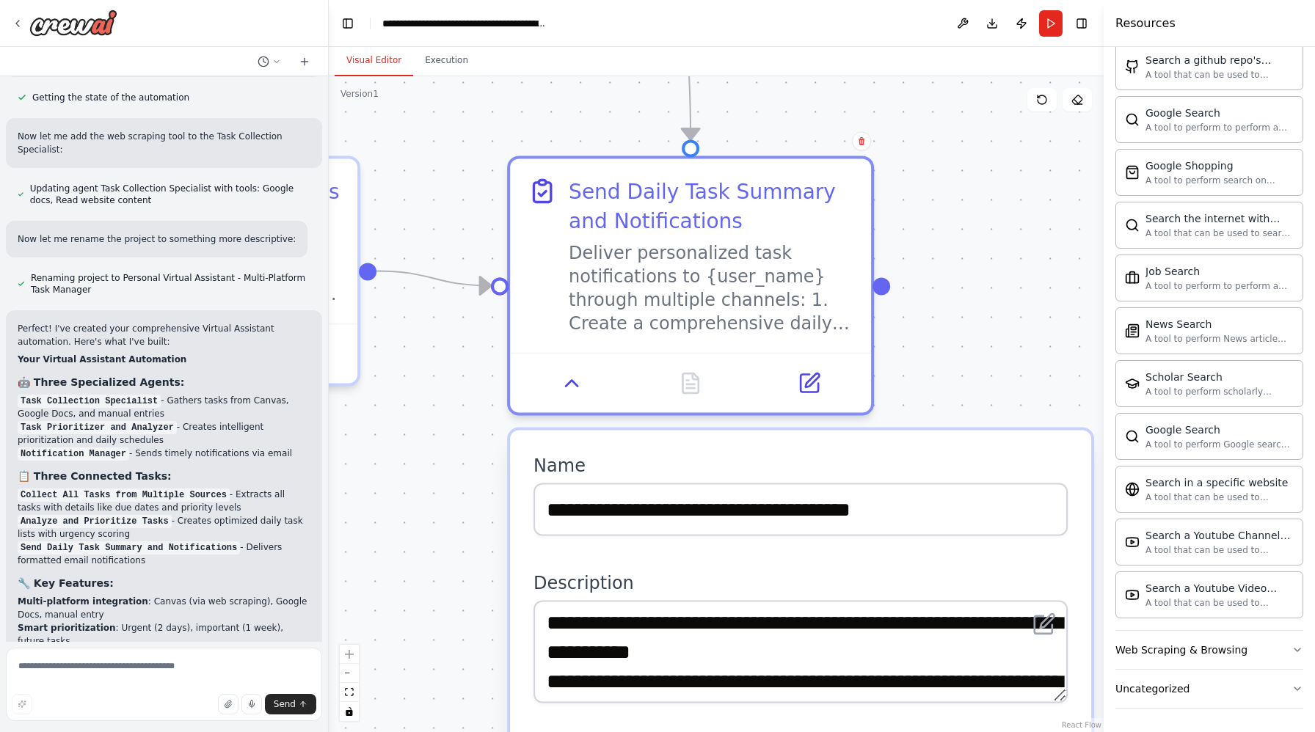
drag, startPoint x: 996, startPoint y: 225, endPoint x: 1017, endPoint y: 376, distance: 151.9
click at [1017, 378] on div ".deletable-edge-delete-btn { width: 20px; height: 20px; border: 0px solid #ffff…" at bounding box center [716, 404] width 775 height 656
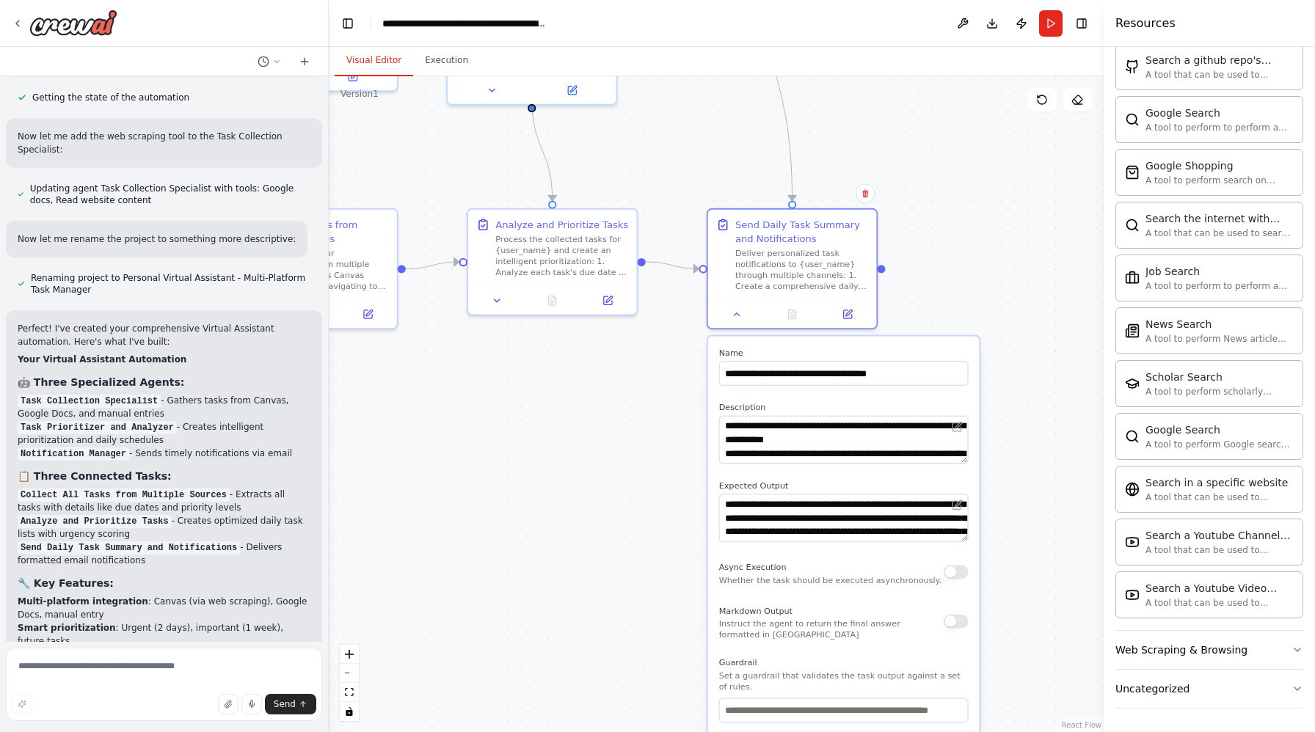
drag, startPoint x: 1051, startPoint y: 344, endPoint x: 947, endPoint y: 280, distance: 122.6
click at [947, 280] on div ".deletable-edge-delete-btn { width: 20px; height: 20px; border: 0px solid #ffff…" at bounding box center [716, 404] width 775 height 656
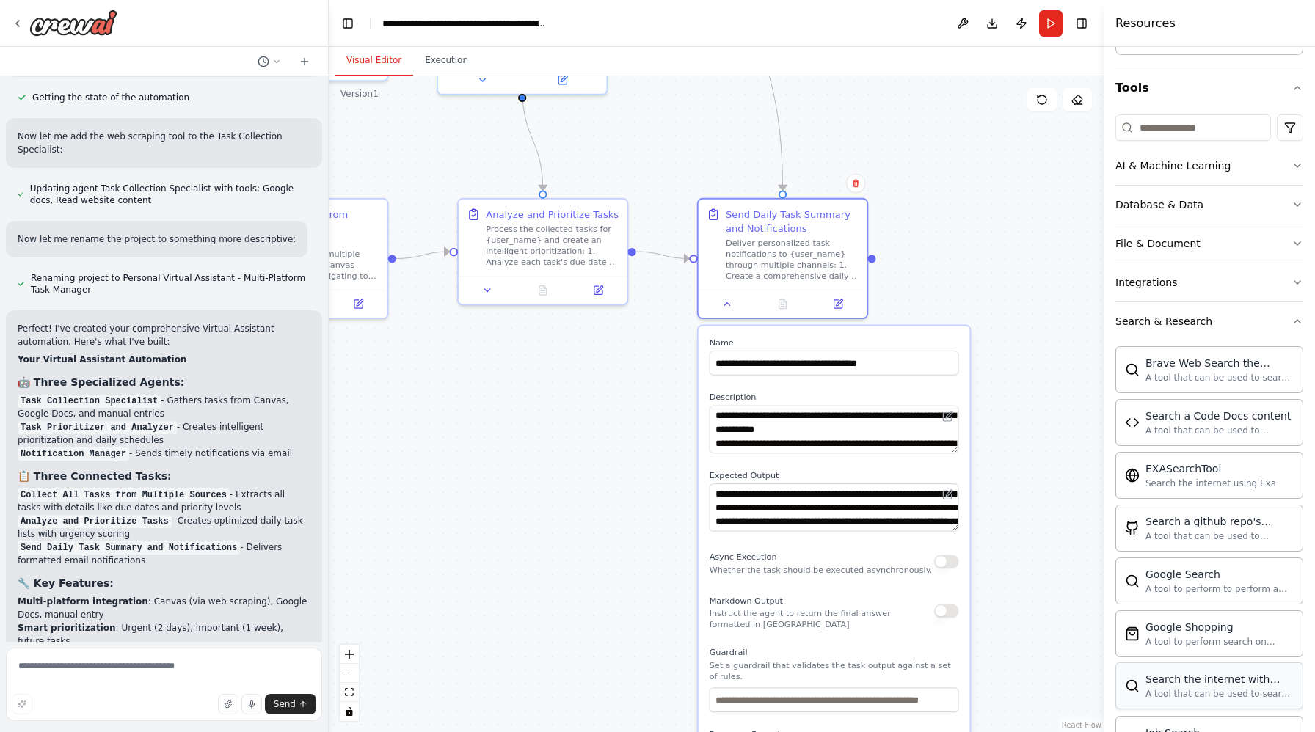
scroll to position [0, 0]
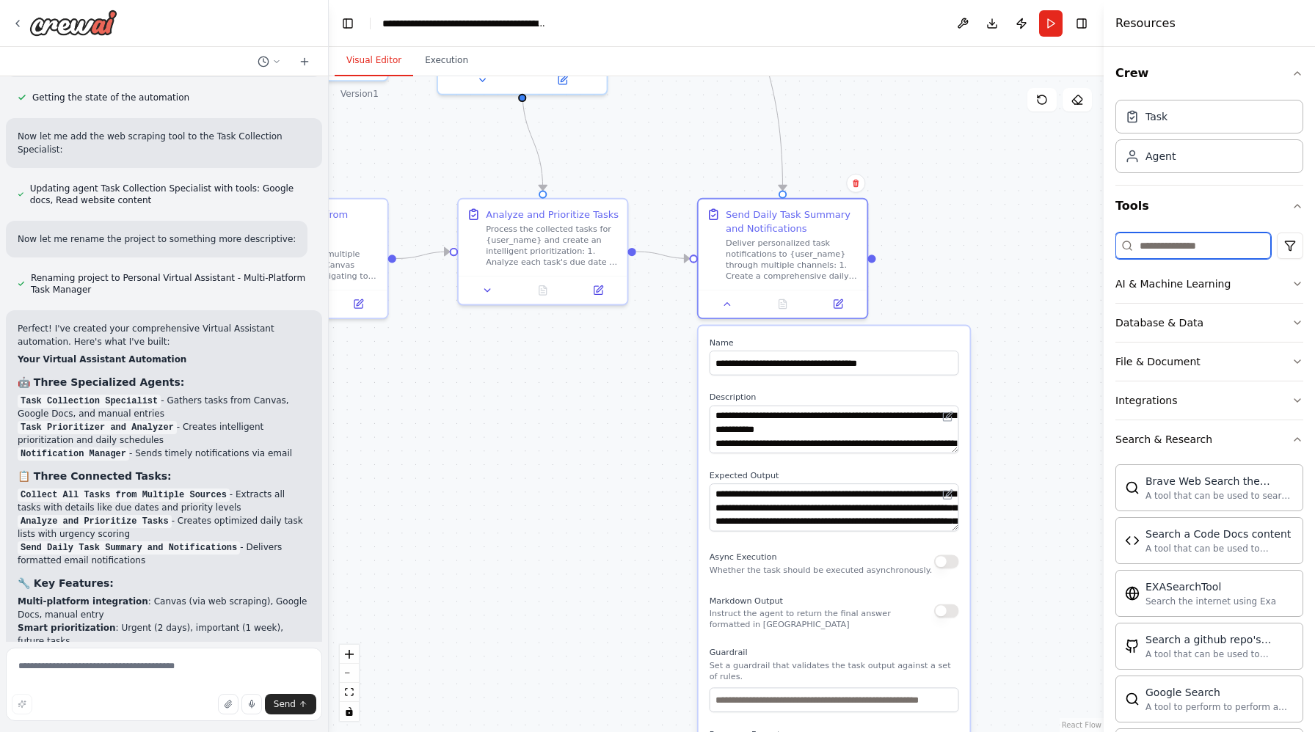
click at [1162, 252] on input at bounding box center [1193, 246] width 156 height 26
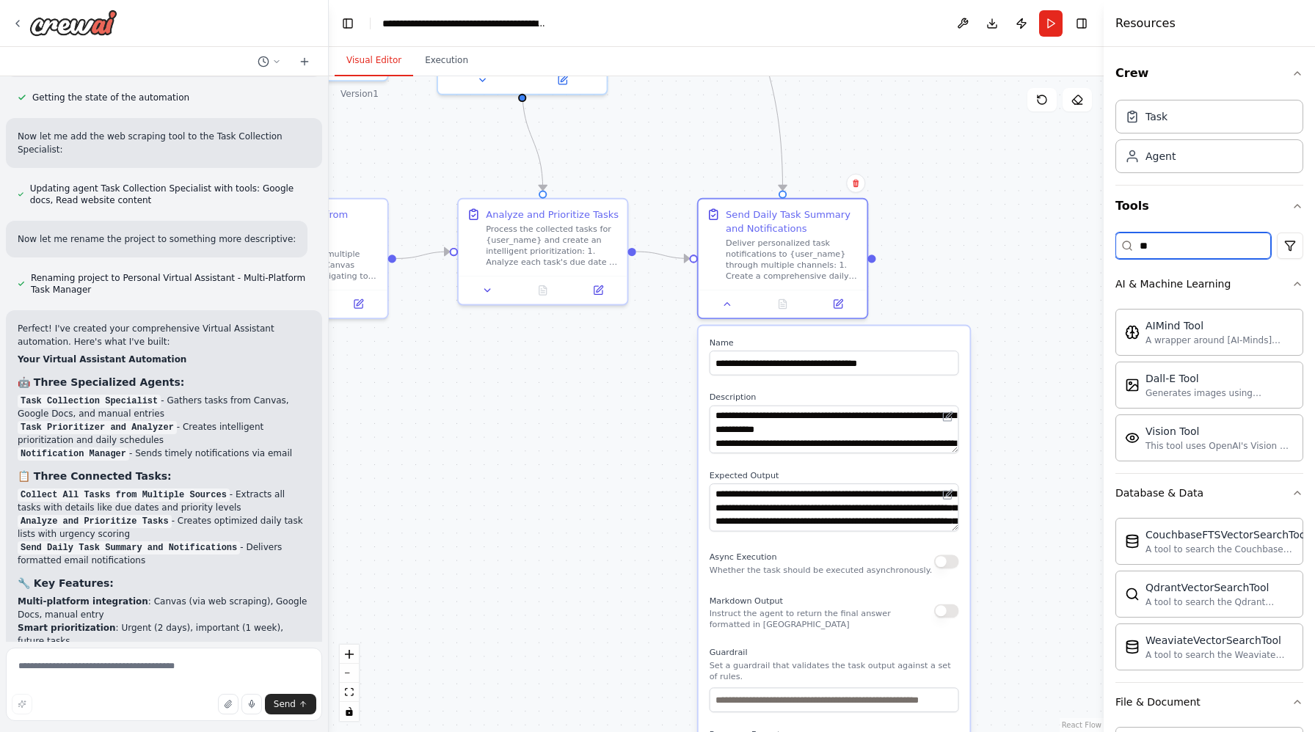
type input "*"
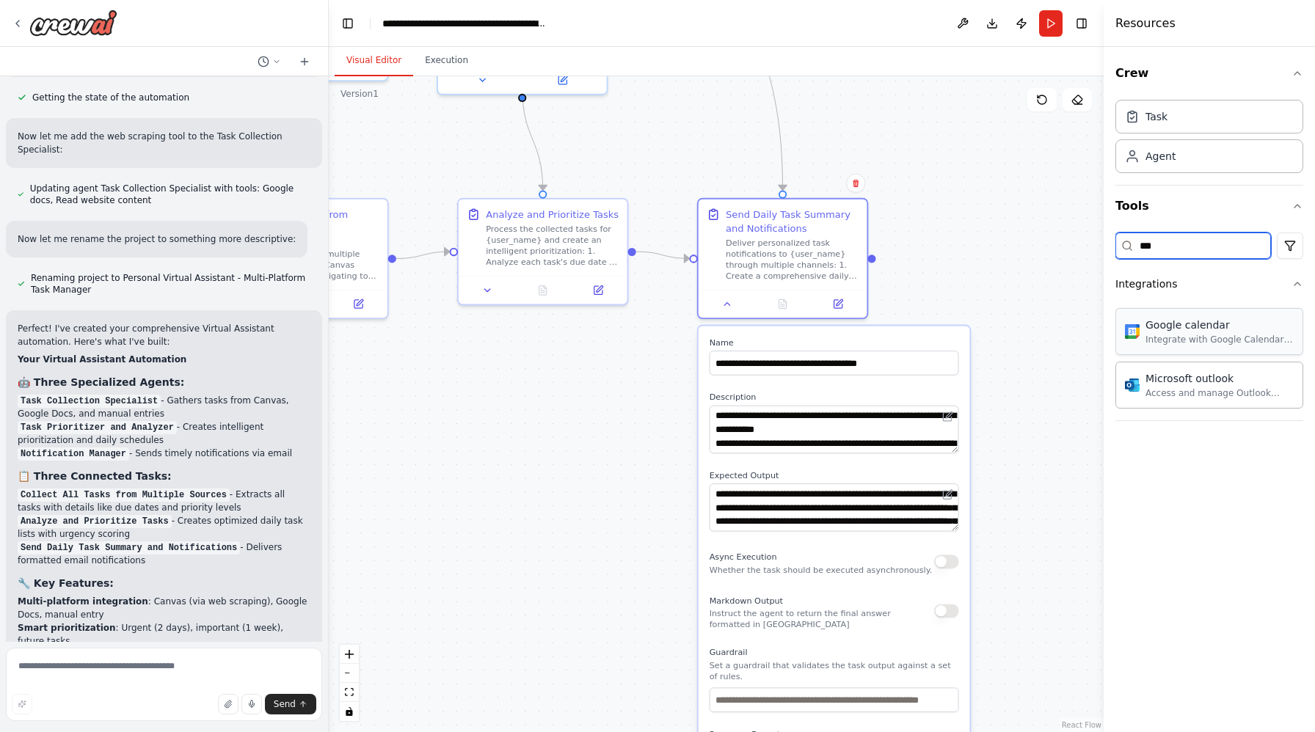
type input "***"
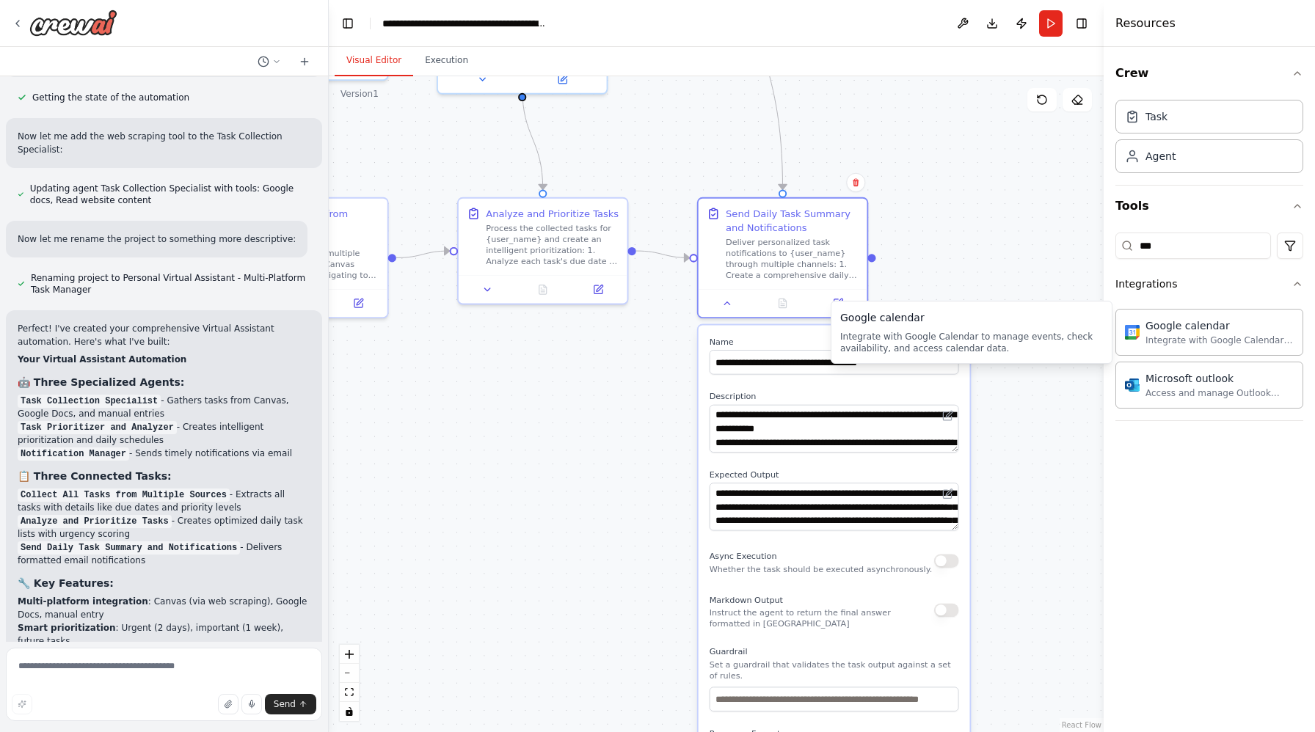
click at [986, 256] on div ".deletable-edge-delete-btn { width: 20px; height: 20px; border: 0px solid #ffff…" at bounding box center [716, 404] width 775 height 656
click at [716, 300] on button at bounding box center [727, 301] width 47 height 16
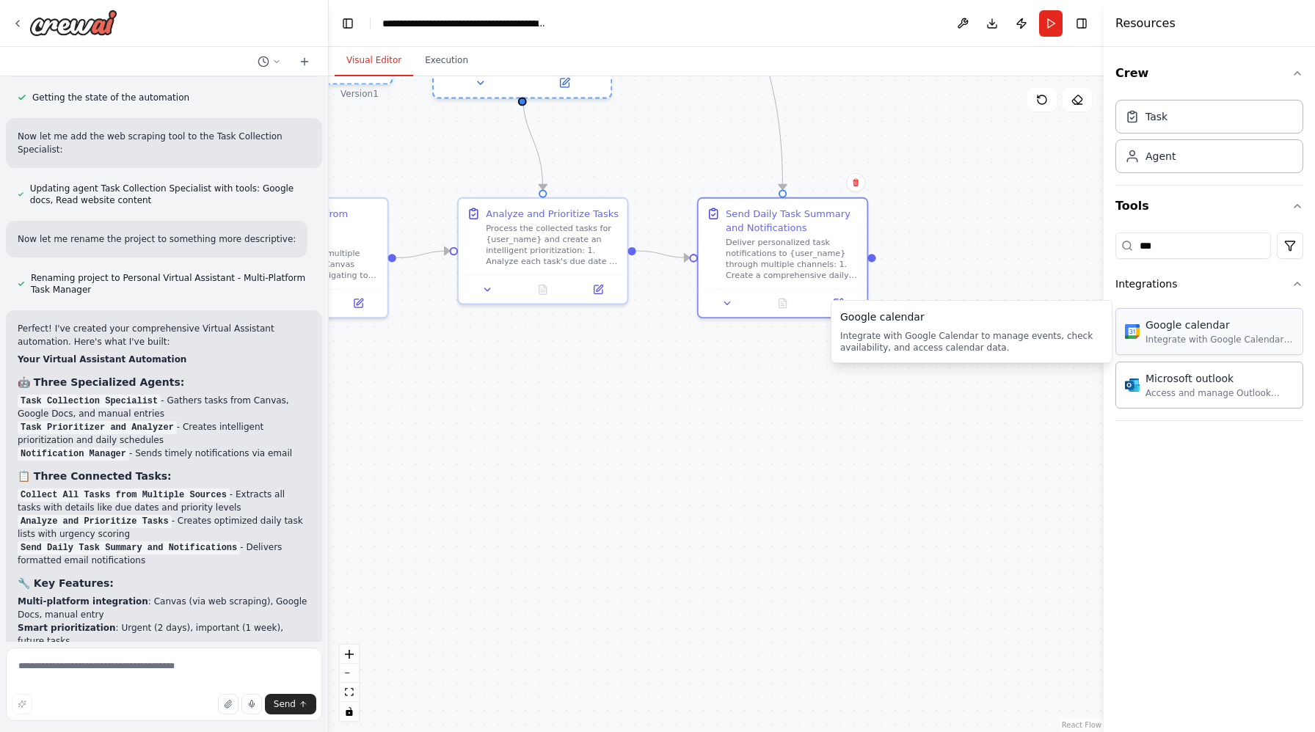
drag, startPoint x: 1194, startPoint y: 329, endPoint x: 1181, endPoint y: 329, distance: 12.5
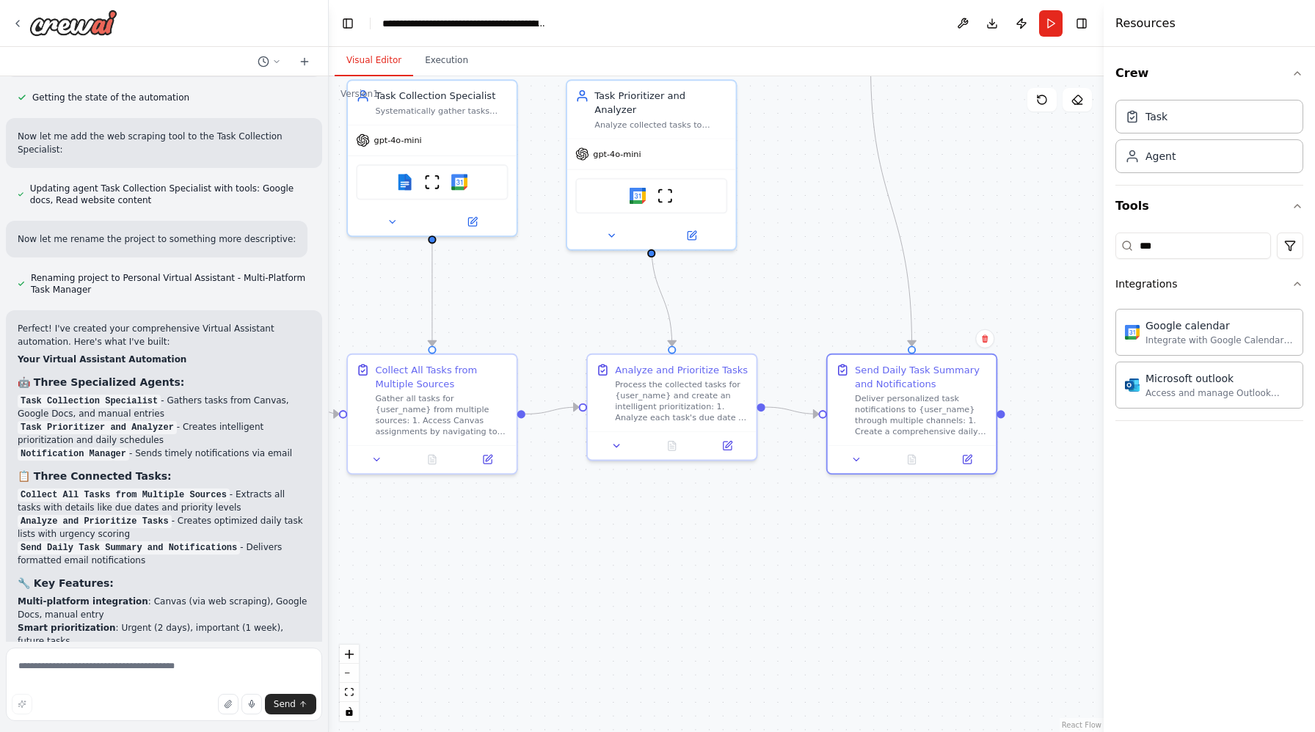
drag, startPoint x: 978, startPoint y: 209, endPoint x: 1099, endPoint y: 370, distance: 201.2
click at [1099, 370] on div "▶ Thought process I'll help you build this comprehensive virtual assistant auto…" at bounding box center [657, 366] width 1315 height 732
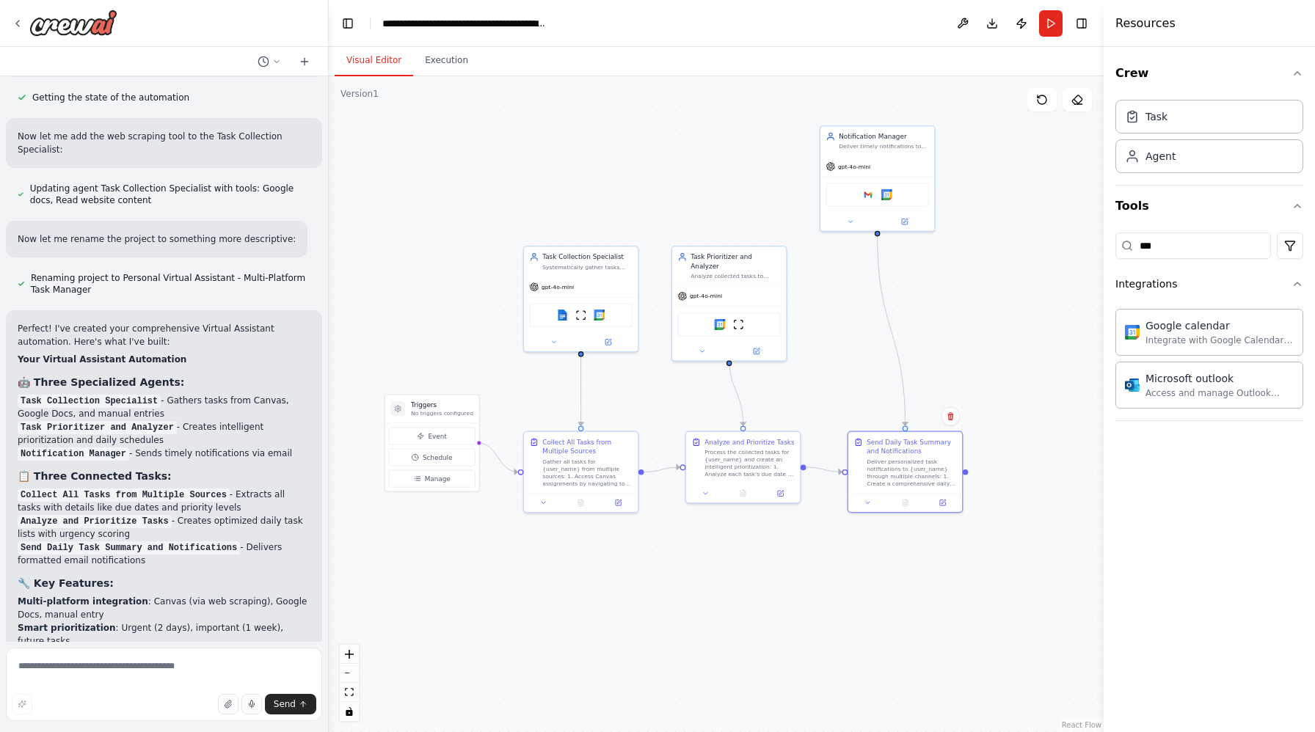
drag, startPoint x: 984, startPoint y: 244, endPoint x: 997, endPoint y: 335, distance: 91.2
click at [998, 335] on div ".deletable-edge-delete-btn { width: 20px; height: 20px; border: 0px solid #ffff…" at bounding box center [716, 404] width 775 height 656
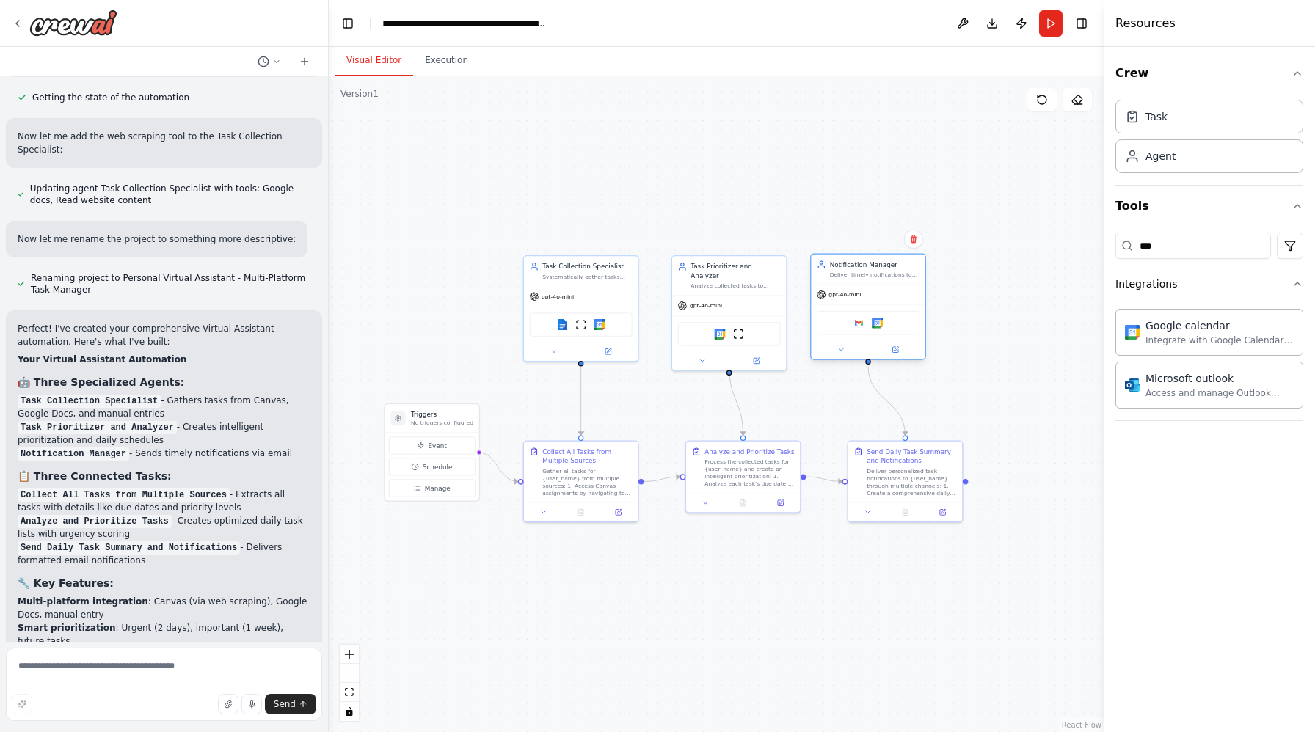
drag, startPoint x: 912, startPoint y: 166, endPoint x: 907, endPoint y: 286, distance: 120.5
click at [907, 286] on div "gpt-4o-mini" at bounding box center [868, 295] width 114 height 21
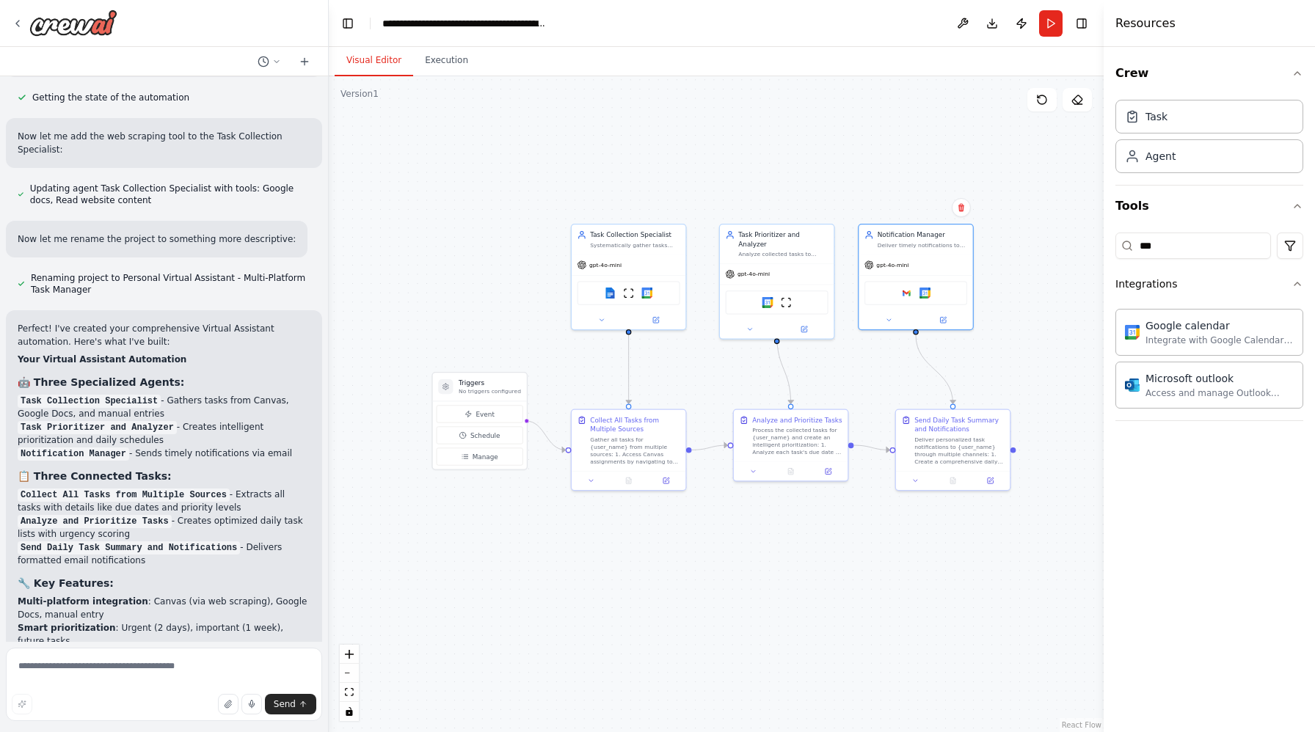
drag, startPoint x: 966, startPoint y: 244, endPoint x: 1012, endPoint y: 216, distance: 53.0
click at [1012, 216] on div ".deletable-edge-delete-btn { width: 20px; height: 20px; border: 0px solid #ffff…" at bounding box center [716, 404] width 775 height 656
click at [1046, 31] on button "Run" at bounding box center [1050, 23] width 23 height 26
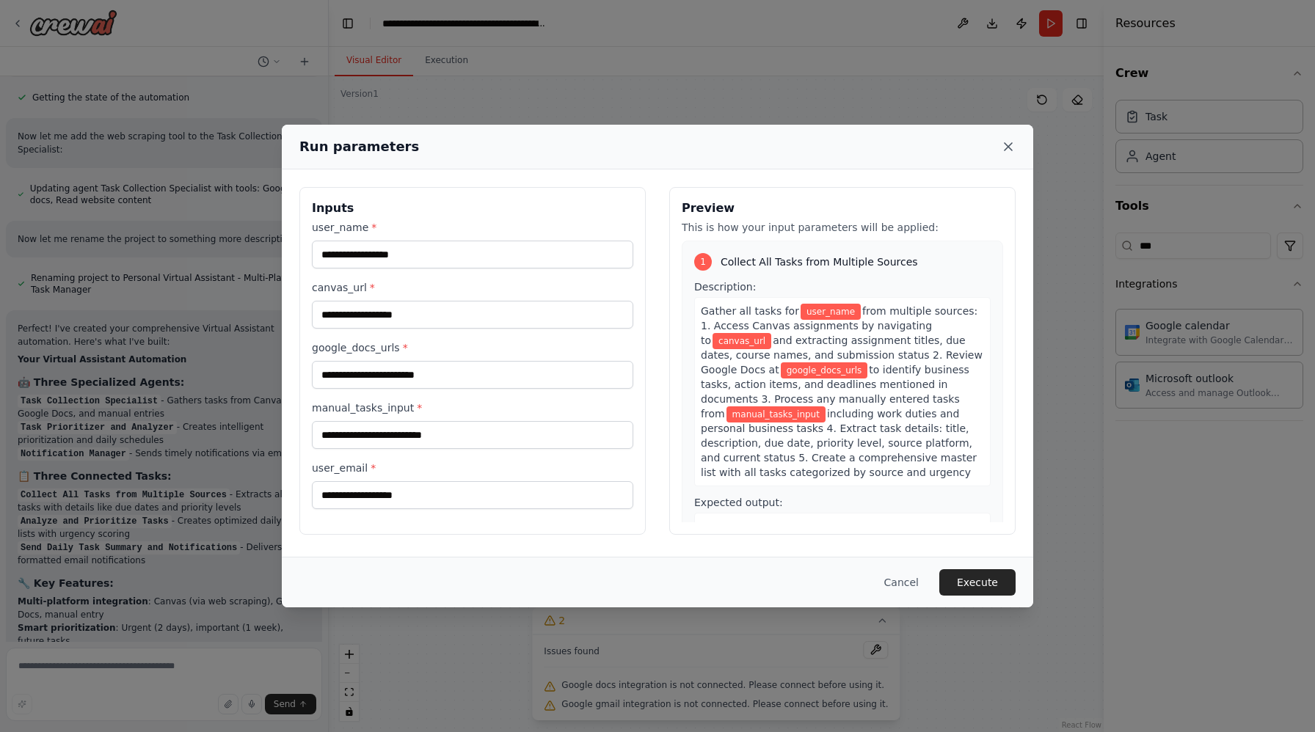
click at [1012, 153] on icon at bounding box center [1008, 146] width 15 height 15
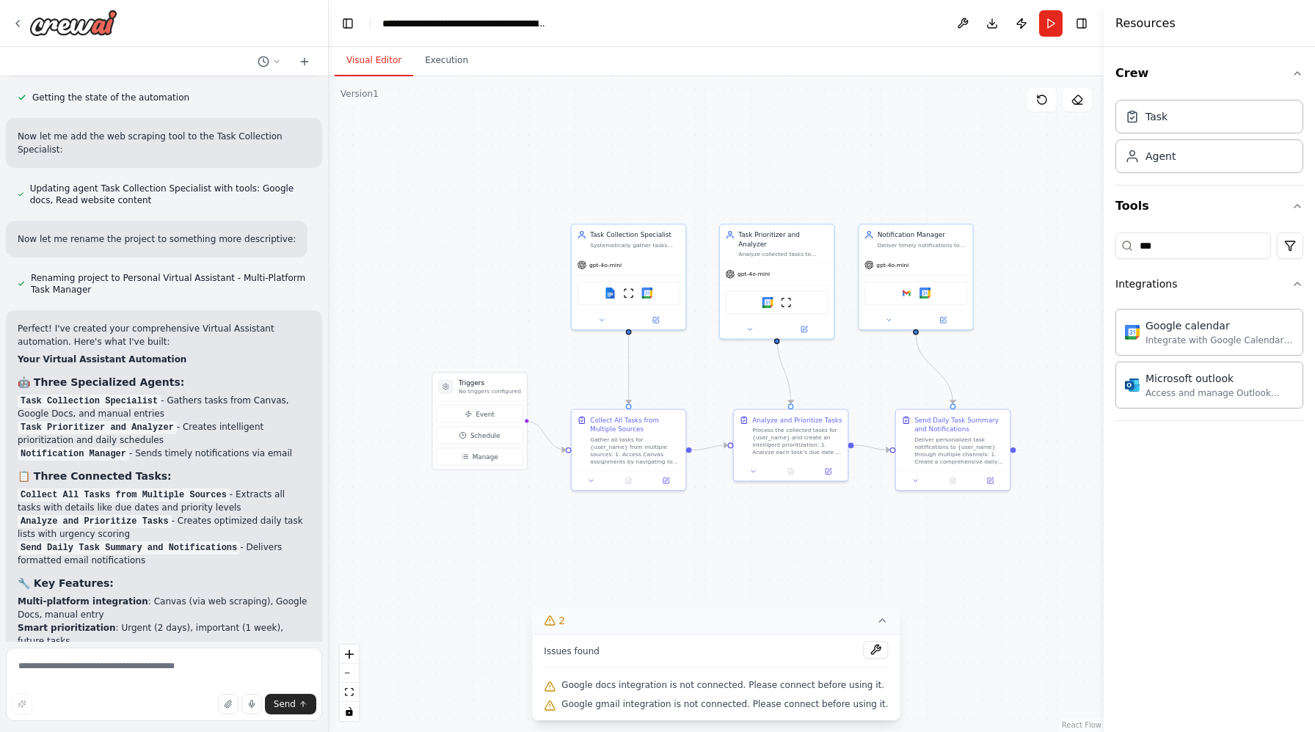
click at [877, 616] on icon at bounding box center [883, 621] width 12 height 12
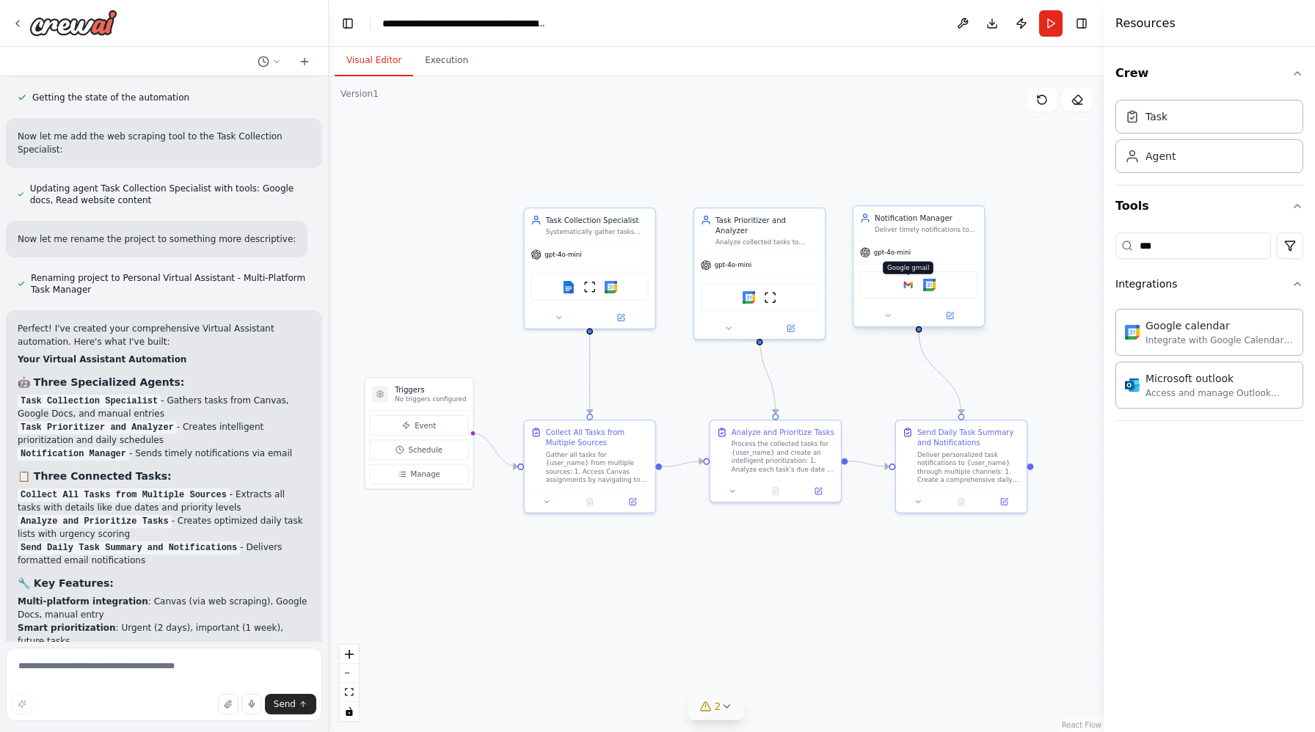
click at [913, 285] on img at bounding box center [908, 285] width 12 height 12
click at [567, 288] on img at bounding box center [568, 285] width 12 height 12
click at [1054, 15] on button "Run" at bounding box center [1050, 23] width 23 height 26
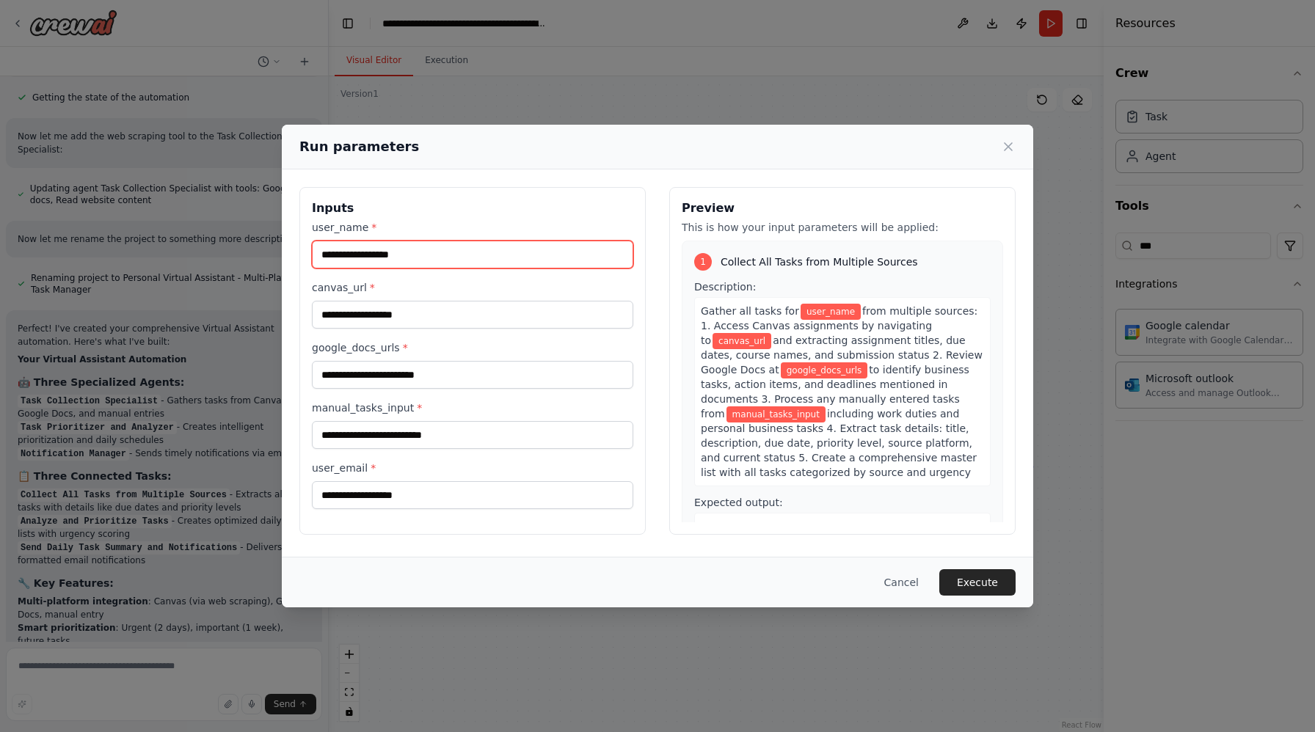
drag, startPoint x: 426, startPoint y: 254, endPoint x: 302, endPoint y: 248, distance: 124.9
click at [304, 249] on div "Inputs user_name * canvas_url * google_docs_urls * manual_tasks_input * user_em…" at bounding box center [472, 361] width 346 height 348
type input "***"
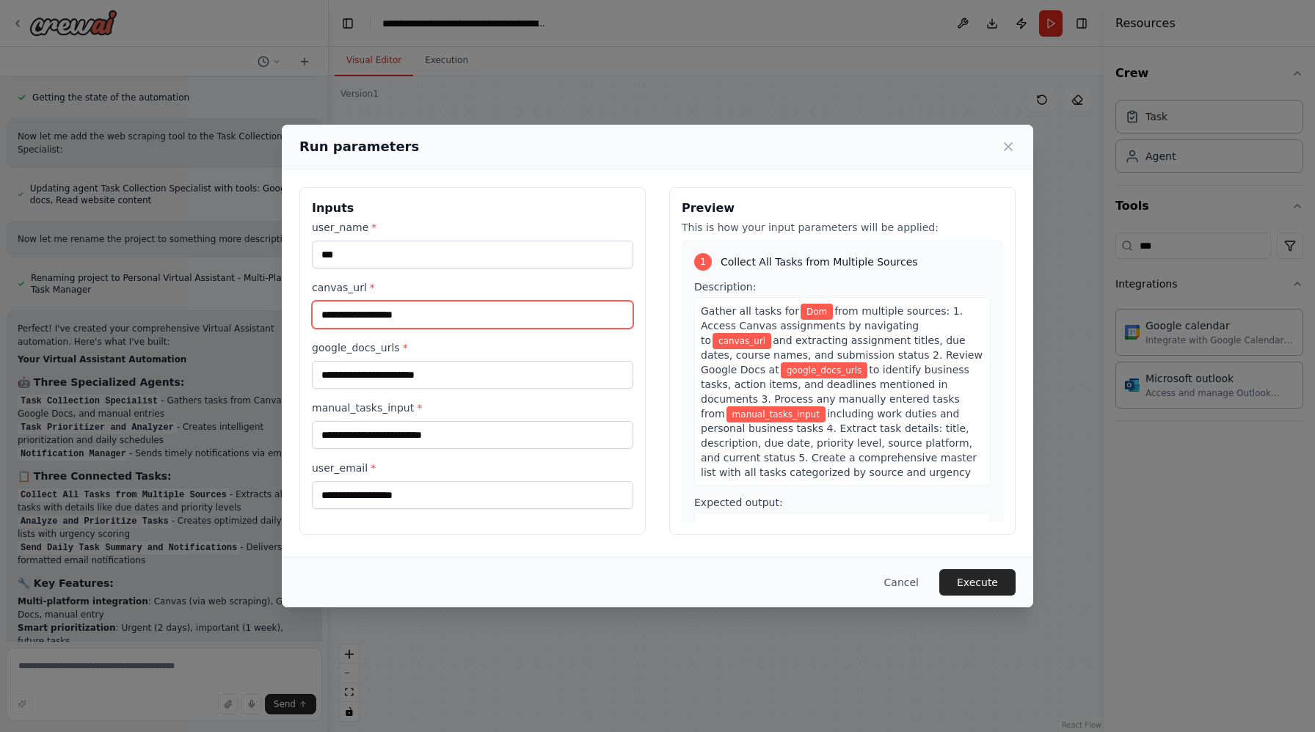
drag, startPoint x: 440, startPoint y: 318, endPoint x: 283, endPoint y: 305, distance: 157.6
click at [288, 305] on div "Inputs user_name * *** canvas_url * google_docs_urls * manual_tasks_input * use…" at bounding box center [657, 361] width 751 height 383
paste input "**********"
type input "**********"
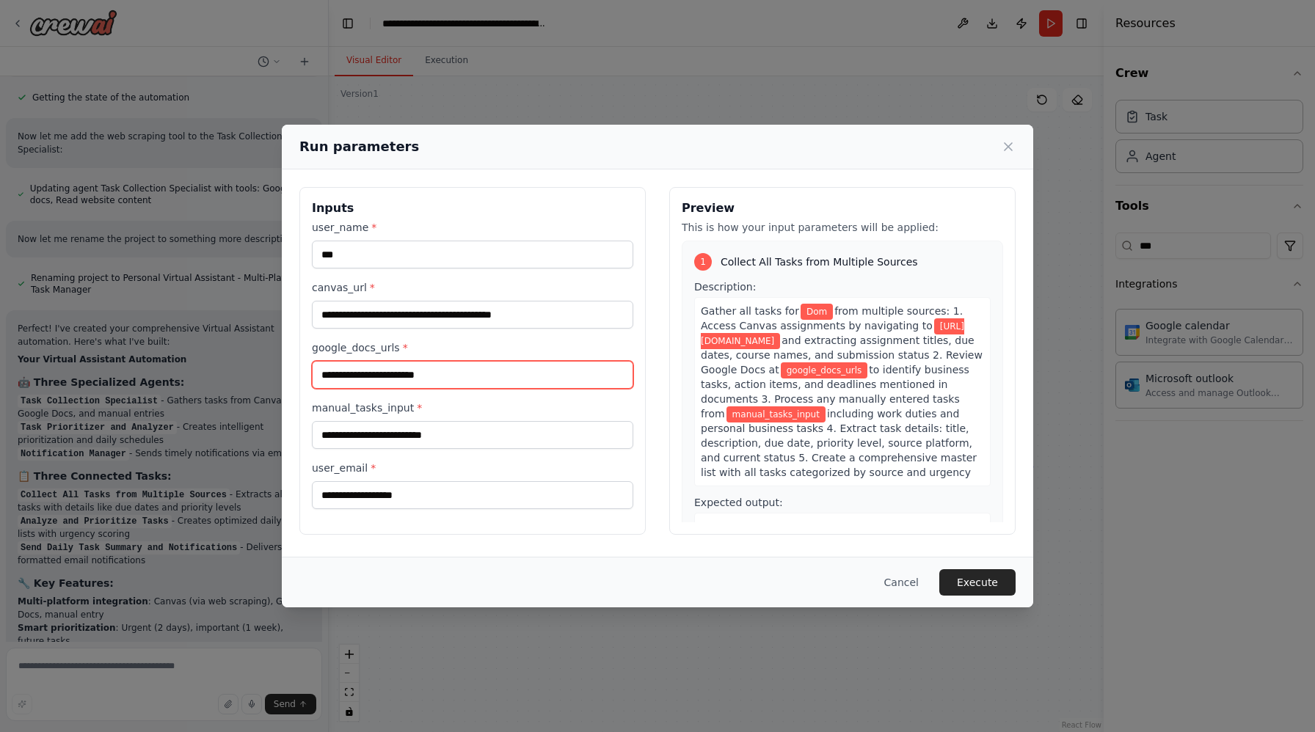
click at [484, 377] on input "google_docs_urls *" at bounding box center [472, 375] width 321 height 28
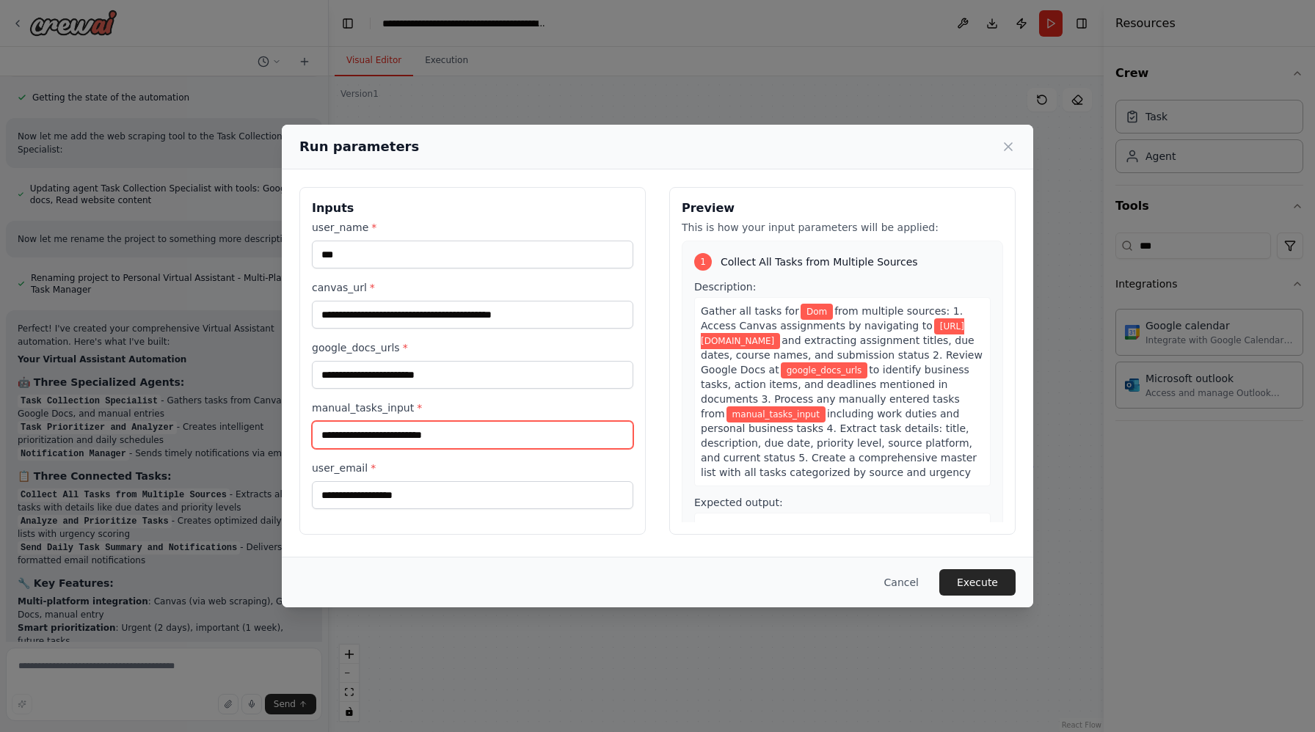
click at [503, 436] on input "manual_tasks_input *" at bounding box center [472, 435] width 321 height 28
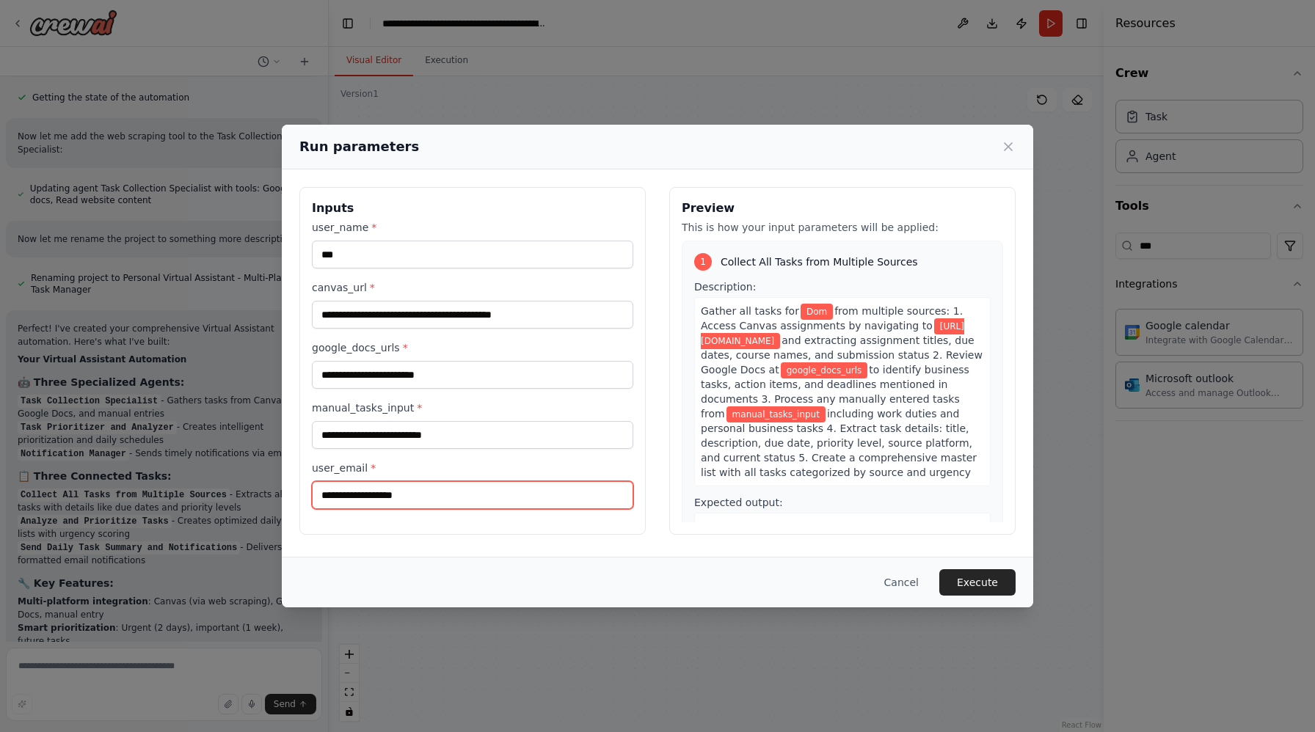
click at [415, 499] on input "user_email *" at bounding box center [472, 495] width 321 height 28
type input "**********"
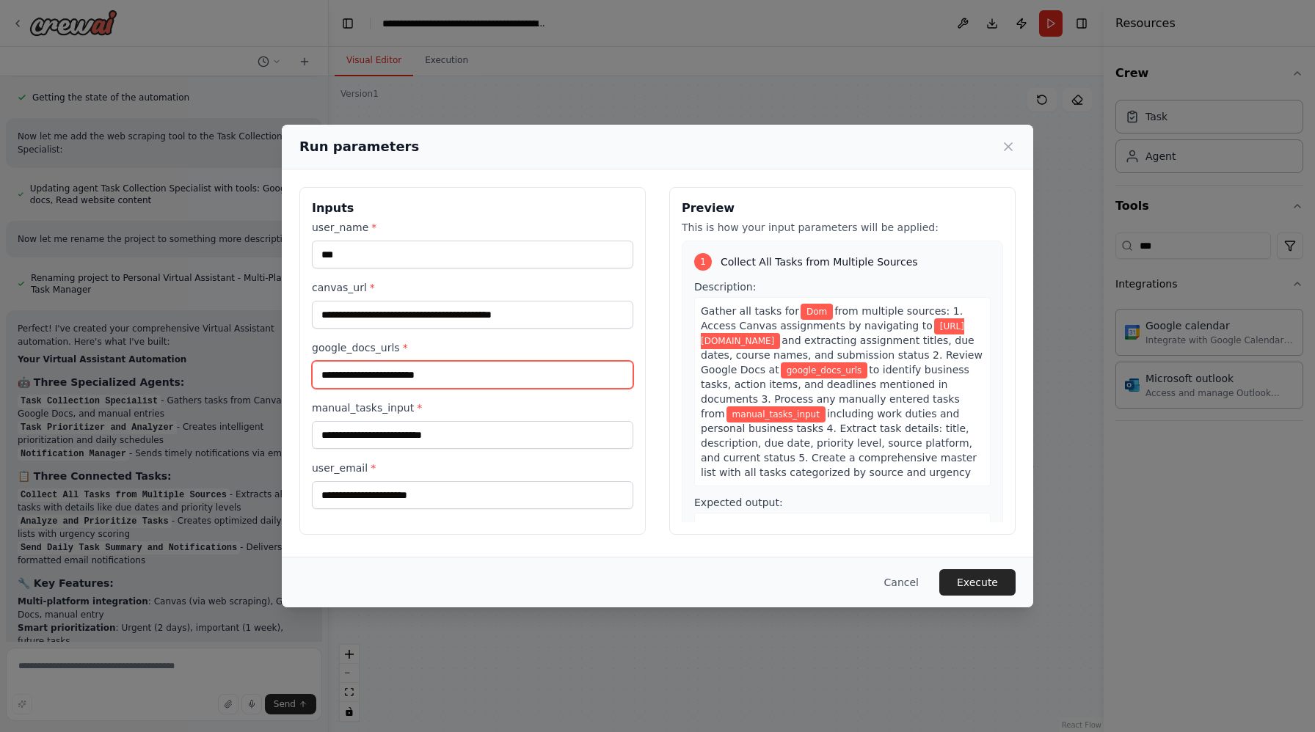
drag, startPoint x: 456, startPoint y: 377, endPoint x: 282, endPoint y: 369, distance: 174.1
click at [282, 369] on div "**********" at bounding box center [657, 361] width 751 height 383
paste input "**********"
type input "**********"
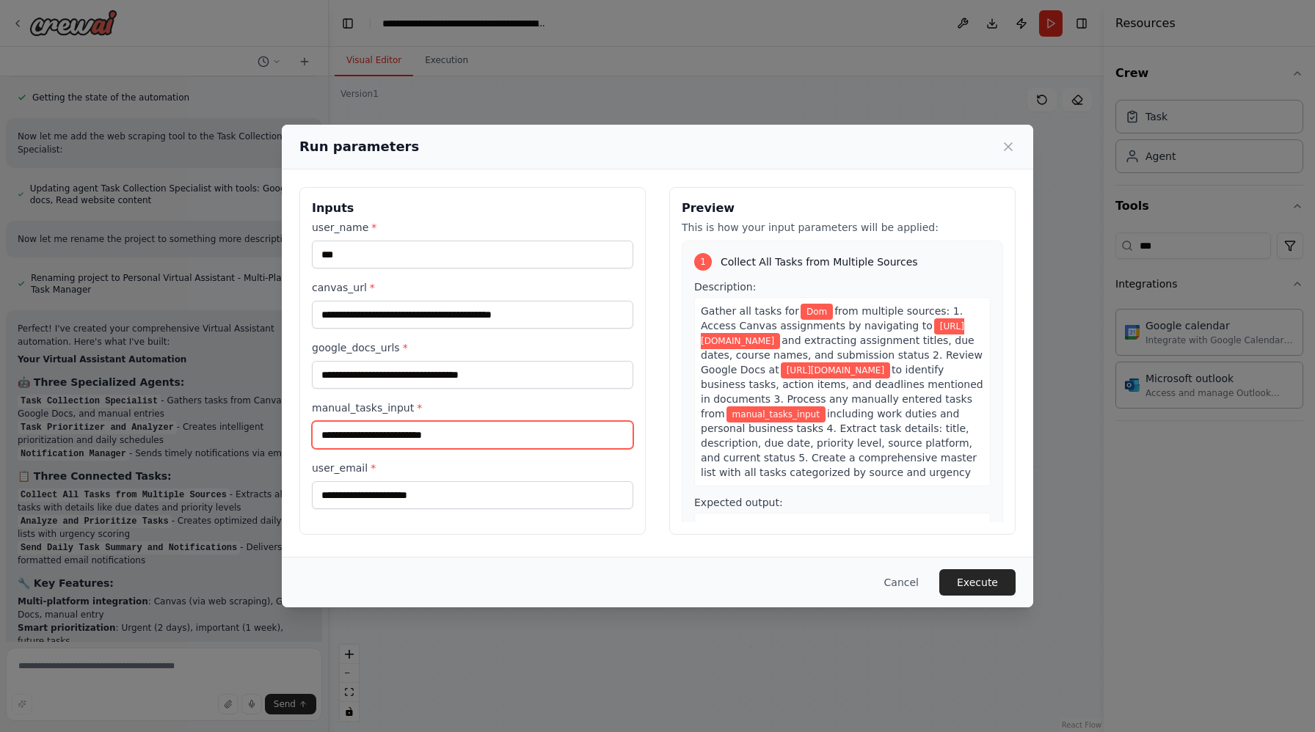
drag, startPoint x: 473, startPoint y: 433, endPoint x: 270, endPoint y: 416, distance: 203.2
click at [283, 417] on div "**********" at bounding box center [657, 361] width 751 height 383
click at [270, 416] on div "**********" at bounding box center [657, 366] width 1315 height 732
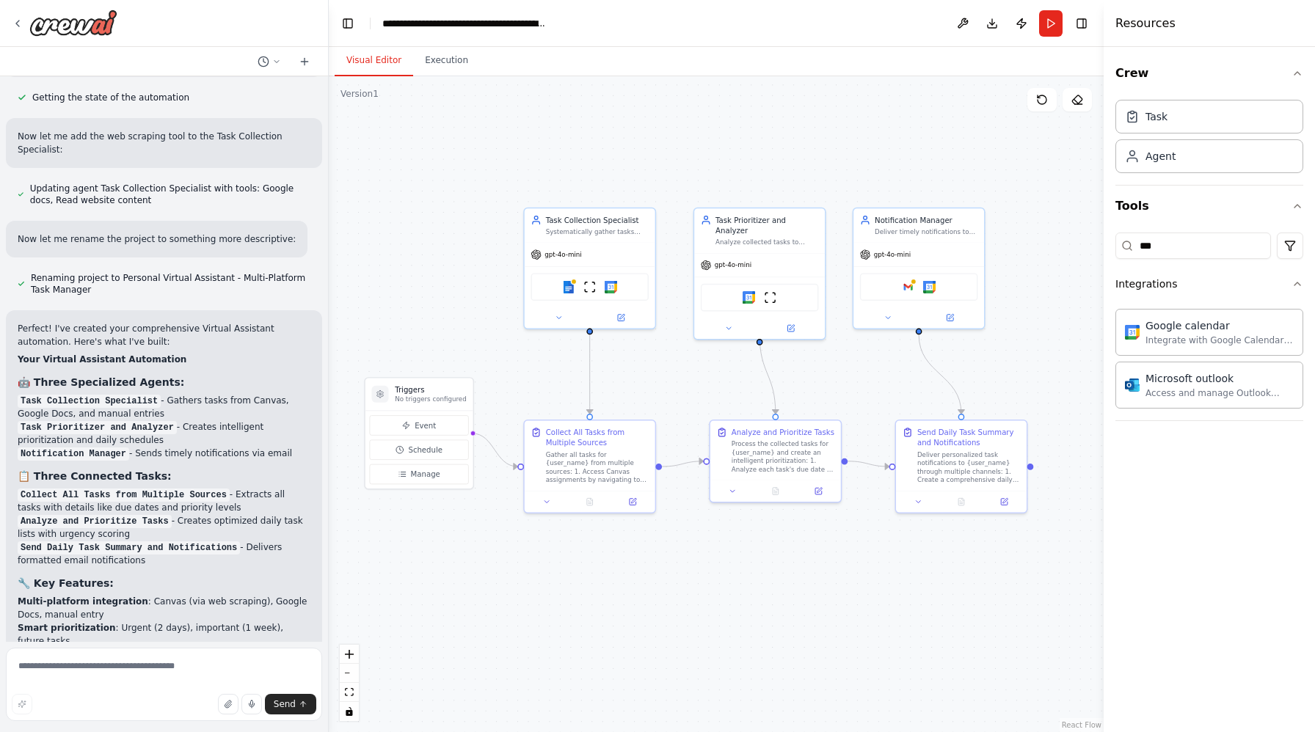
click at [1052, 25] on button "Run" at bounding box center [1050, 23] width 23 height 26
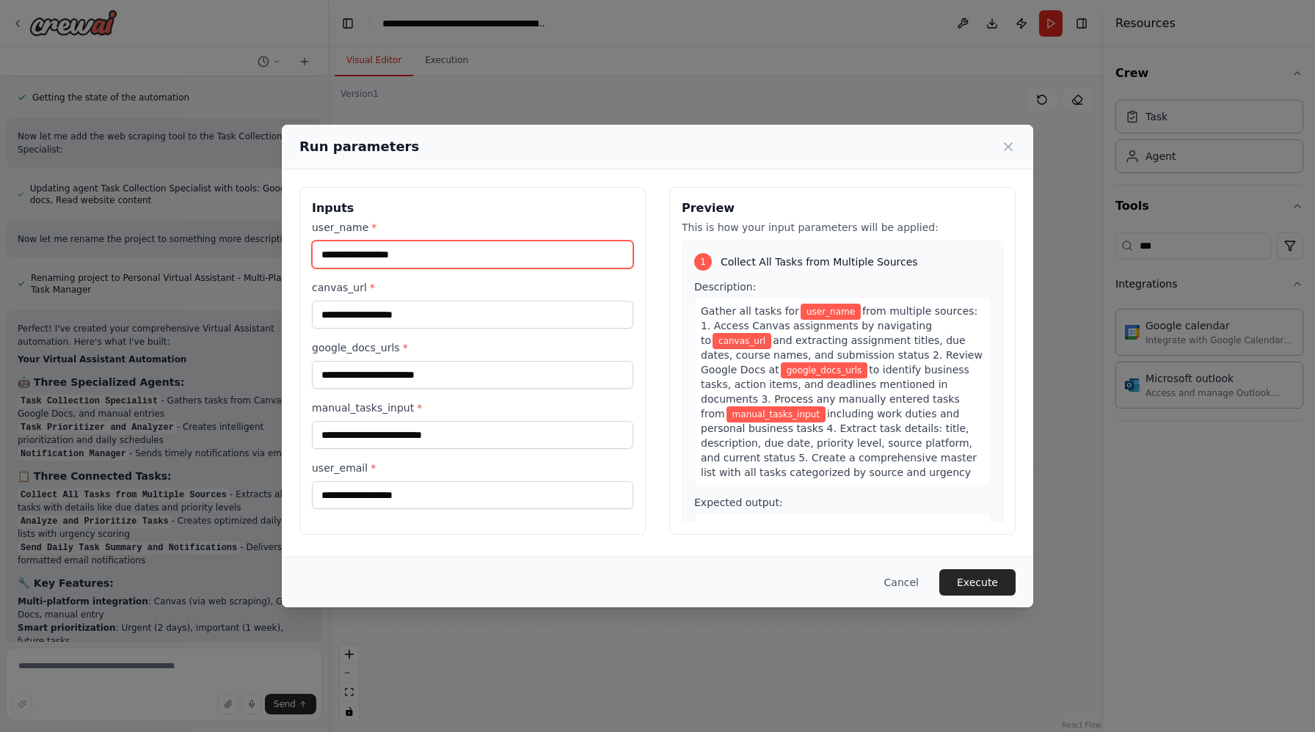
drag, startPoint x: 451, startPoint y: 265, endPoint x: 216, endPoint y: 256, distance: 235.0
click at [230, 256] on div "Run parameters Inputs user_name * canvas_url * google_docs_urls * manual_tasks_…" at bounding box center [657, 366] width 1315 height 732
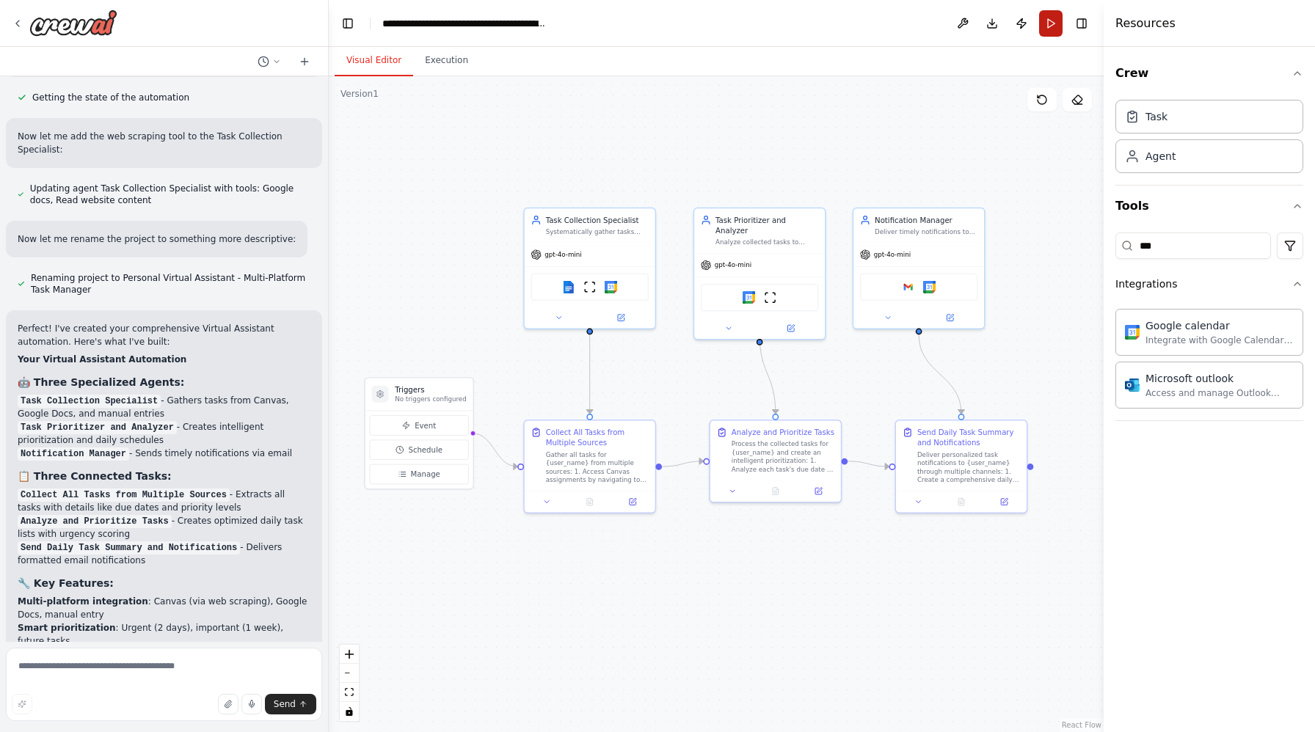
click at [1048, 18] on button "Run" at bounding box center [1050, 23] width 23 height 26
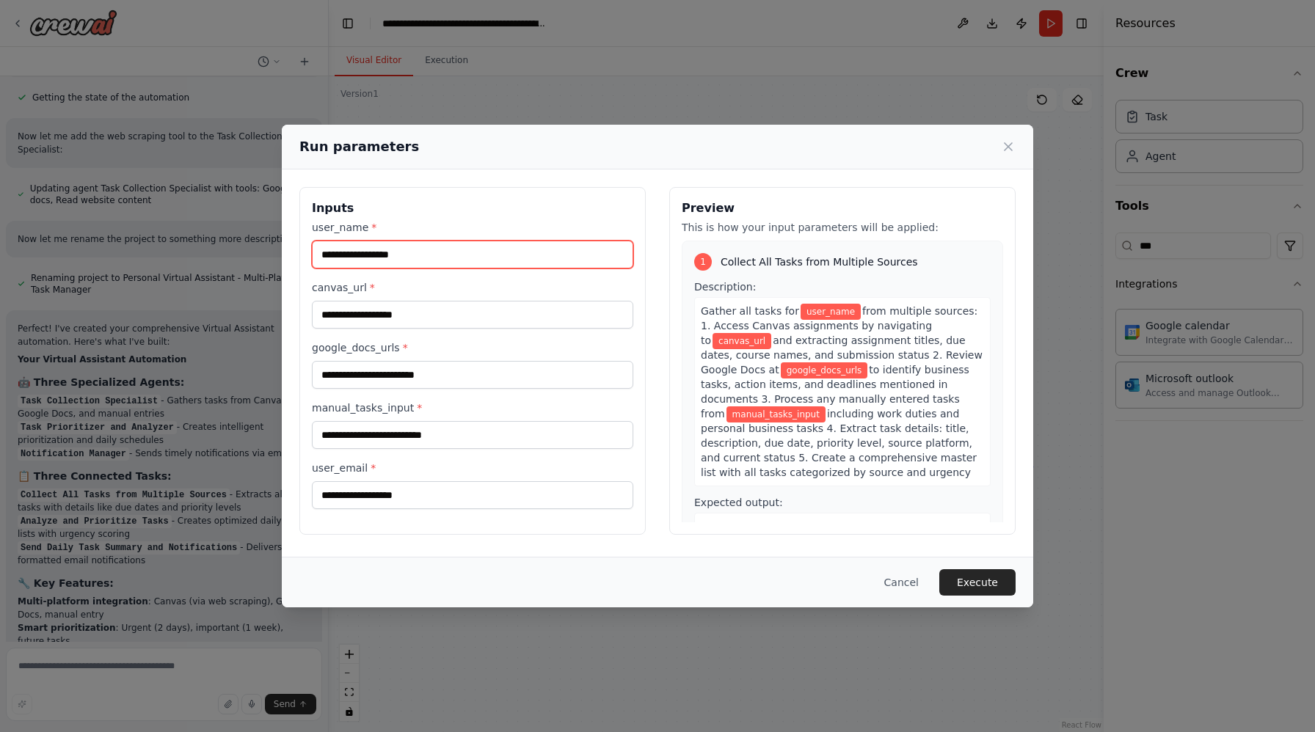
click at [485, 266] on input "user_name *" at bounding box center [472, 255] width 321 height 28
type input "***"
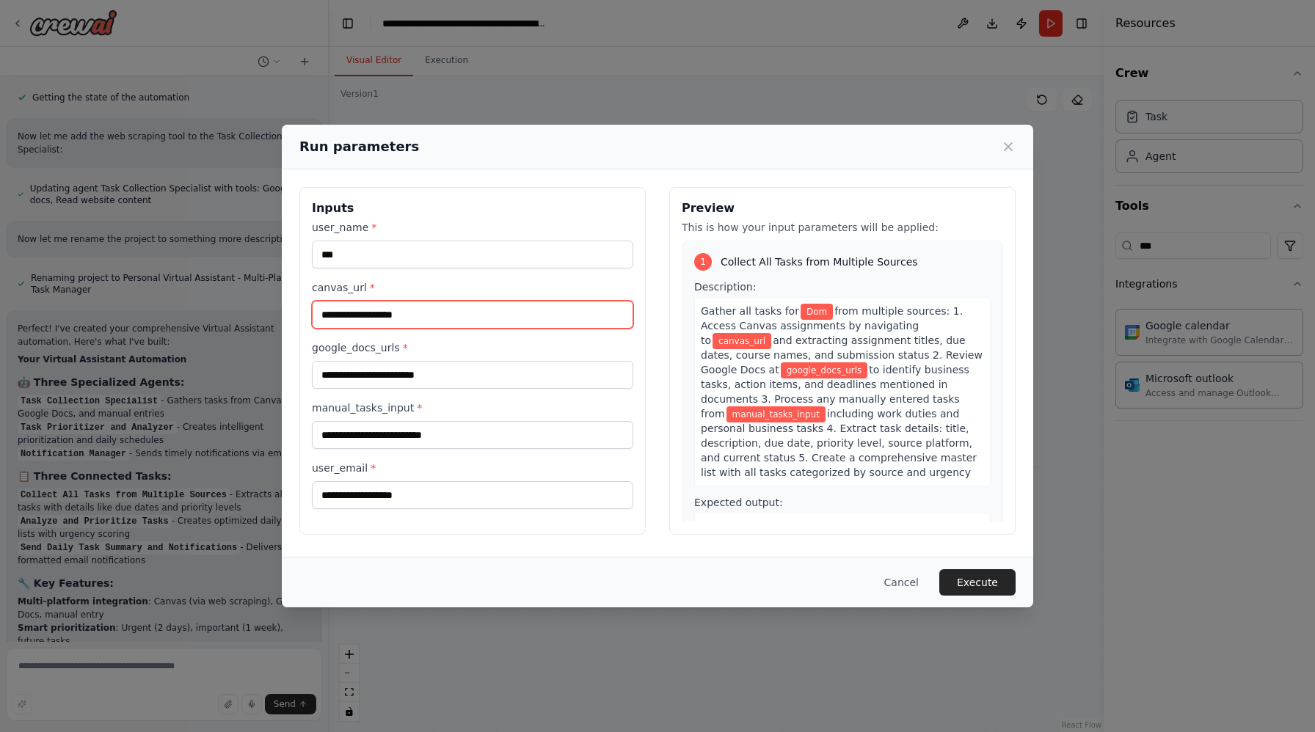
click at [413, 319] on input "canvas_url *" at bounding box center [472, 315] width 321 height 28
paste input "**********"
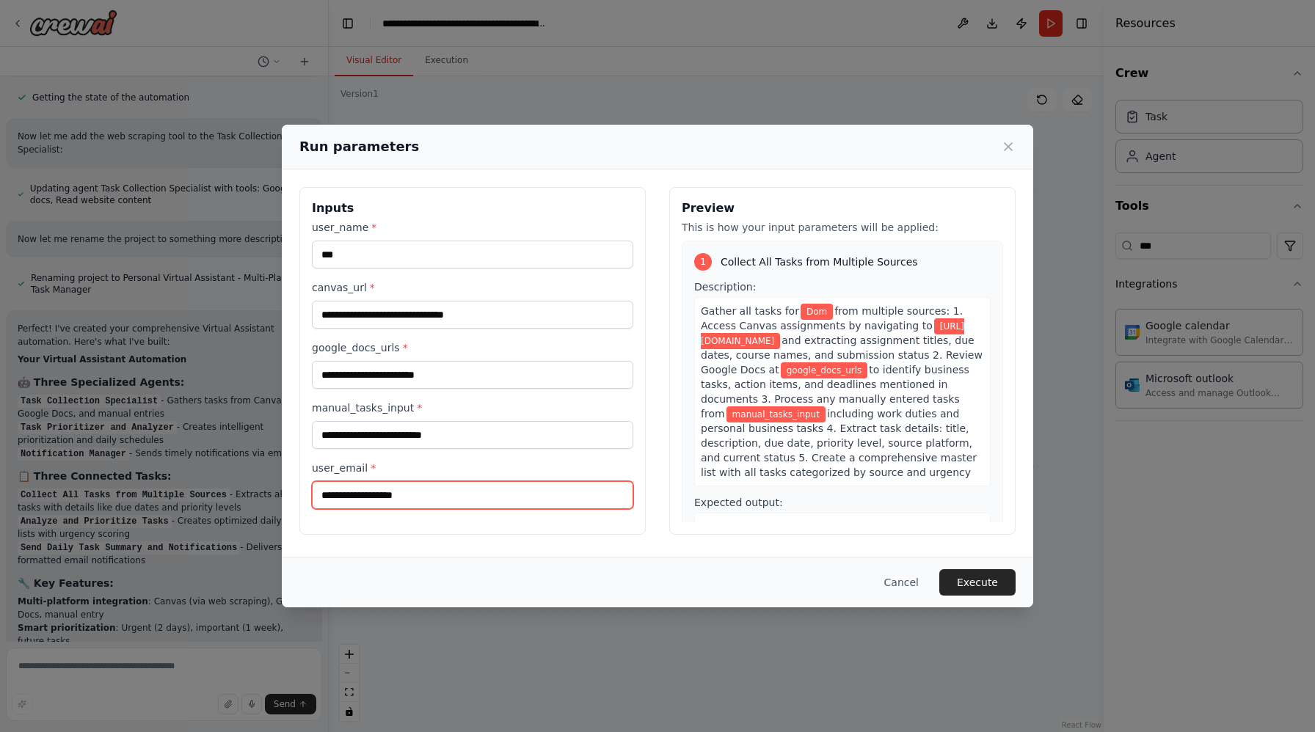
click at [430, 497] on input "user_email *" at bounding box center [472, 495] width 321 height 28
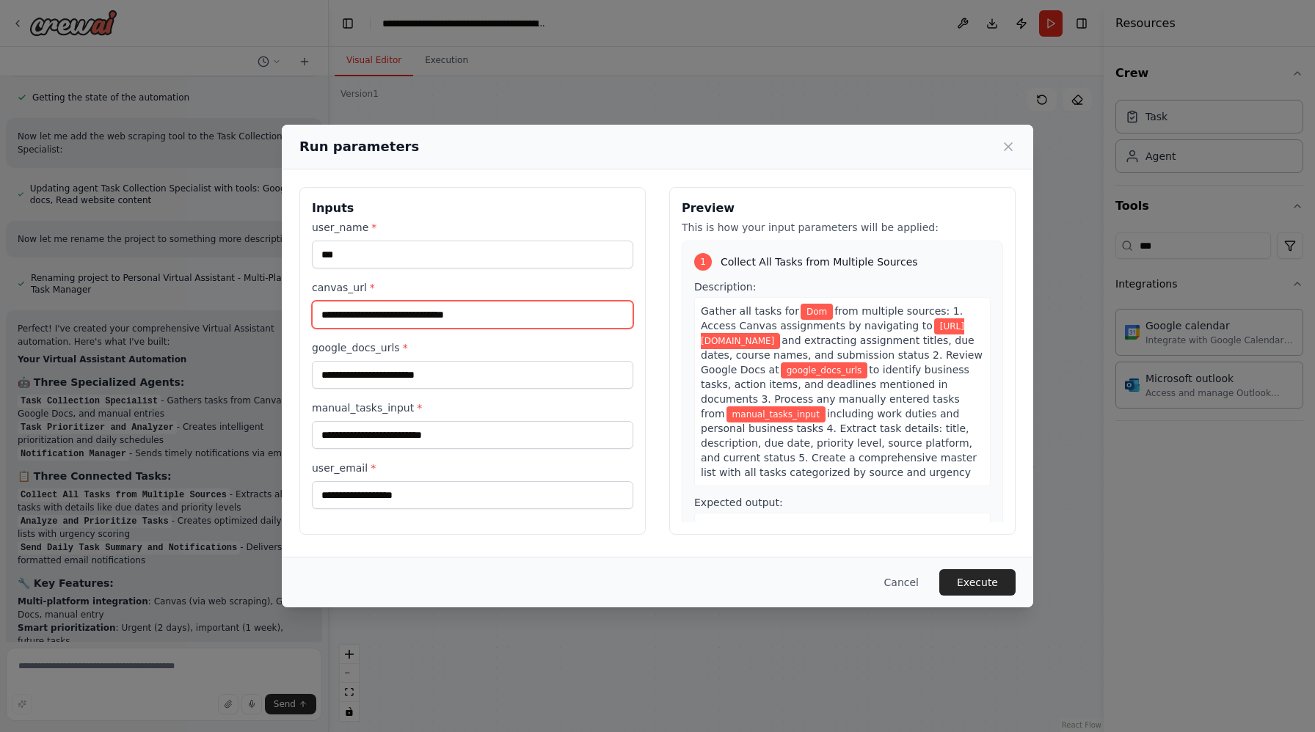
click at [427, 318] on input "**********" at bounding box center [472, 315] width 321 height 28
paste input "**********"
type input "**********"
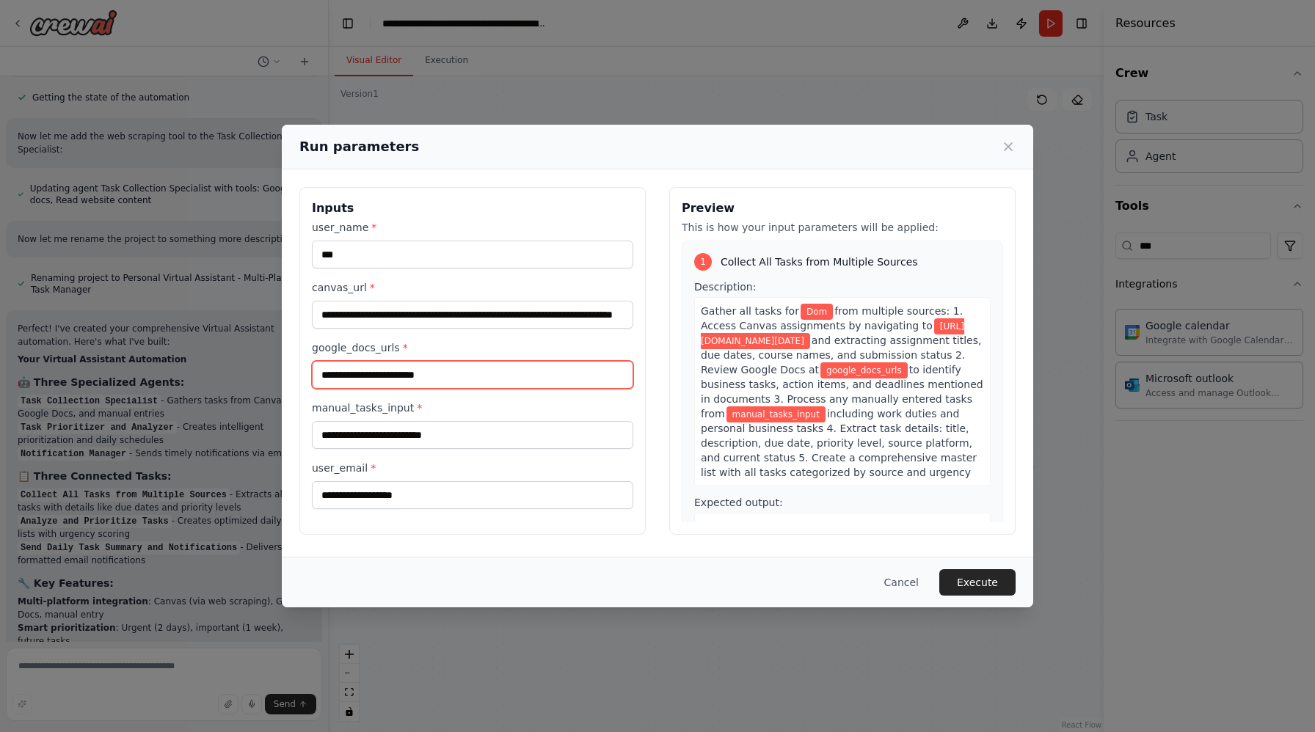
scroll to position [0, 0]
click at [454, 379] on input "google_docs_urls *" at bounding box center [472, 375] width 321 height 28
paste input "**********"
type input "**********"
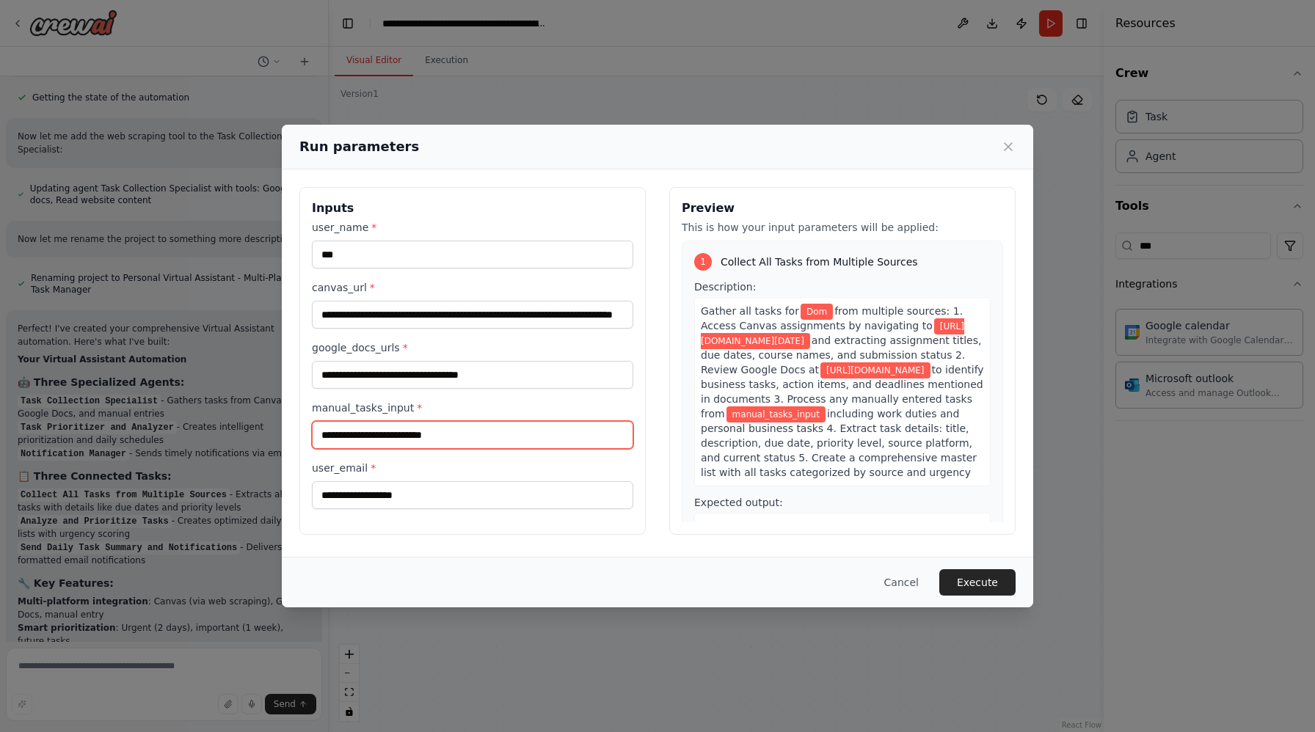
click at [419, 432] on input "manual_tasks_input *" at bounding box center [472, 435] width 321 height 28
type input "**********"
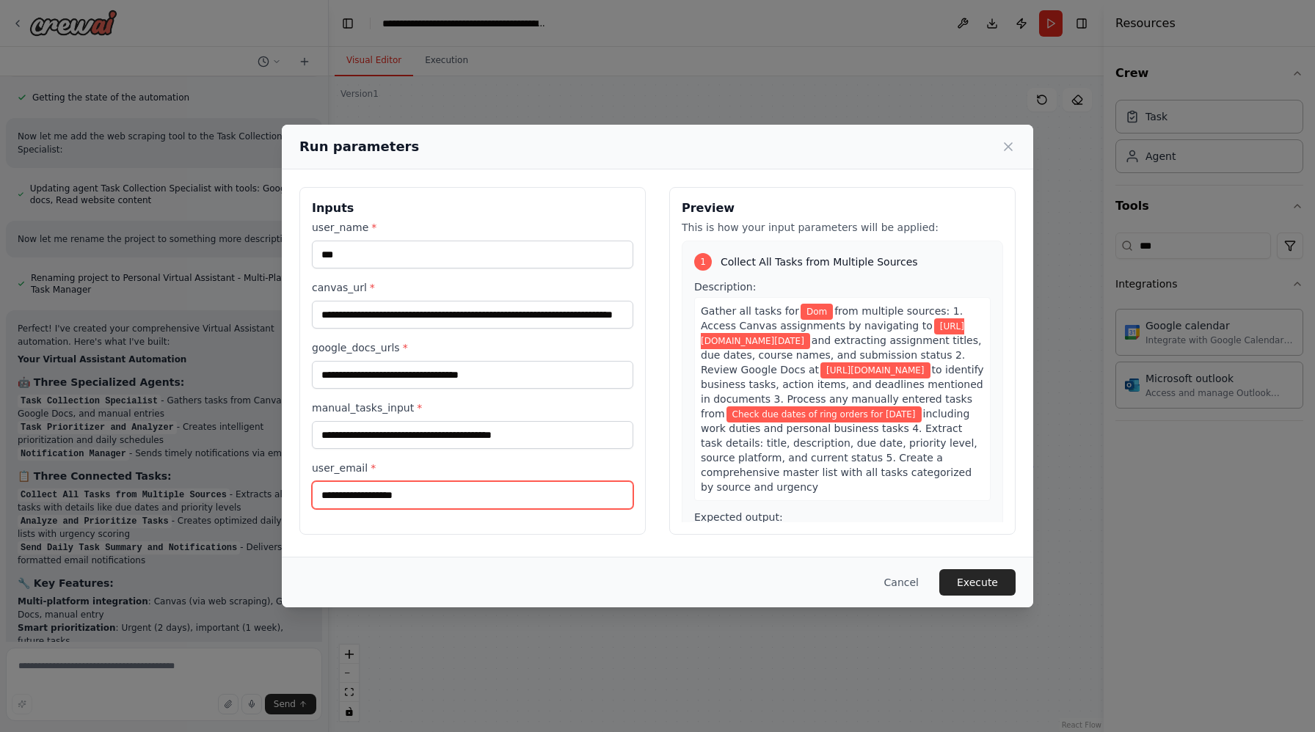
click at [447, 494] on input "user_email *" at bounding box center [472, 495] width 321 height 28
type input "**********"
click at [988, 577] on button "Execute" at bounding box center [977, 582] width 76 height 26
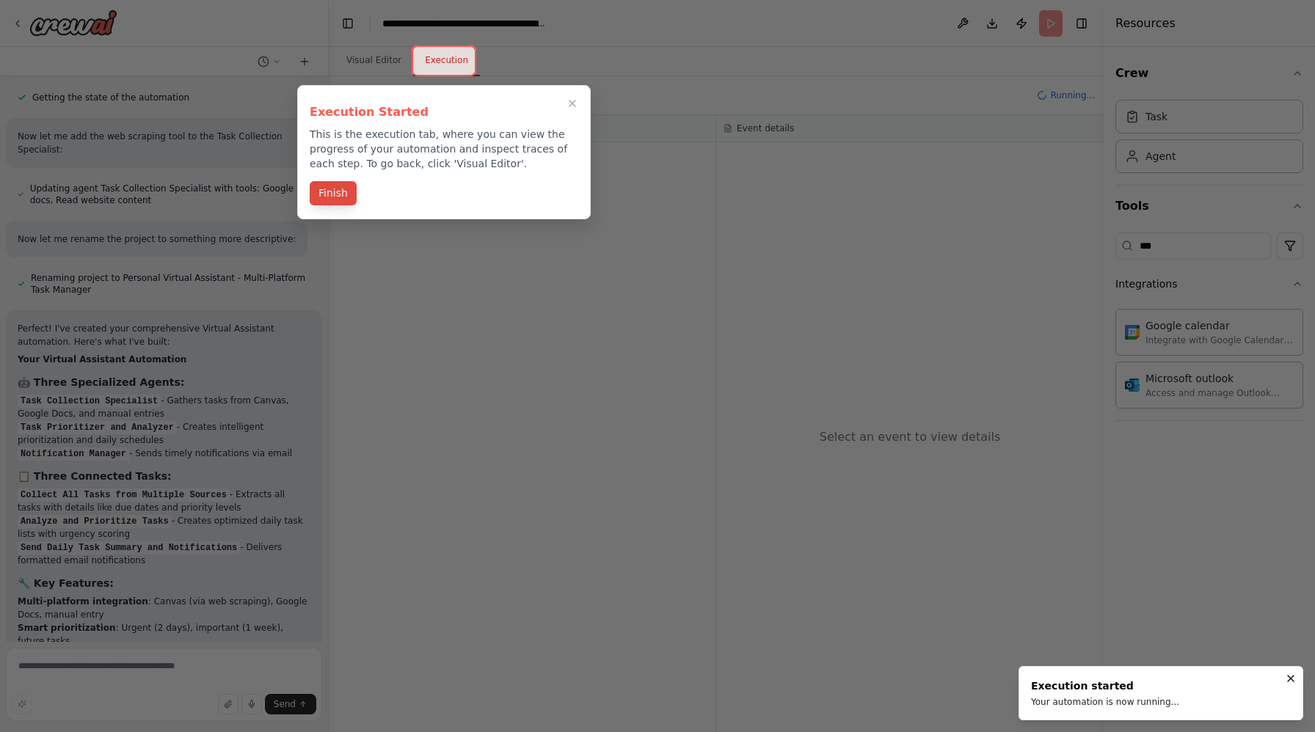
click at [352, 192] on button "Finish" at bounding box center [333, 193] width 47 height 24
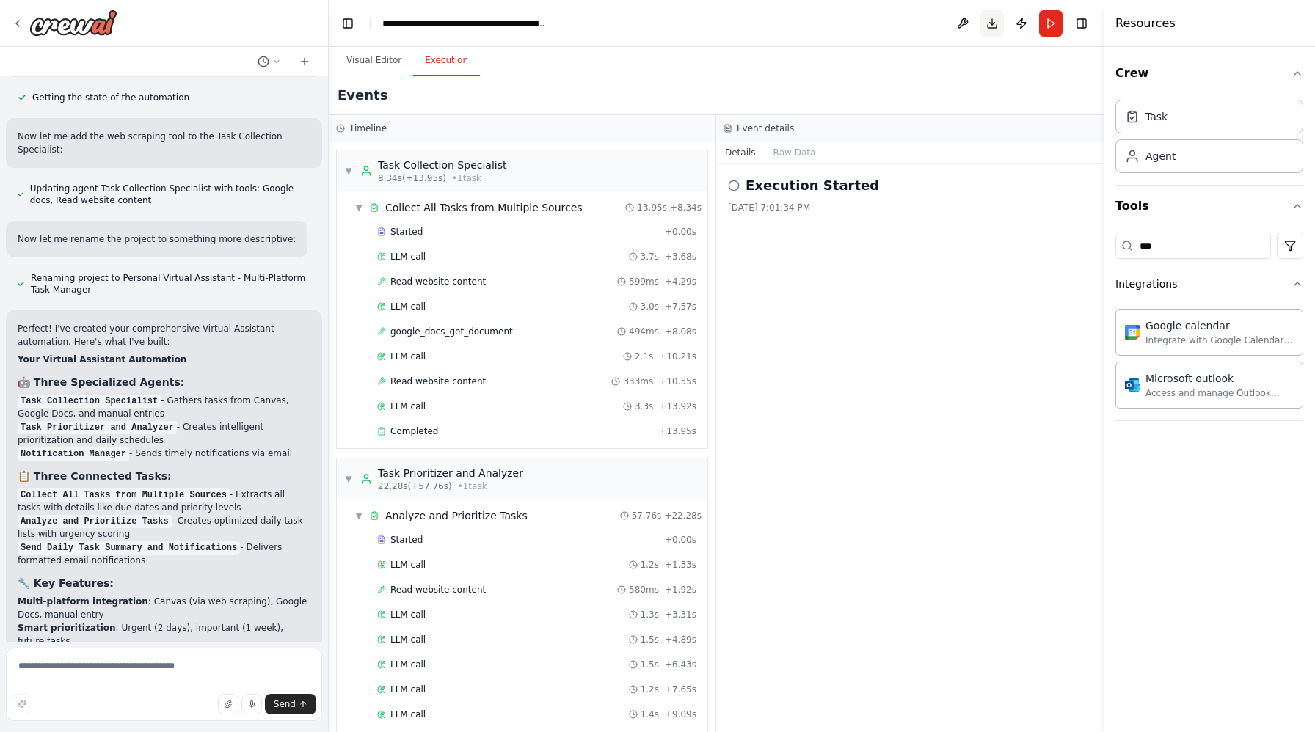
click at [989, 22] on button "Download" at bounding box center [991, 23] width 23 height 26
click at [968, 322] on div "Execution Started 10/4/2025, 7:01:34 PM" at bounding box center [909, 448] width 387 height 569
